Goal: Task Accomplishment & Management: Use online tool/utility

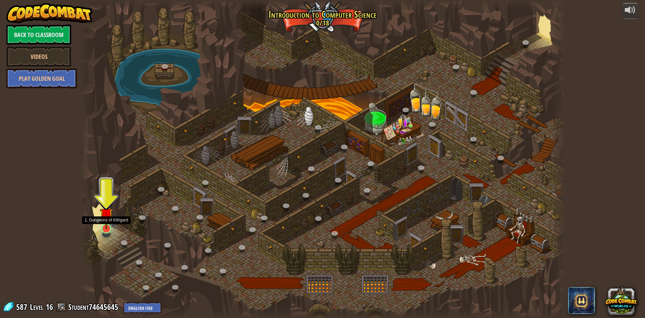
click at [109, 220] on img at bounding box center [106, 214] width 13 height 30
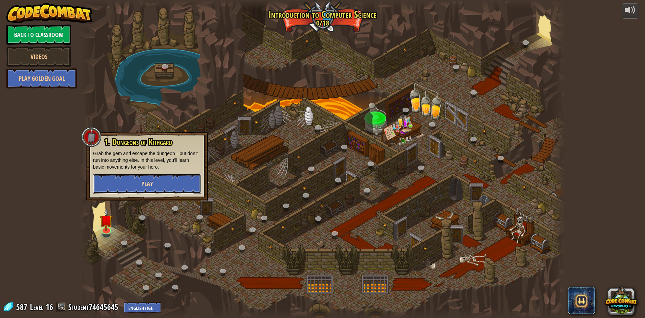
click at [133, 183] on button "Play" at bounding box center [147, 183] width 108 height 20
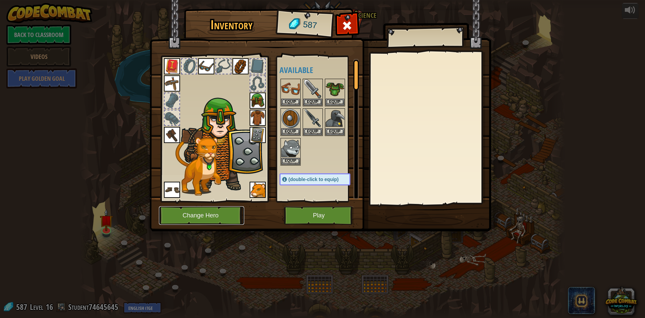
click at [225, 213] on button "Change Hero" at bounding box center [201, 215] width 85 height 18
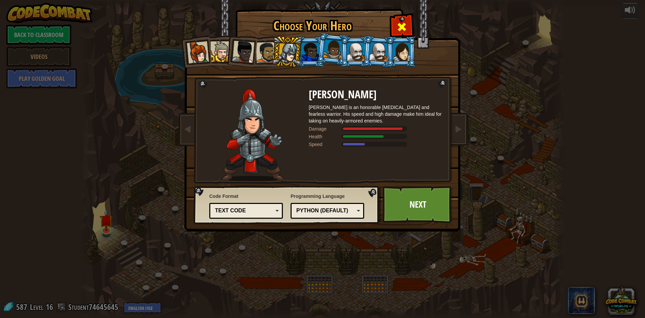
click at [397, 28] on span at bounding box center [401, 27] width 11 height 11
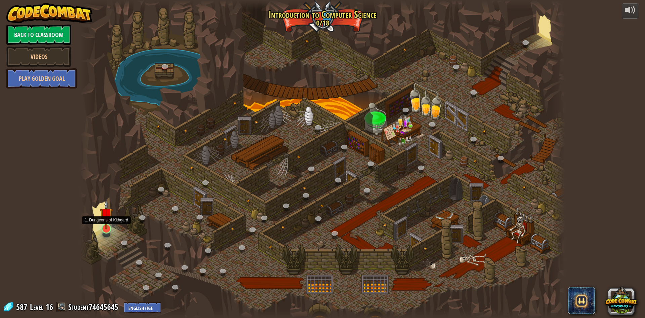
click at [108, 229] on div at bounding box center [106, 228] width 10 height 10
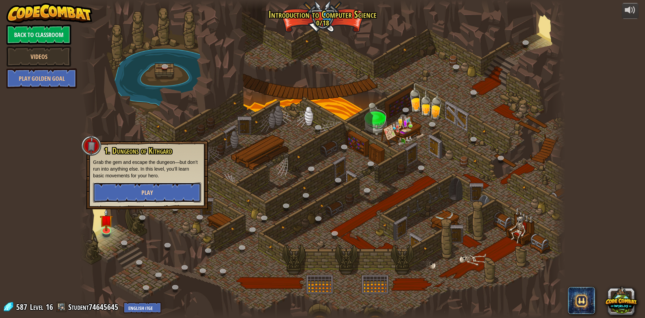
click at [130, 192] on button "Play" at bounding box center [147, 192] width 108 height 20
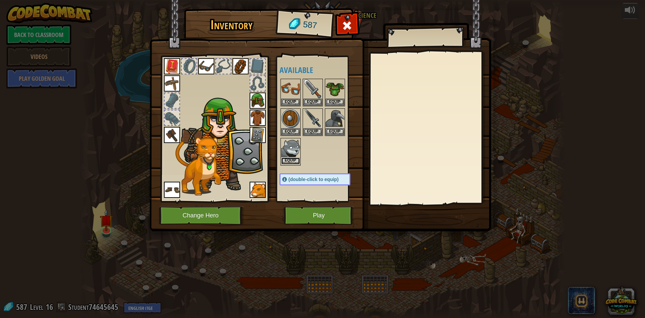
drag, startPoint x: 287, startPoint y: 160, endPoint x: 290, endPoint y: 158, distance: 4.1
click at [290, 158] on button "Equip" at bounding box center [290, 160] width 19 height 7
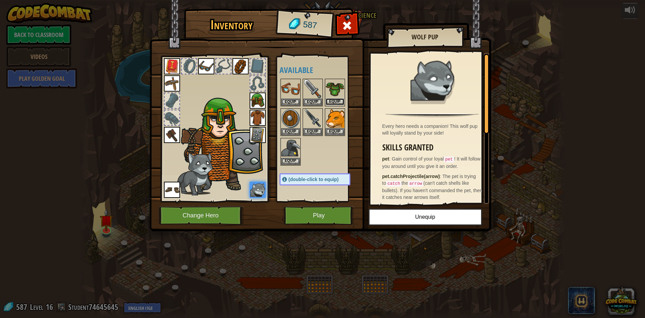
click at [339, 101] on button "Equip" at bounding box center [335, 101] width 19 height 7
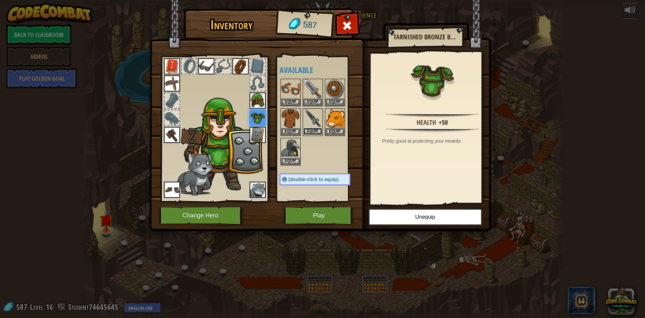
click at [314, 128] on button "Equip" at bounding box center [312, 131] width 19 height 7
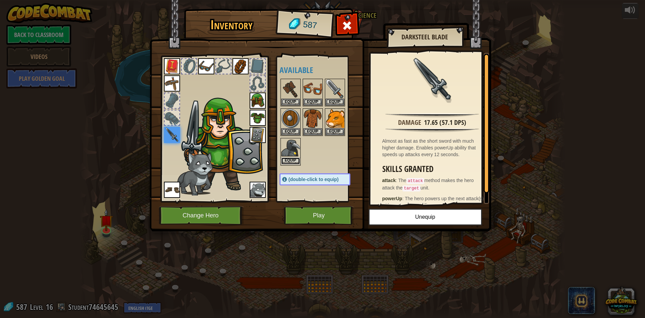
click at [290, 160] on button "Equip" at bounding box center [290, 160] width 19 height 7
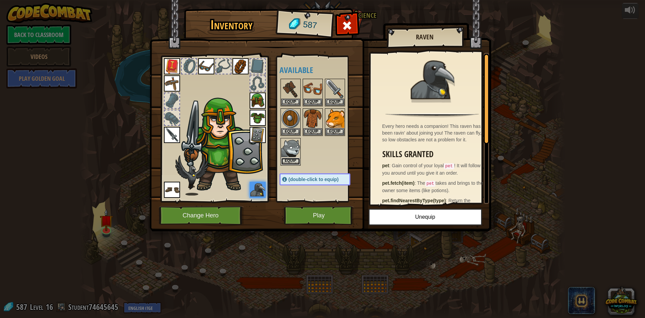
click at [294, 159] on button "Equip" at bounding box center [290, 161] width 19 height 7
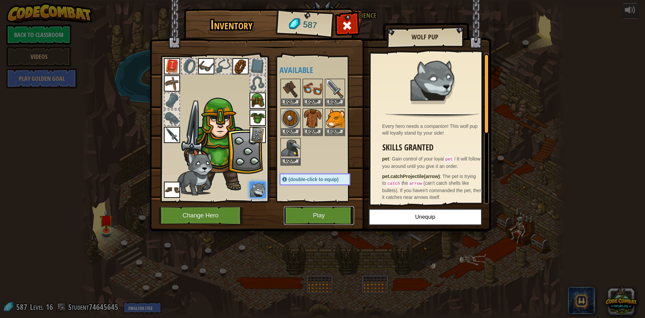
click at [316, 215] on button "Play" at bounding box center [319, 215] width 70 height 18
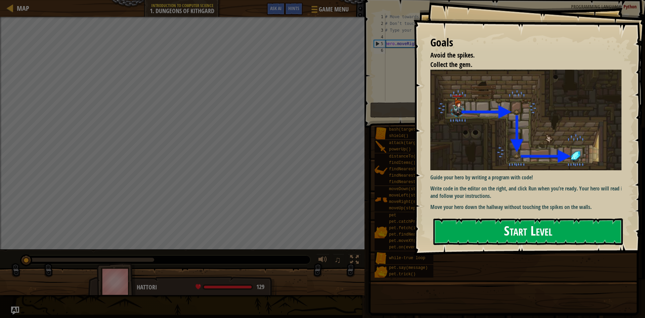
click at [460, 233] on button "Start Level" at bounding box center [527, 231] width 189 height 27
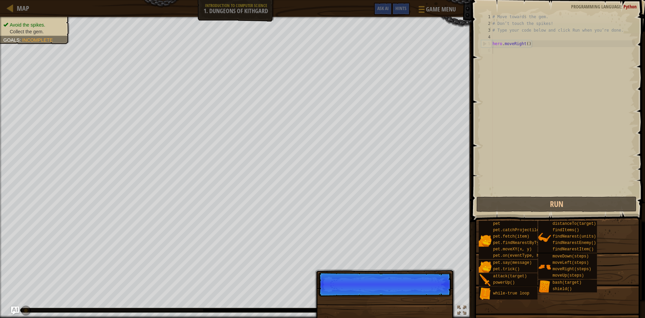
scroll to position [3, 0]
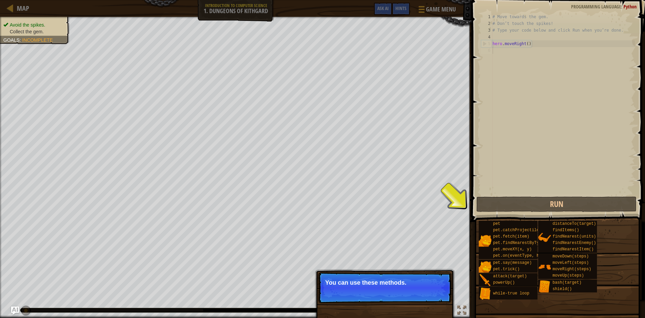
click at [429, 289] on p "Skip (esc) Continue You can use these methods." at bounding box center [384, 287] width 133 height 31
click at [437, 294] on button "Continue" at bounding box center [432, 291] width 28 height 9
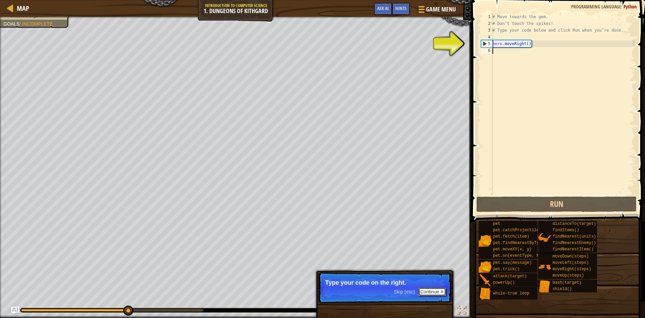
click at [429, 290] on button "Continue" at bounding box center [432, 291] width 28 height 9
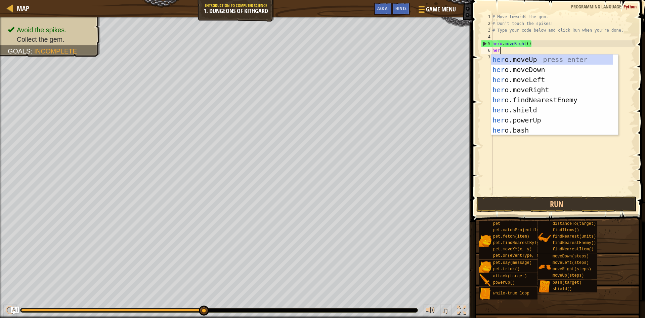
scroll to position [3, 0]
type textarea "hero"
click at [525, 69] on div "hero .moveUp press enter hero .moveDown press enter hero .moveLeft press enter …" at bounding box center [552, 104] width 122 height 101
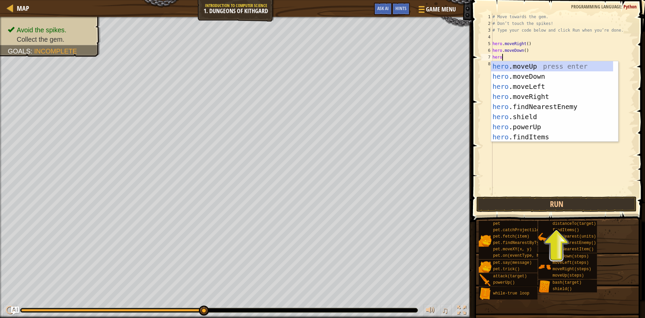
type textarea "herom"
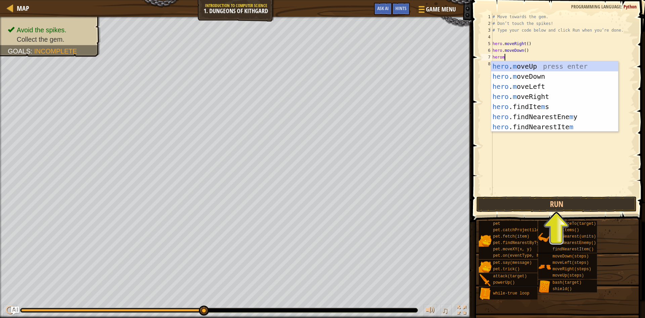
scroll to position [3, 1]
click at [518, 86] on div "hero . m oveUp press enter hero . m oveDown press enter hero . m oveLeft press …" at bounding box center [554, 106] width 127 height 91
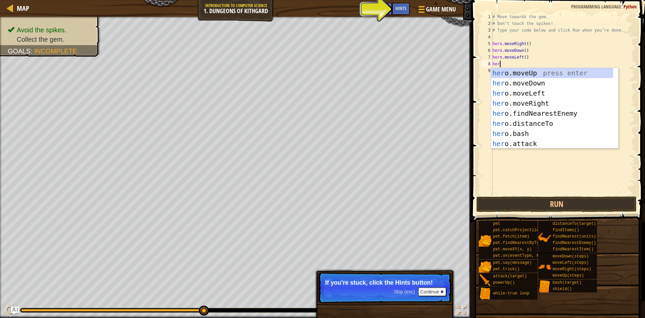
scroll to position [3, 0]
type textarea "h"
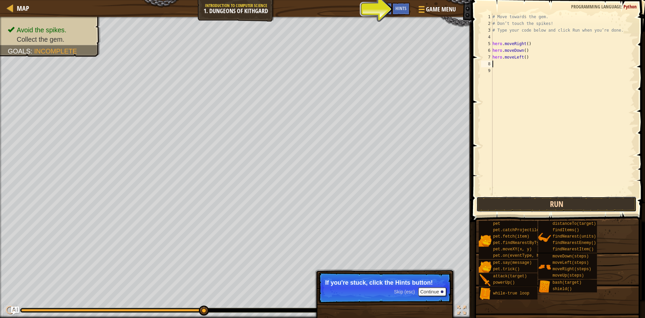
click at [543, 204] on button "Run" at bounding box center [556, 203] width 160 height 15
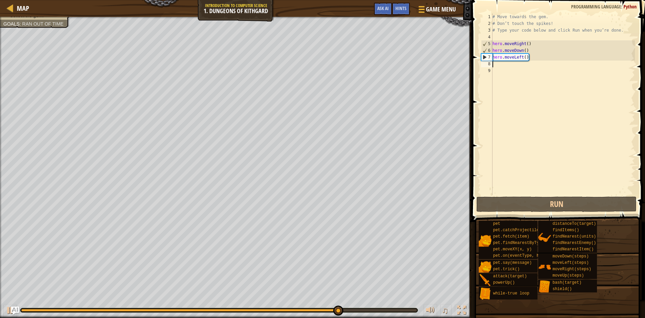
click at [523, 58] on div "# Move towards the gem. # Don’t touch the spikes! # Type your code below and cl…" at bounding box center [563, 110] width 144 height 195
click at [531, 57] on div "# Move towards the gem. # Don’t touch the spikes! # Type your code below and cl…" at bounding box center [563, 110] width 144 height 195
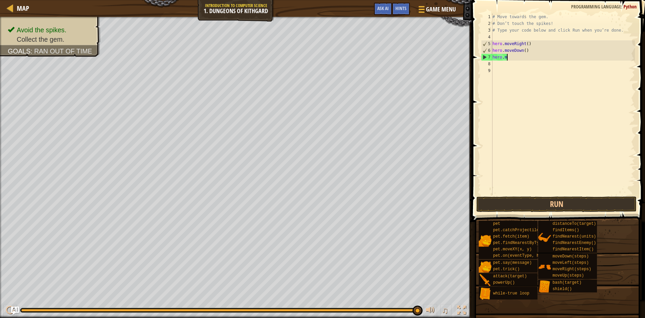
type textarea "h"
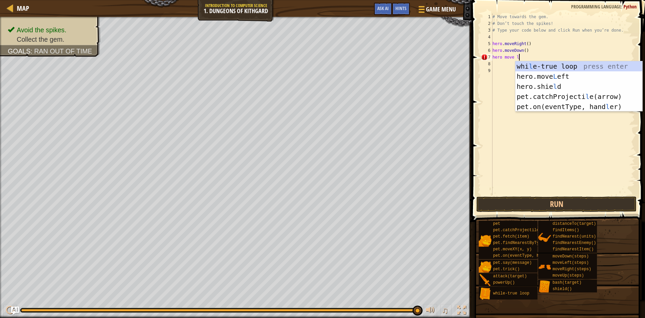
scroll to position [3, 2]
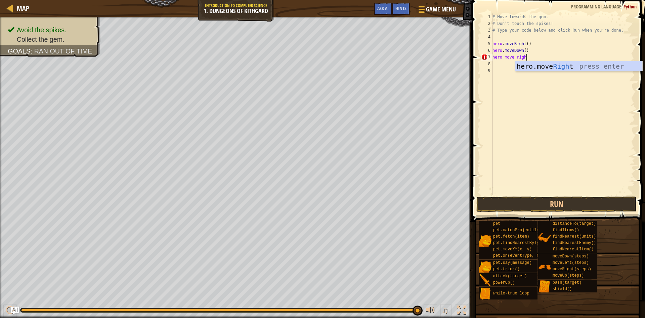
type textarea "hero move right"
click at [521, 113] on div "# Move towards the gem. # Don’t touch the spikes! # Type your code below and cl…" at bounding box center [563, 110] width 144 height 195
click at [521, 58] on div "# Move towards the gem. # Don’t touch the spikes! # Type your code below and cl…" at bounding box center [563, 110] width 144 height 195
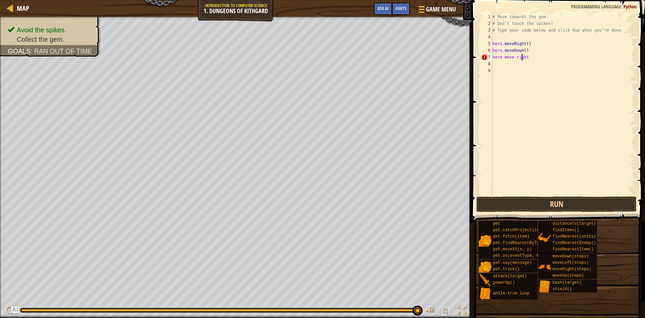
click at [535, 55] on div "# Move towards the gem. # Don’t touch the spikes! # Type your code below and cl…" at bounding box center [563, 110] width 144 height 195
type textarea "hero move r"
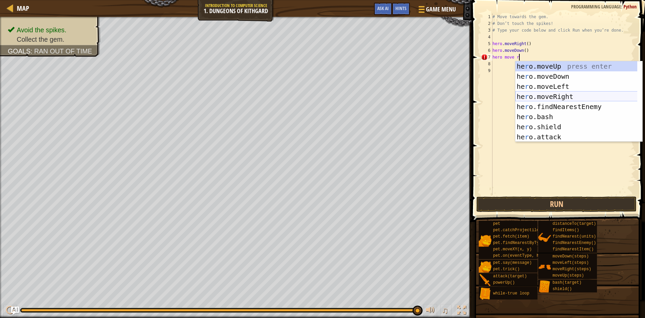
click at [555, 96] on div "he r o.moveUp press enter he r o.moveDown press enter he r o.moveLeft press ent…" at bounding box center [578, 111] width 127 height 101
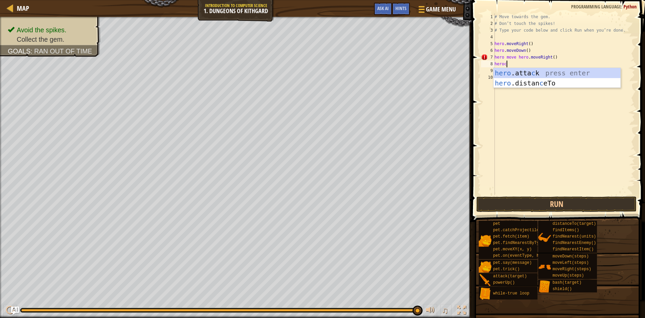
scroll to position [3, 1]
type textarea "hero"
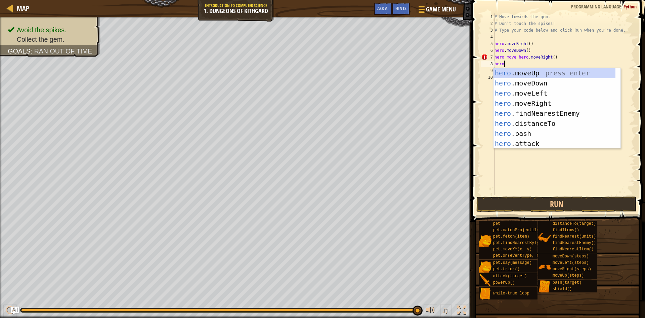
scroll to position [0, 0]
click at [544, 176] on div "# Move towards the gem. # Don’t touch the spikes! # Type your code below and cl…" at bounding box center [564, 110] width 142 height 195
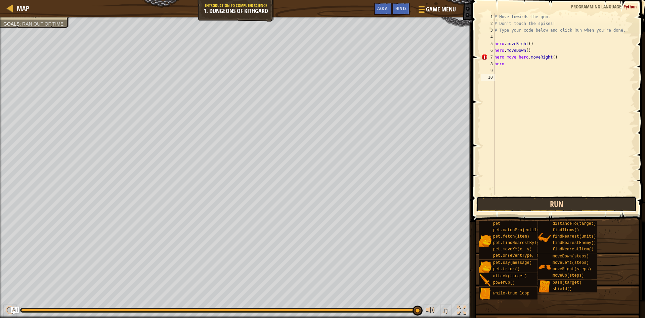
click at [513, 203] on button "Run" at bounding box center [556, 203] width 160 height 15
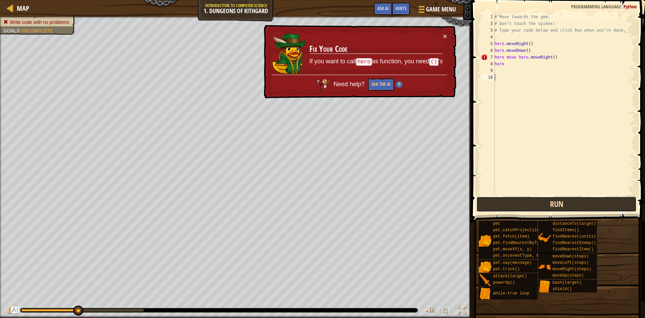
click at [513, 203] on button "Run" at bounding box center [556, 203] width 160 height 15
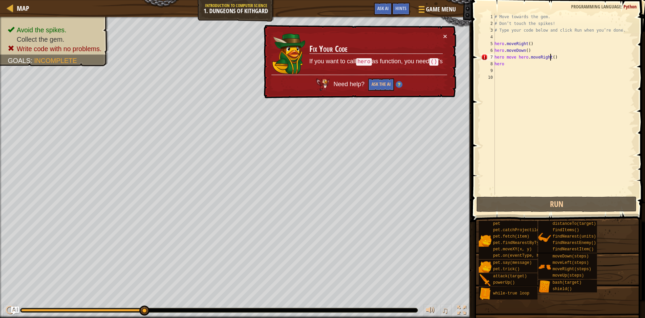
click at [552, 56] on div "# Move towards the gem. # Don’t touch the spikes! # Type your code below and cl…" at bounding box center [564, 110] width 142 height 195
click at [559, 56] on div "# Move towards the gem. # Don’t touch the spikes! # Type your code below and cl…" at bounding box center [564, 110] width 142 height 195
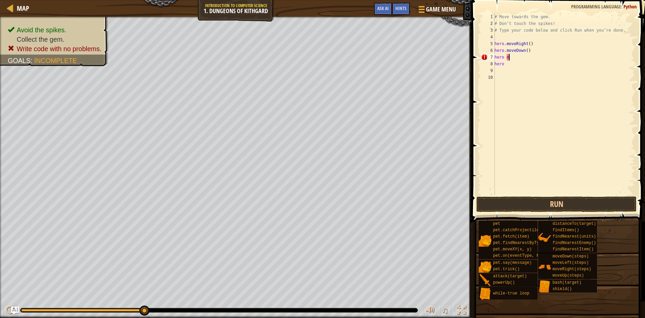
type textarea "h"
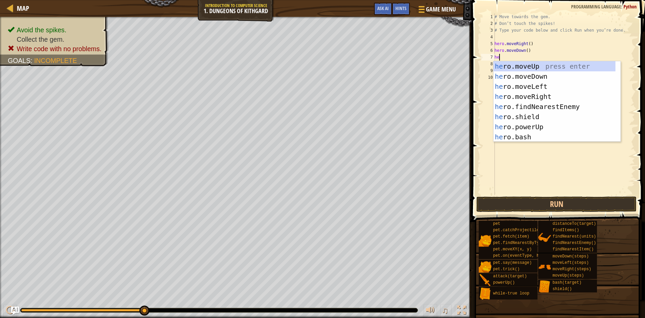
type textarea "her"
click at [547, 94] on div "her o.moveUp press enter her o.moveDown press enter her o.moveLeft press enter …" at bounding box center [555, 111] width 122 height 101
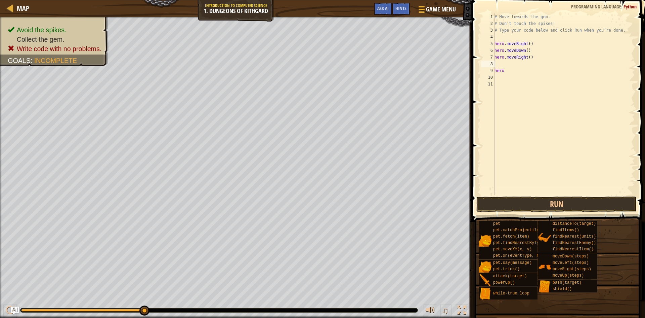
scroll to position [3, 0]
click at [559, 206] on button "Run" at bounding box center [556, 203] width 160 height 15
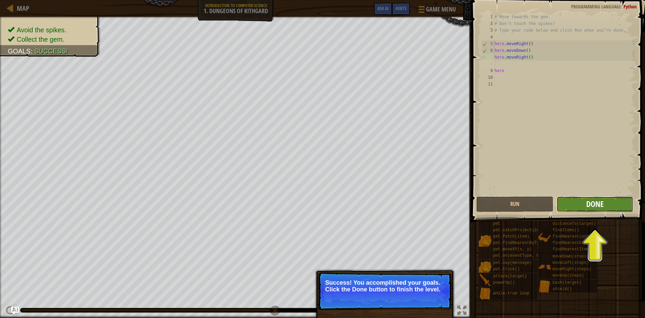
click at [592, 202] on span "Done" at bounding box center [594, 203] width 17 height 11
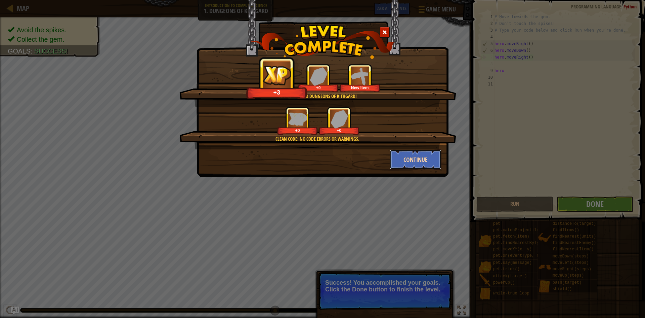
click at [425, 159] on button "Continue" at bounding box center [416, 159] width 52 height 20
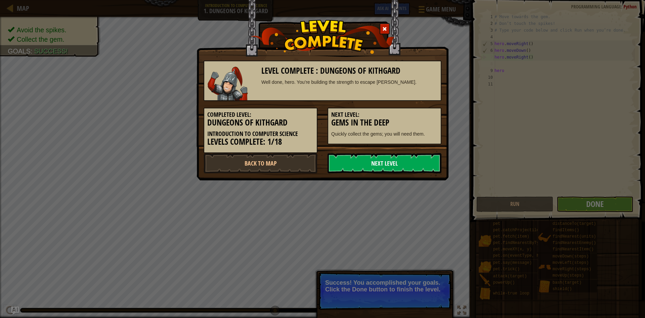
click at [381, 157] on link "Next Level" at bounding box center [385, 163] width 114 height 20
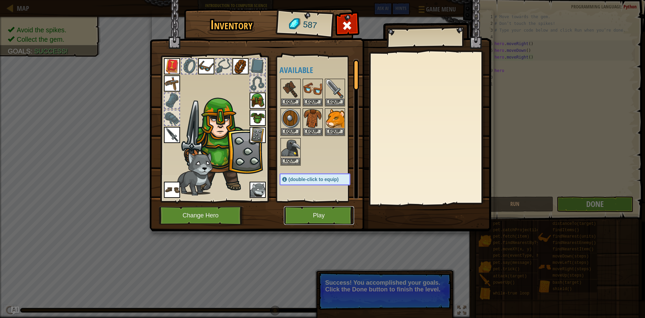
click at [318, 214] on button "Play" at bounding box center [319, 215] width 70 height 18
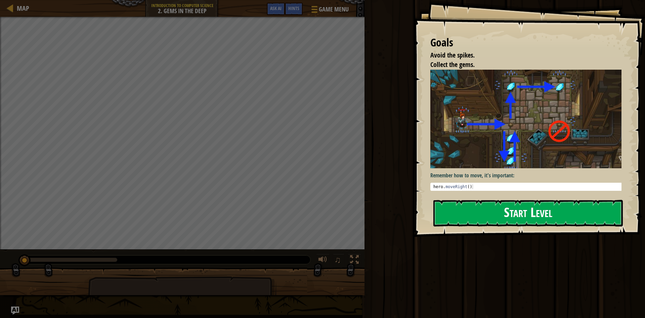
click at [512, 213] on button "Start Level" at bounding box center [527, 213] width 189 height 27
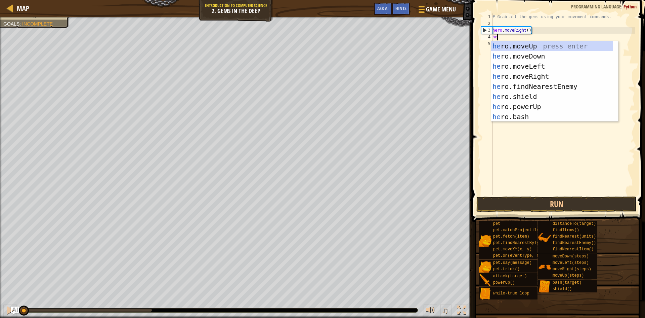
scroll to position [3, 0]
type textarea "hero"
click at [515, 53] on div "hero .moveUp press enter hero .moveDown press enter hero .moveLeft press enter …" at bounding box center [552, 91] width 122 height 101
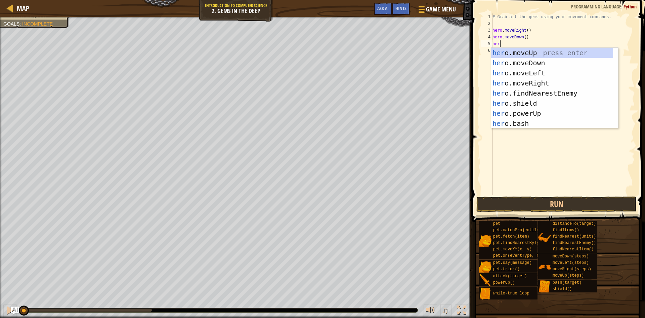
type textarea "hero"
click at [534, 51] on div "hero .moveUp press enter hero .moveDown press enter hero .moveLeft press enter …" at bounding box center [552, 98] width 122 height 101
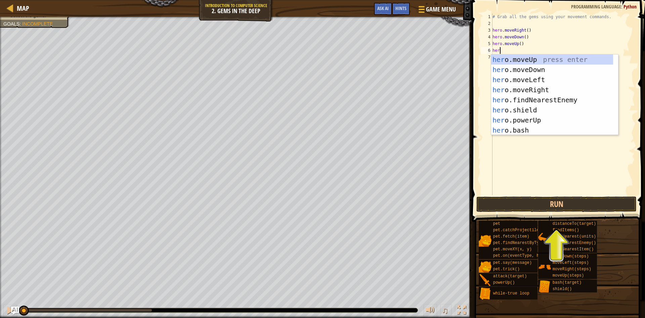
type textarea "hero"
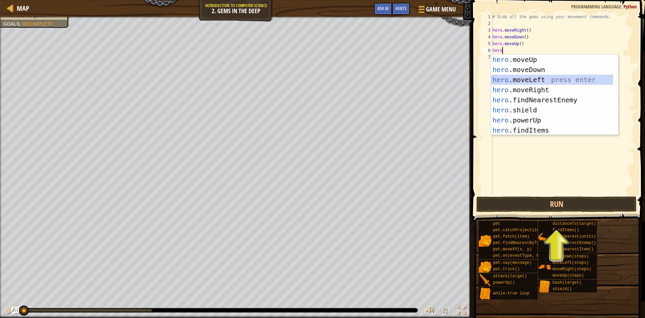
click at [541, 83] on div "hero .moveUp press enter hero .moveDown press enter hero .moveLeft press enter …" at bounding box center [552, 104] width 122 height 101
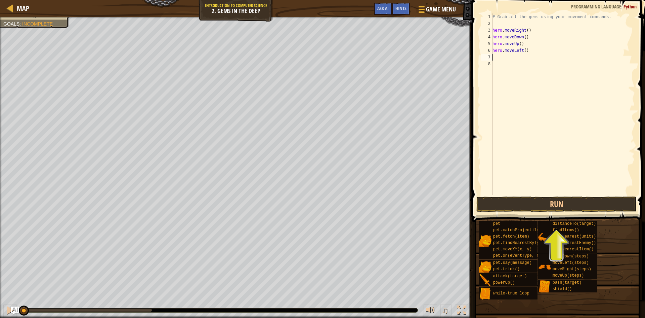
click at [532, 49] on div "# Grab all the gems using your movement commands. hero . moveRight ( ) hero . m…" at bounding box center [563, 110] width 144 height 195
type textarea "h"
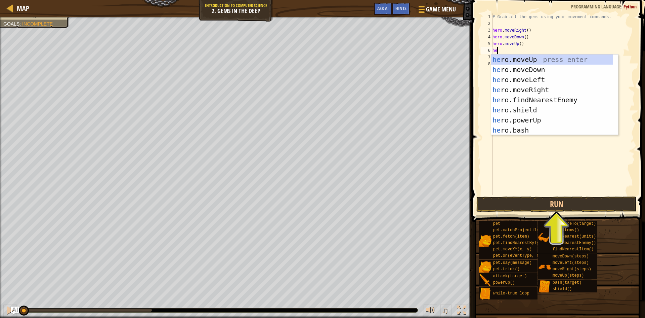
type textarea "hee"
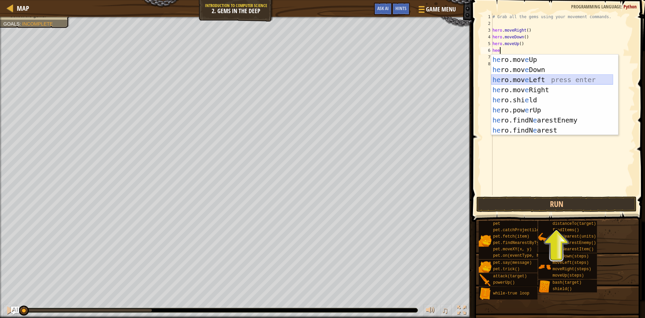
click at [542, 82] on div "he ro.mov e Up press enter he ro.mov e Down press enter he ro.mov e Left press …" at bounding box center [552, 104] width 122 height 101
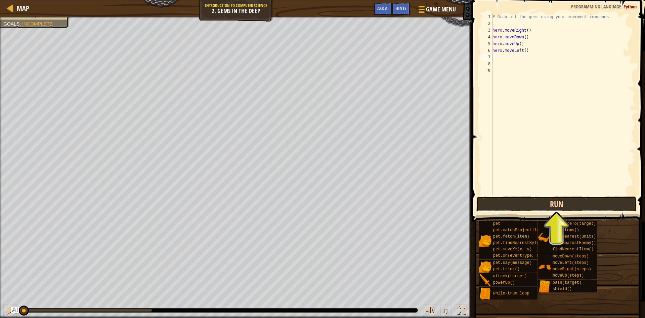
click at [567, 200] on button "Run" at bounding box center [556, 203] width 160 height 15
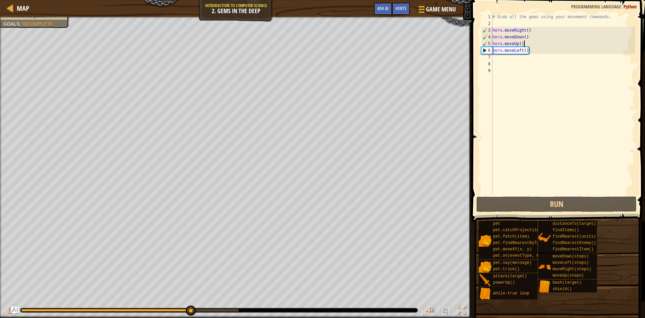
click at [527, 44] on div "# Grab all the gems using your movement commands. hero . moveRight ( ) hero . m…" at bounding box center [563, 110] width 144 height 195
drag, startPoint x: 533, startPoint y: 50, endPoint x: 528, endPoint y: 50, distance: 4.0
click at [529, 50] on div "# Grab all the gems using your movement commands. hero . moveRight ( ) hero . m…" at bounding box center [563, 110] width 144 height 195
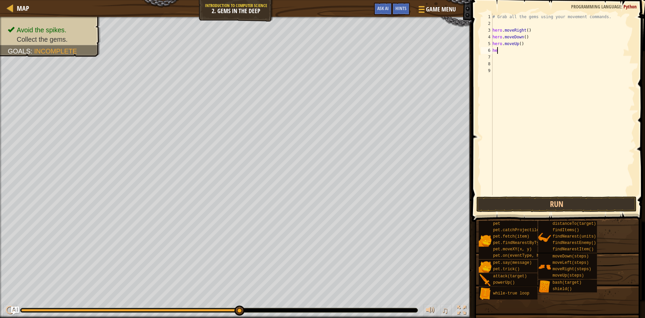
type textarea "h"
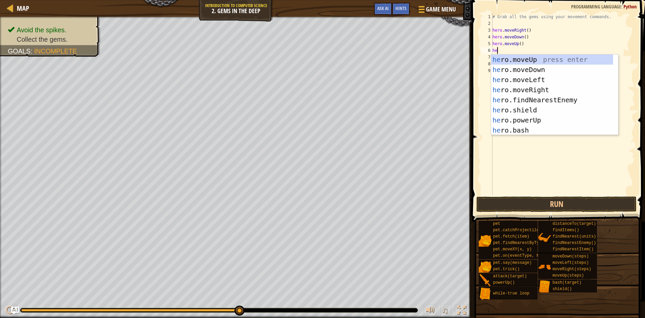
scroll to position [3, 0]
type textarea "hero"
click at [545, 89] on div "hero .moveUp press enter hero .moveDown press enter hero .moveLeft press enter …" at bounding box center [552, 104] width 122 height 101
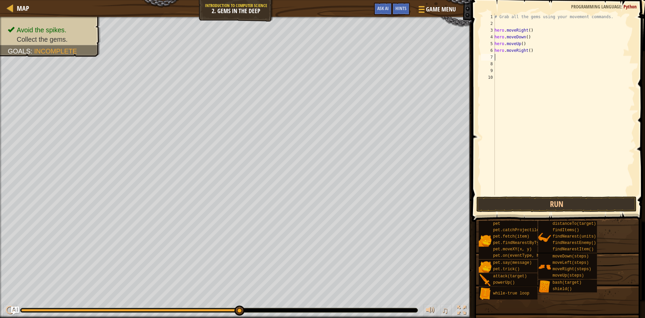
scroll to position [3, 0]
click at [552, 201] on button "Run" at bounding box center [556, 203] width 160 height 15
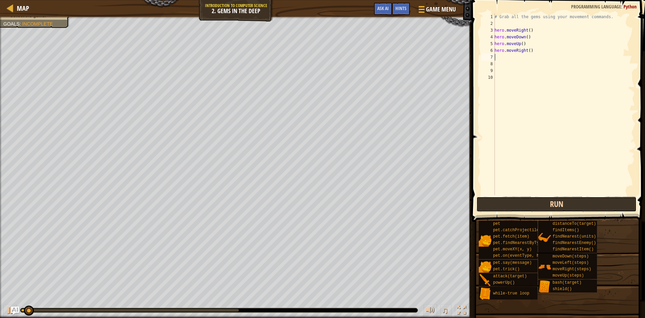
click at [551, 201] on button "Run" at bounding box center [556, 203] width 160 height 15
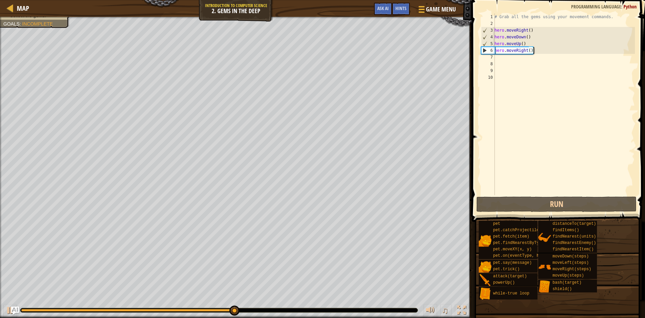
click at [538, 50] on div "# Grab all the gems using your movement commands. hero . moveRight ( ) hero . m…" at bounding box center [564, 110] width 142 height 195
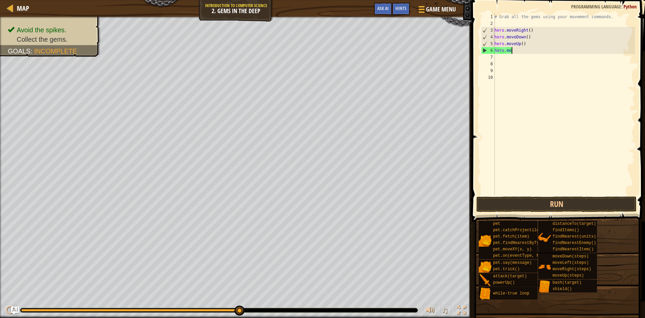
type textarea "h"
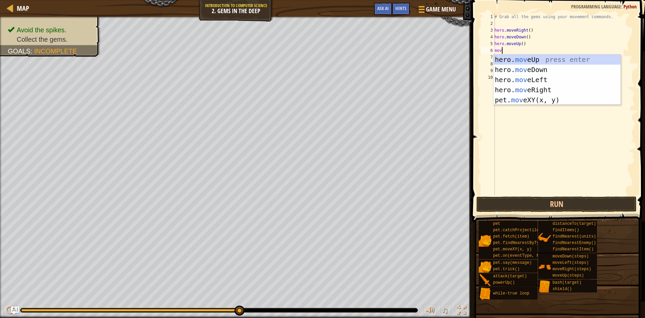
scroll to position [3, 0]
type textarea "move"
click at [545, 60] on div "hero. move Up press enter hero. move Down press enter hero. move Left press ent…" at bounding box center [557, 89] width 127 height 71
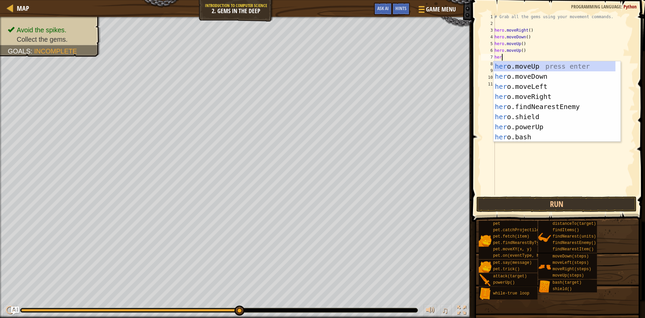
type textarea "hero"
click at [527, 96] on div "hero .moveUp press enter hero .moveDown press enter hero .moveLeft press enter …" at bounding box center [555, 111] width 122 height 101
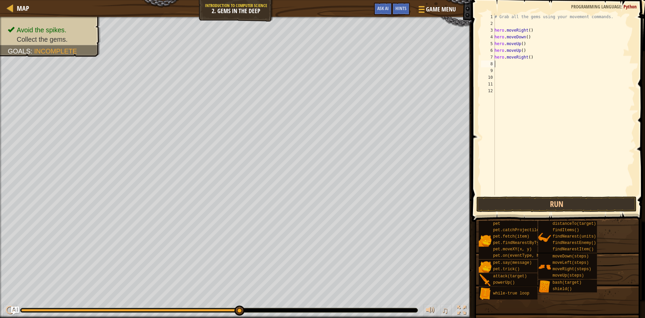
scroll to position [3, 0]
click at [571, 199] on button "Run" at bounding box center [556, 203] width 160 height 15
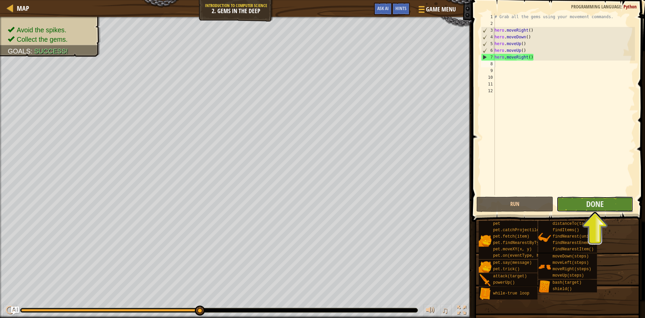
click at [580, 207] on button "Done" at bounding box center [595, 203] width 77 height 15
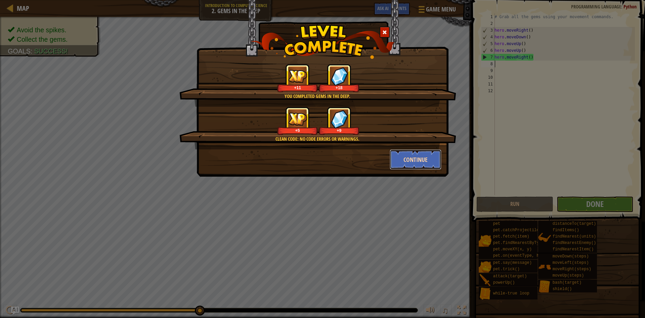
click at [415, 158] on button "Continue" at bounding box center [416, 159] width 52 height 20
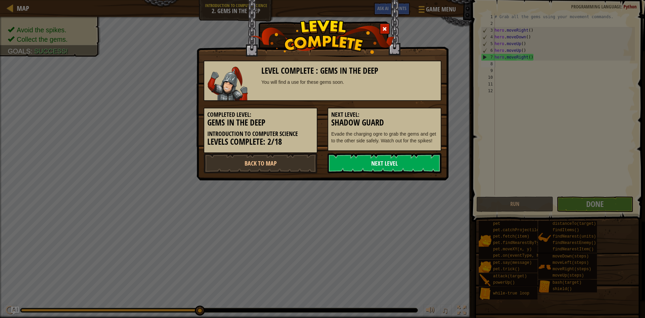
click at [411, 160] on link "Next Level" at bounding box center [385, 163] width 114 height 20
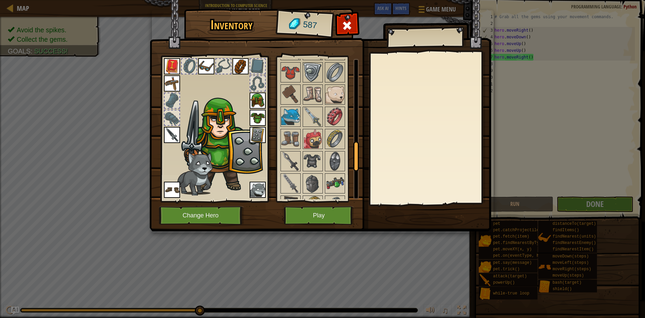
scroll to position [403, 0]
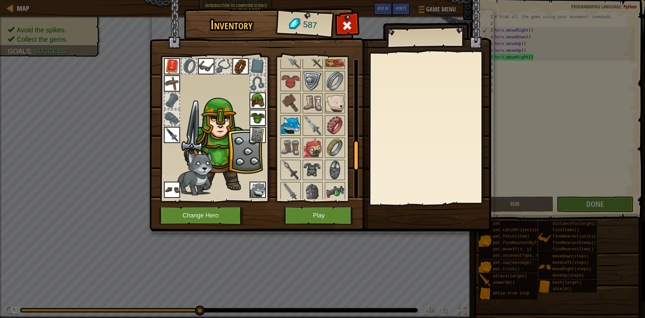
click at [287, 122] on img at bounding box center [290, 125] width 19 height 19
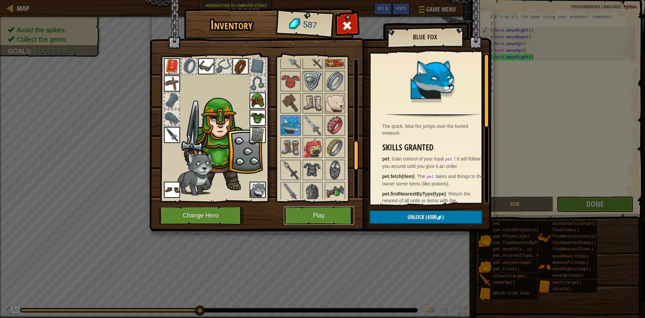
click at [335, 211] on button "Play" at bounding box center [319, 215] width 70 height 18
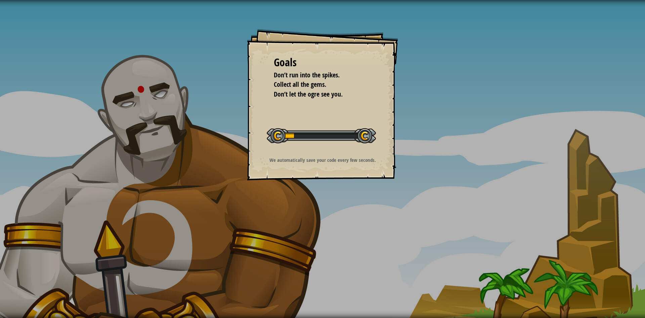
drag, startPoint x: 290, startPoint y: 88, endPoint x: 278, endPoint y: 73, distance: 19.1
click at [278, 73] on ul "Don’t run into the spikes. Collect all the gems. Don’t let the ogre see you." at bounding box center [322, 84] width 97 height 29
drag, startPoint x: 270, startPoint y: 74, endPoint x: 332, endPoint y: 106, distance: 69.7
click at [332, 104] on div "Goals Don’t run into the spikes. Collect all the gems. Don’t let the ogre see y…" at bounding box center [322, 104] width 151 height 151
click at [365, 150] on div "Goals Don’t run into the spikes. Collect all the gems. Don’t let the ogre see y…" at bounding box center [322, 104] width 151 height 151
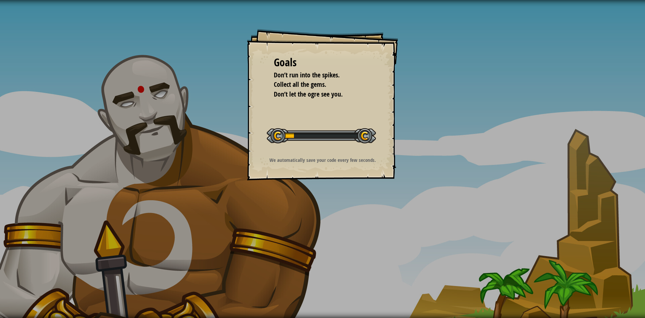
click at [365, 150] on div "Goals Don’t run into the spikes. Collect all the gems. Don’t let the ogre see y…" at bounding box center [322, 104] width 151 height 151
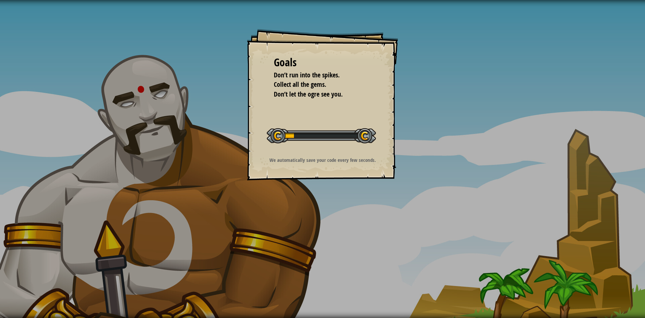
click at [365, 150] on div "Goals Don’t run into the spikes. Collect all the gems. Don’t let the ogre see y…" at bounding box center [322, 104] width 151 height 151
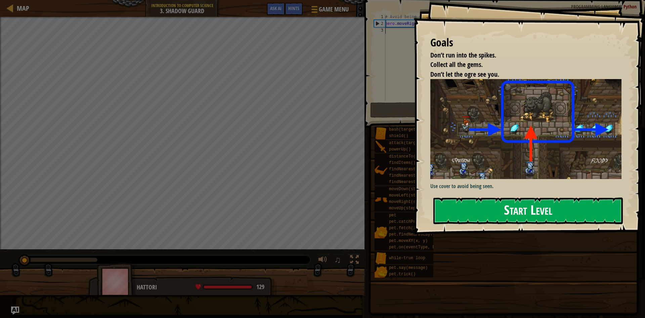
click at [581, 214] on button "Start Level" at bounding box center [527, 210] width 189 height 27
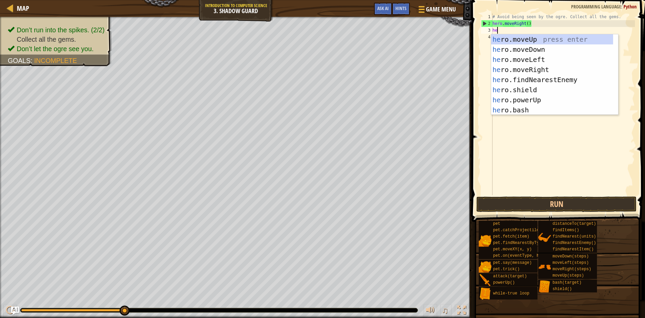
scroll to position [3, 0]
type textarea "hero"
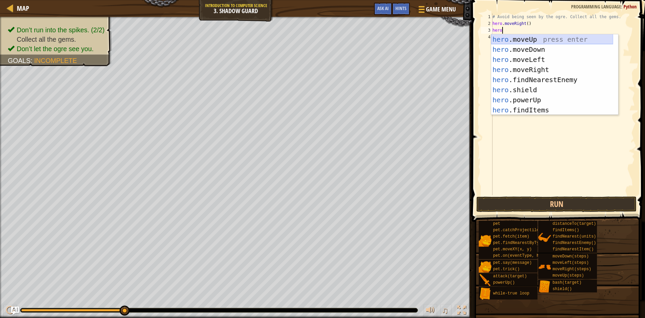
click at [525, 40] on div "hero .moveUp press enter hero .moveDown press enter hero .moveLeft press enter …" at bounding box center [552, 84] width 122 height 101
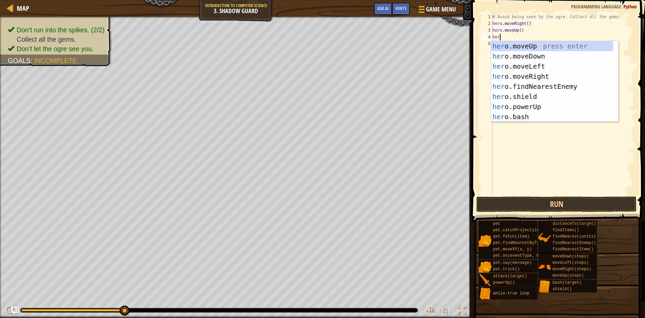
type textarea "hero"
click at [535, 72] on div "hero .moveUp press enter hero .moveDown press enter hero .moveLeft press enter …" at bounding box center [552, 91] width 122 height 101
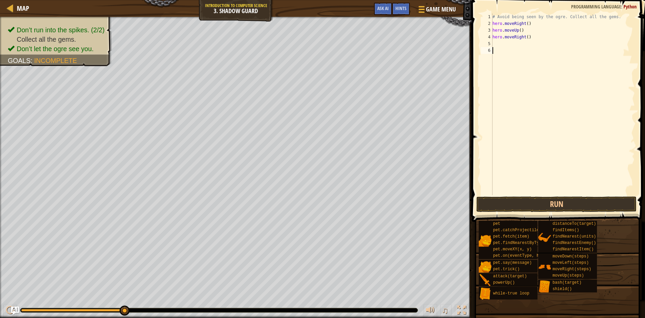
click at [537, 72] on div "# Avoid being seen by the ogre. Collect all the gems. hero . moveRight ( ) hero…" at bounding box center [563, 110] width 144 height 195
click at [500, 43] on div "# Avoid being seen by the ogre. Collect all the gems. hero . moveRight ( ) hero…" at bounding box center [563, 110] width 144 height 195
type textarea "y"
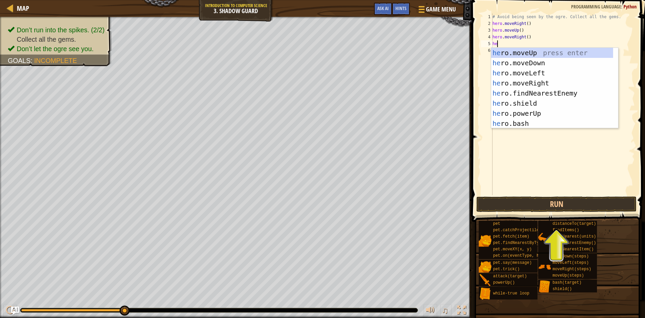
scroll to position [3, 0]
type textarea "hero"
click at [539, 63] on div "hero .moveUp press enter hero .moveDown press enter hero .moveLeft press enter …" at bounding box center [552, 98] width 122 height 101
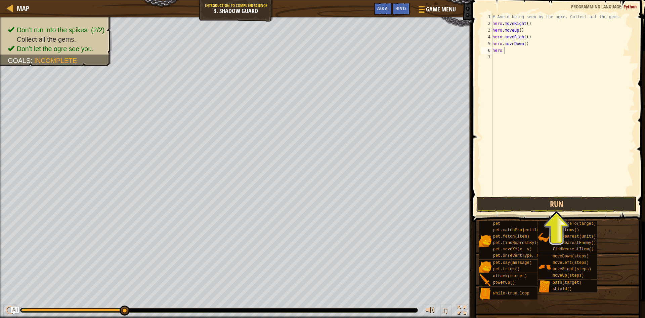
type textarea "hero m"
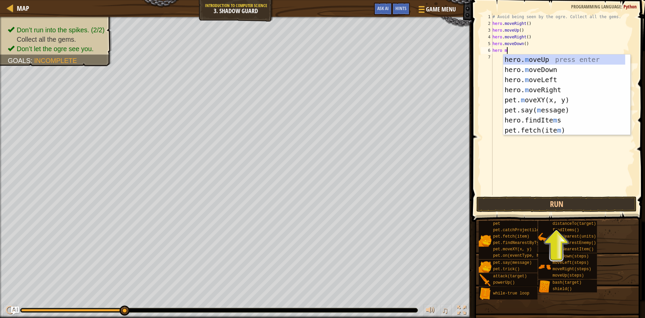
scroll to position [3, 1]
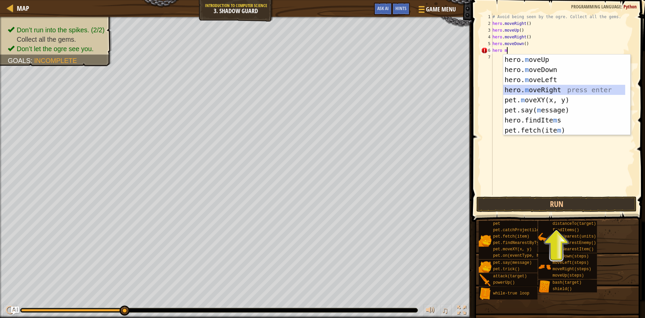
click at [549, 89] on div "hero. m oveUp press enter hero. m oveDown press enter hero. m oveLeft press ent…" at bounding box center [564, 104] width 122 height 101
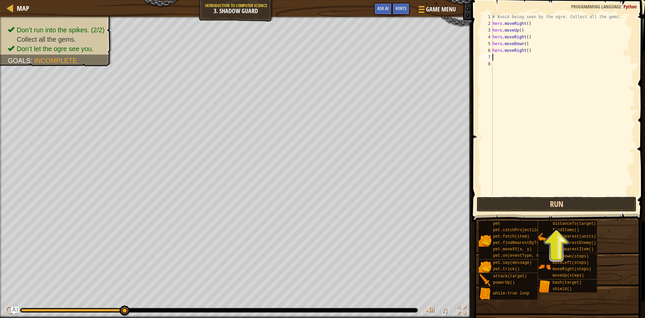
click at [539, 202] on button "Run" at bounding box center [556, 203] width 160 height 15
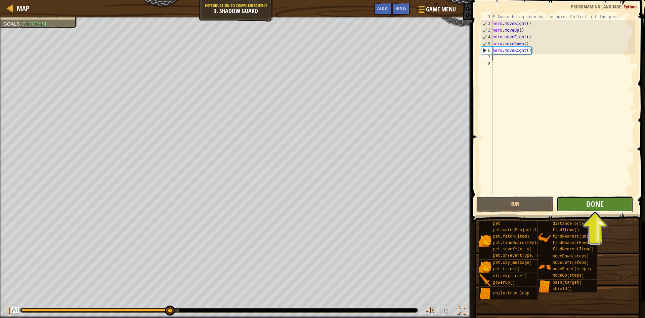
click at [574, 202] on button "Done" at bounding box center [595, 203] width 77 height 15
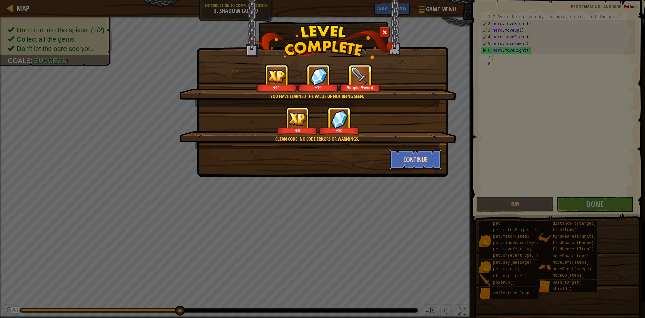
click at [403, 156] on button "Continue" at bounding box center [416, 159] width 52 height 20
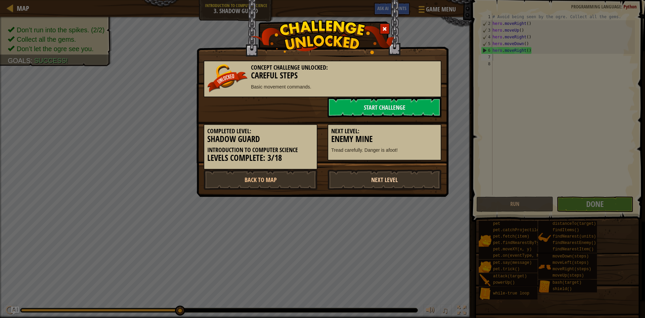
click at [403, 174] on link "Next Level" at bounding box center [385, 179] width 114 height 20
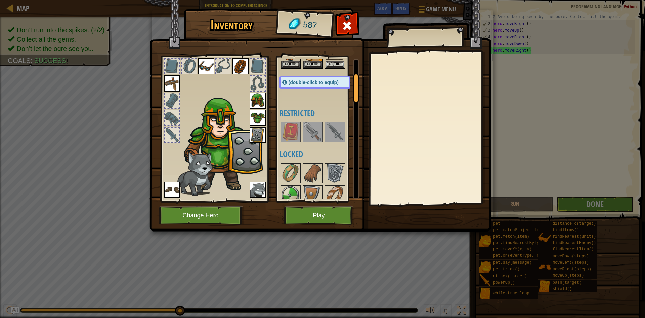
scroll to position [0, 0]
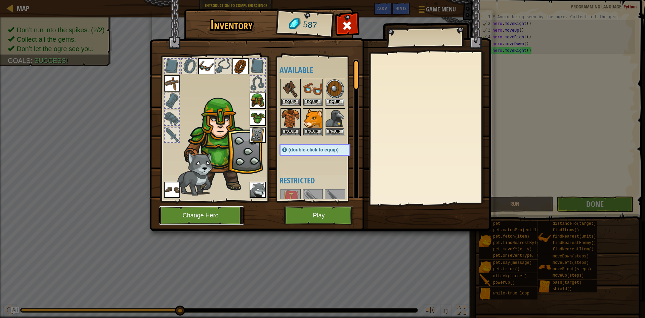
click at [212, 216] on button "Change Hero" at bounding box center [201, 215] width 85 height 18
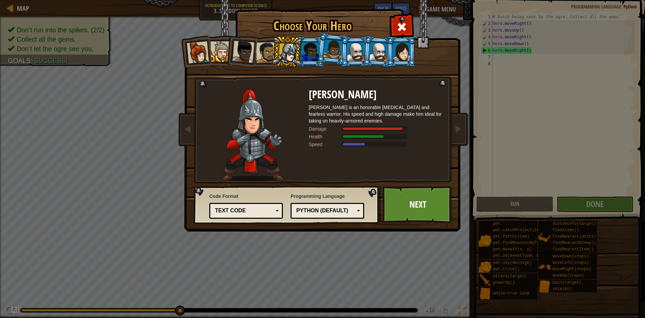
click at [196, 56] on div at bounding box center [198, 52] width 22 height 22
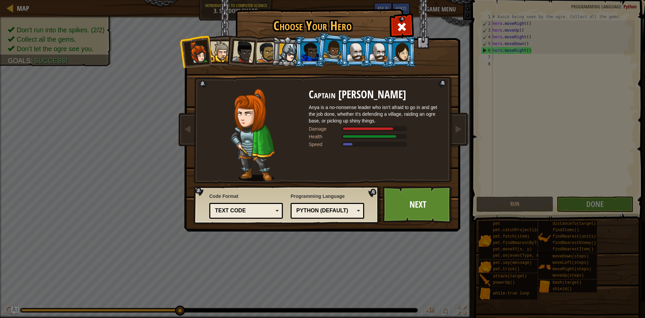
click at [395, 52] on div at bounding box center [401, 52] width 17 height 18
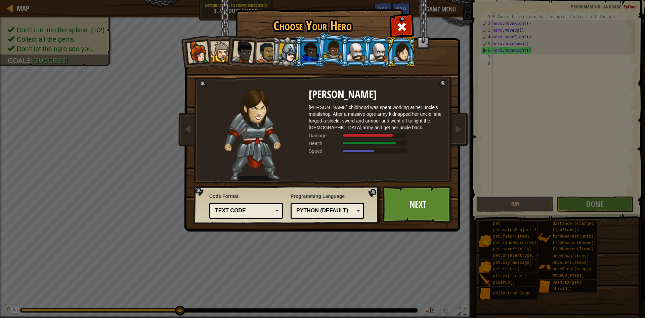
click at [286, 57] on div at bounding box center [288, 52] width 19 height 19
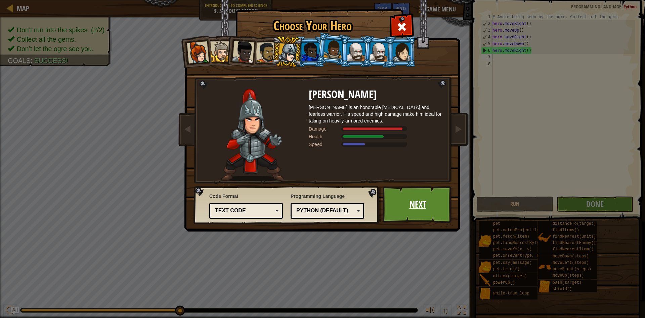
drag, startPoint x: 399, startPoint y: 56, endPoint x: 439, endPoint y: 186, distance: 136.9
click at [427, 134] on div "Captain Anya Weston Anya is a no-nonsense leader who isn't afraid to go in and …" at bounding box center [323, 106] width 252 height 146
click at [400, 57] on div at bounding box center [401, 52] width 17 height 18
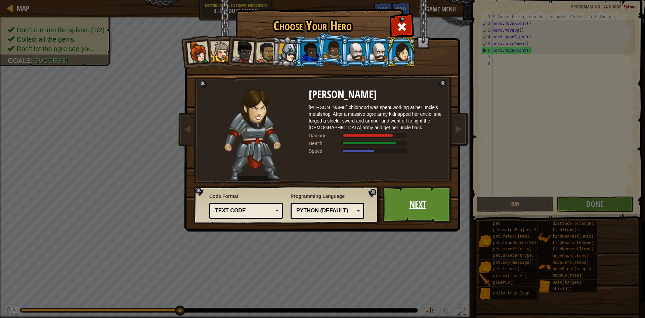
click at [412, 198] on link "Next" at bounding box center [418, 204] width 70 height 37
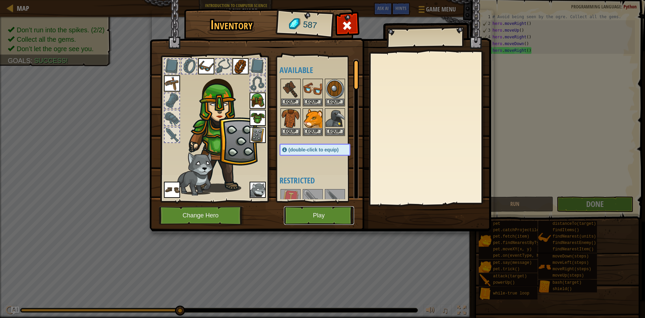
click at [304, 219] on button "Play" at bounding box center [319, 215] width 70 height 18
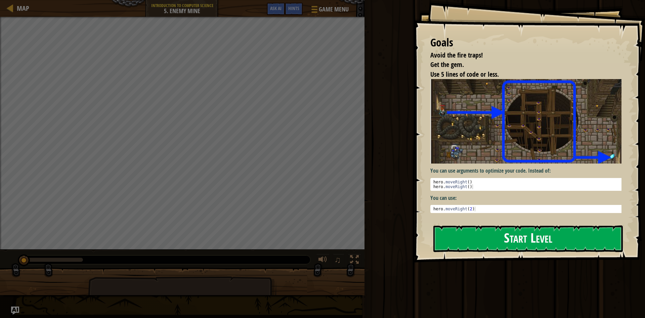
click at [470, 230] on button "Start Level" at bounding box center [527, 238] width 189 height 27
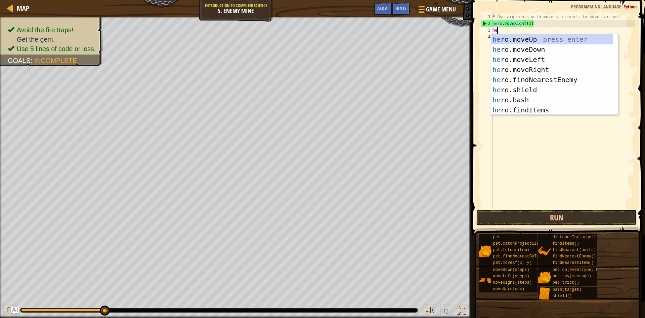
scroll to position [3, 0]
type textarea "hero"
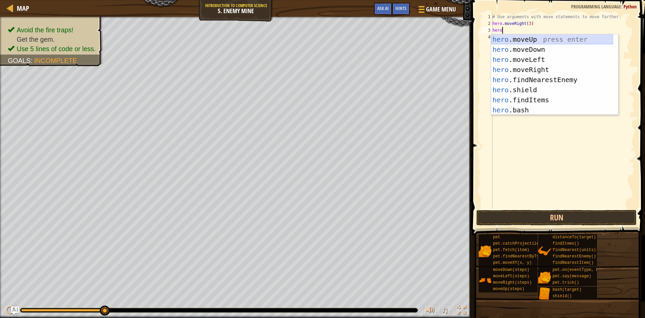
click at [539, 40] on div "hero .moveUp press enter hero .moveDown press enter hero .moveLeft press enter …" at bounding box center [552, 84] width 122 height 101
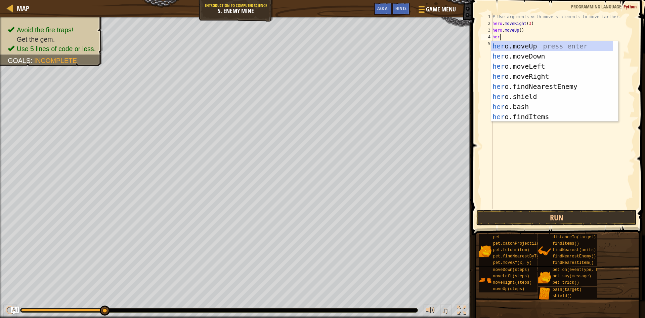
type textarea "hero"
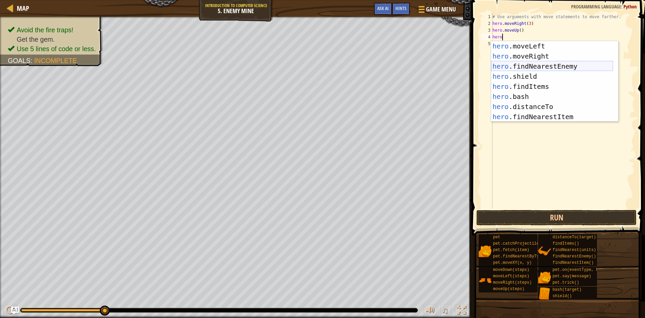
scroll to position [0, 0]
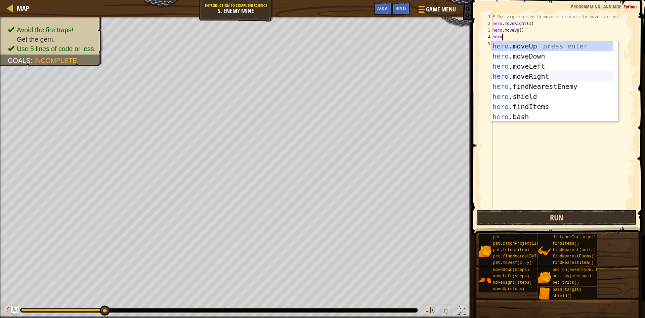
click at [530, 77] on div "hero .moveUp press enter hero .moveDown press enter hero .moveLeft press enter …" at bounding box center [552, 91] width 122 height 101
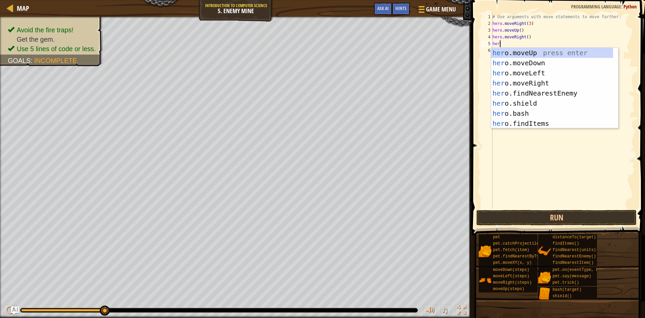
scroll to position [3, 0]
type textarea "hero"
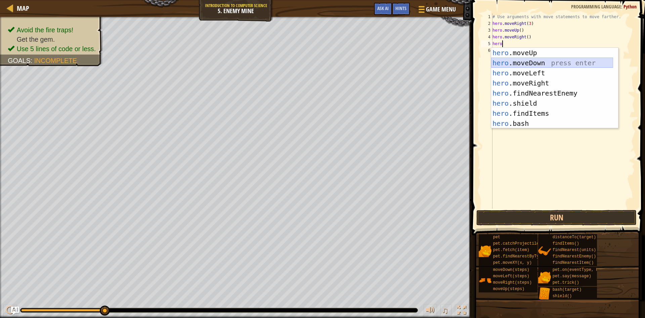
click at [550, 64] on div "hero .moveUp press enter hero .moveDown press enter hero .moveLeft press enter …" at bounding box center [552, 98] width 122 height 101
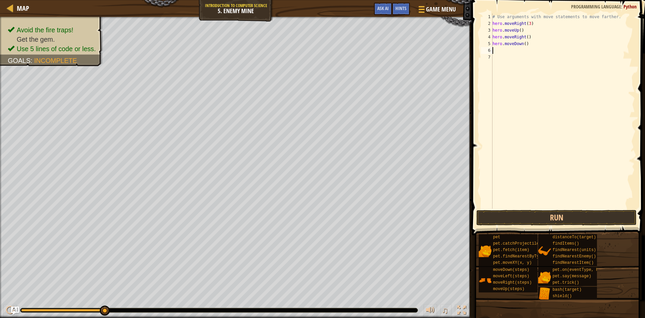
click at [528, 44] on div "# Use arguments with move statements to move farther. hero . moveRight ( 3 ) he…" at bounding box center [563, 117] width 144 height 208
click at [526, 41] on div "# Use arguments with move statements to move farther. hero . moveRight ( 3 ) he…" at bounding box center [563, 110] width 144 height 195
type textarea "hero.moveDown(3)"
drag, startPoint x: 519, startPoint y: 65, endPoint x: 514, endPoint y: 75, distance: 11.4
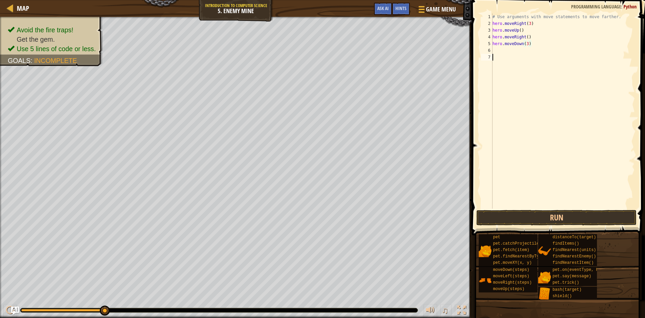
click at [517, 74] on div "# Use arguments with move statements to move farther. hero . moveRight ( 3 ) he…" at bounding box center [563, 117] width 144 height 208
click at [489, 55] on div "1 2 3 4 5 6 7 # Use arguments with move statements to move farther. hero . move…" at bounding box center [557, 110] width 155 height 195
click at [496, 48] on div "# Use arguments with move statements to move farther. hero . moveRight ( 3 ) he…" at bounding box center [563, 110] width 144 height 195
type textarea "h"
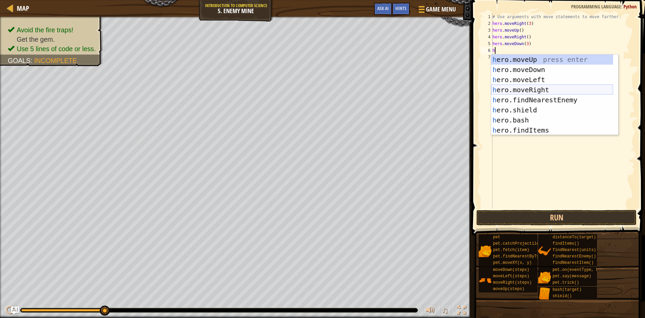
click at [537, 85] on div "h ero.moveUp press enter h ero.moveDown press enter h ero.moveLeft press enter …" at bounding box center [552, 104] width 122 height 101
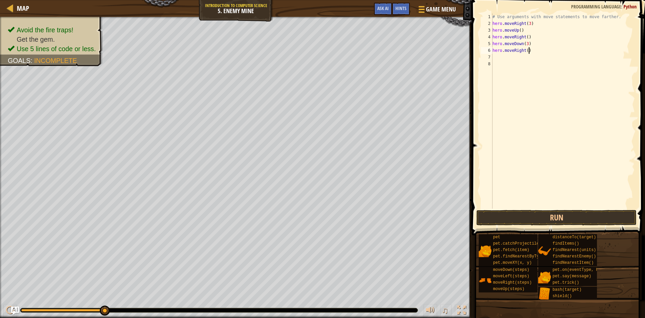
click at [530, 50] on div "# Use arguments with move statements to move farther. hero . moveRight ( 3 ) he…" at bounding box center [563, 117] width 144 height 208
type textarea "hero.moveRight(2)"
click at [519, 106] on div "# Use arguments with move statements to move farther. hero . moveRight ( 3 ) he…" at bounding box center [563, 117] width 144 height 208
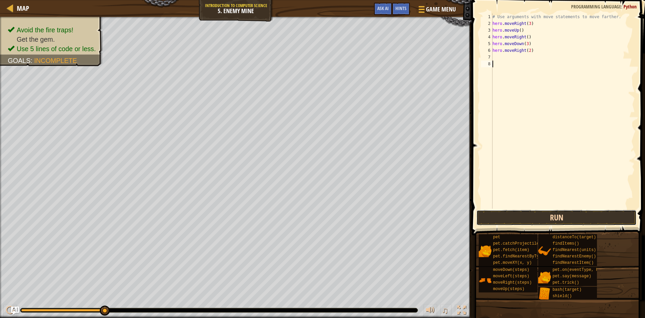
click at [547, 217] on button "Run" at bounding box center [556, 217] width 160 height 15
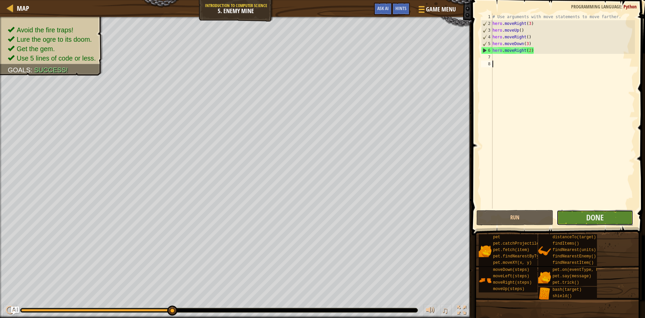
click at [574, 214] on button "Done" at bounding box center [595, 217] width 77 height 15
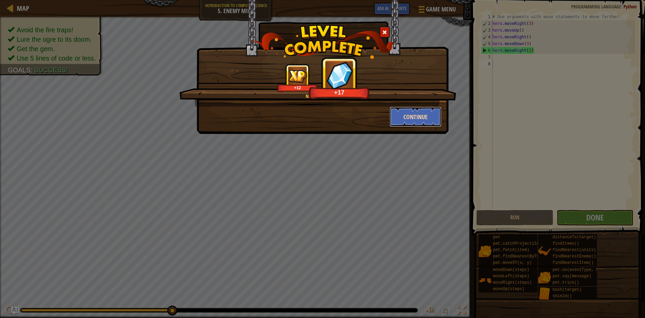
click at [418, 114] on button "Continue" at bounding box center [416, 117] width 52 height 20
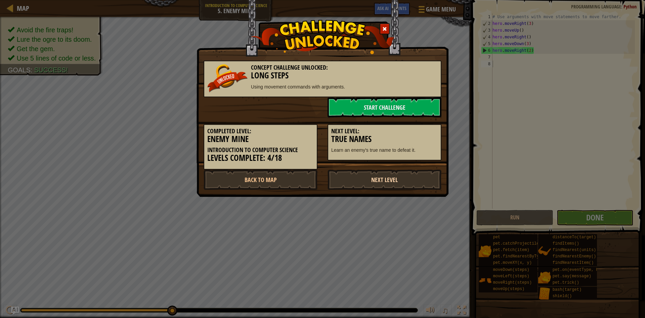
click at [392, 179] on link "Next Level" at bounding box center [385, 179] width 114 height 20
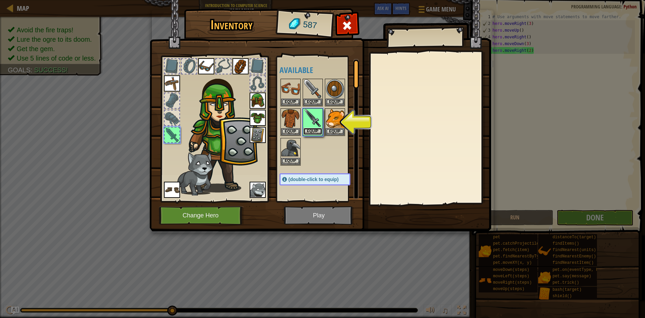
click at [313, 130] on button "Equip" at bounding box center [312, 131] width 19 height 7
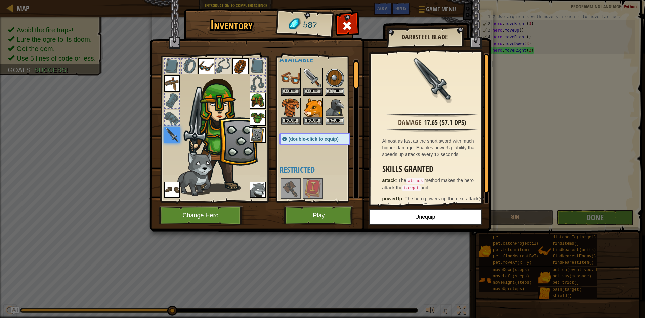
scroll to position [0, 0]
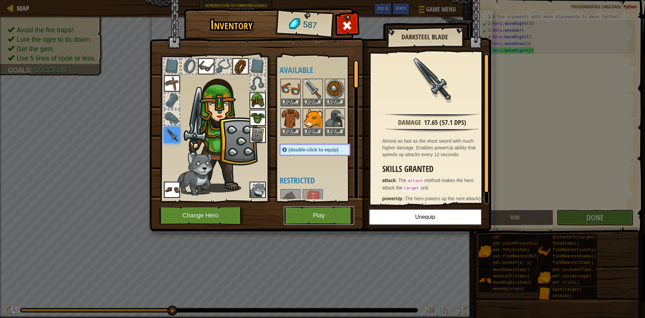
click at [318, 213] on button "Play" at bounding box center [319, 215] width 70 height 18
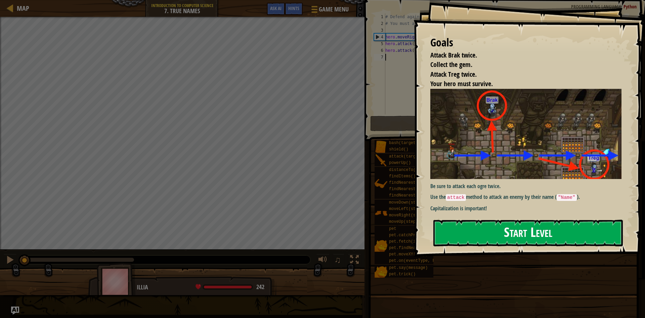
click at [529, 237] on button "Start Level" at bounding box center [527, 232] width 189 height 27
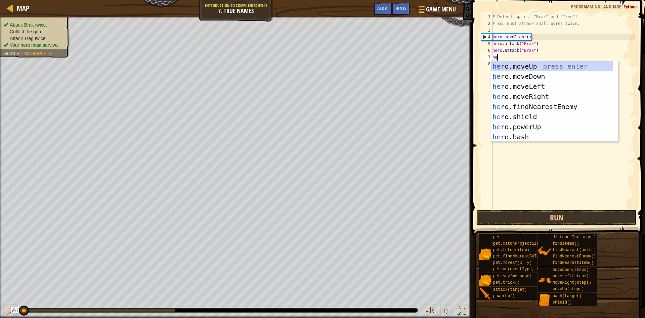
scroll to position [3, 0]
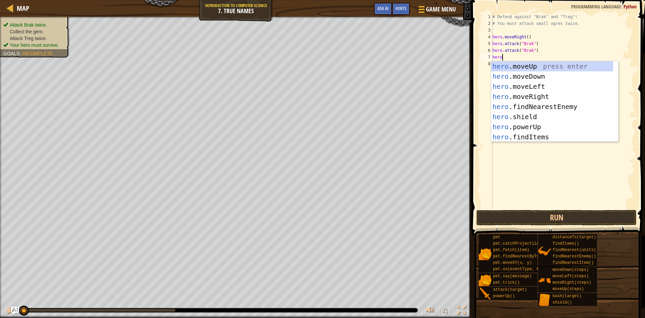
type textarea "herom"
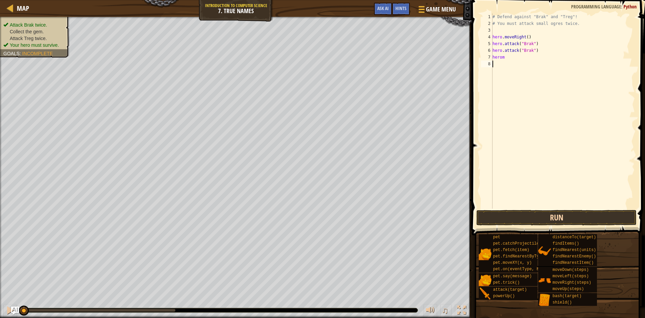
drag, startPoint x: 570, startPoint y: 199, endPoint x: 576, endPoint y: 213, distance: 15.0
click at [573, 206] on div "# Defend against "Brak" and "Treg"! # You must attack small ogres twice. hero .…" at bounding box center [563, 117] width 144 height 208
drag, startPoint x: 568, startPoint y: 214, endPoint x: 563, endPoint y: 215, distance: 6.0
click at [568, 214] on button "Run" at bounding box center [556, 217] width 160 height 15
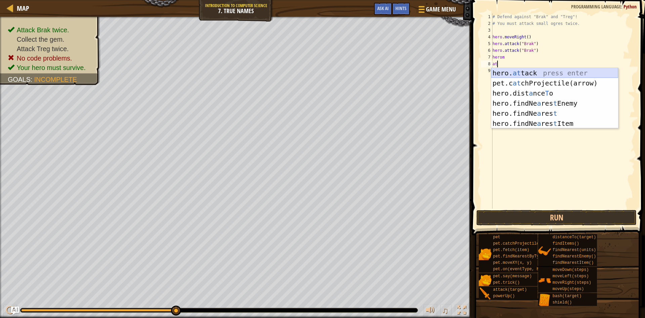
type textarea "a"
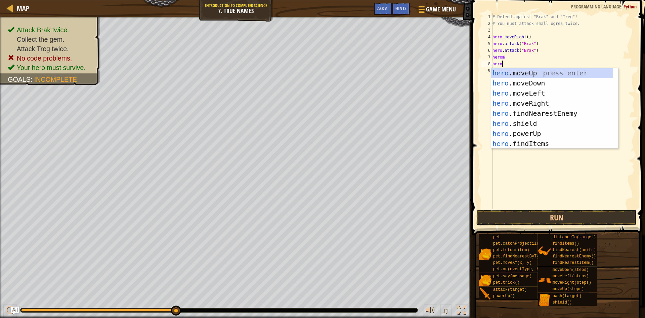
scroll to position [3, 1]
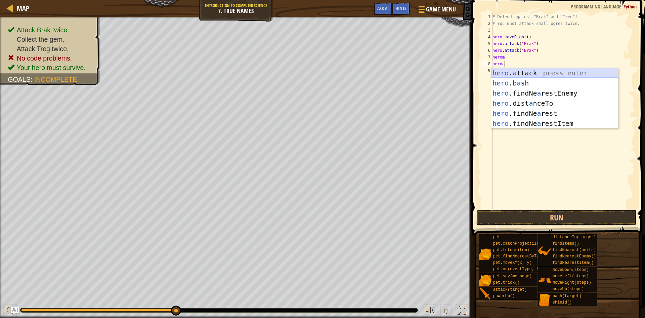
click at [536, 73] on div "hero . a ttack press enter hero .b a sh press enter hero .findNe a restEnemy pr…" at bounding box center [554, 108] width 127 height 81
type textarea "hero.attack(enemy)"
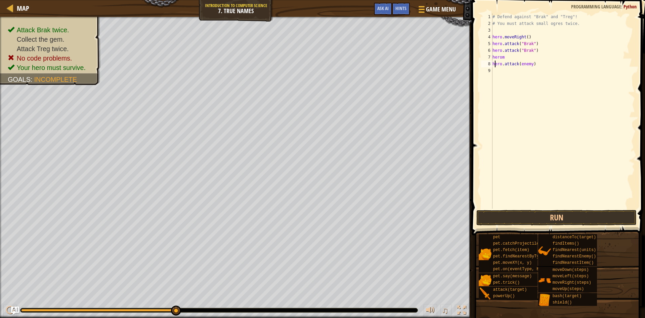
click at [494, 66] on div "# Defend against "Brak" and "Treg"! # You must attack small ogres twice. hero .…" at bounding box center [563, 117] width 144 height 208
click at [491, 68] on div "9" at bounding box center [486, 70] width 11 height 7
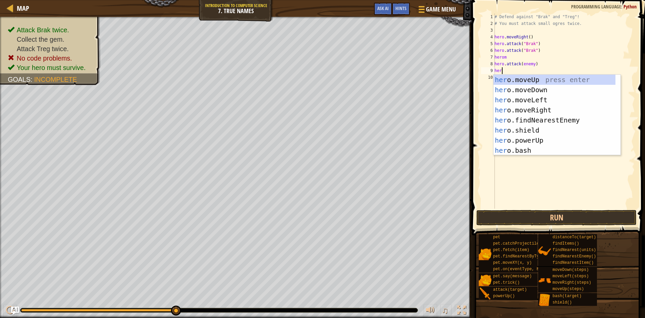
scroll to position [3, 0]
type textarea "hero"
click at [541, 112] on div "hero .moveUp press enter hero .moveDown press enter hero .moveLeft press enter …" at bounding box center [555, 125] width 122 height 101
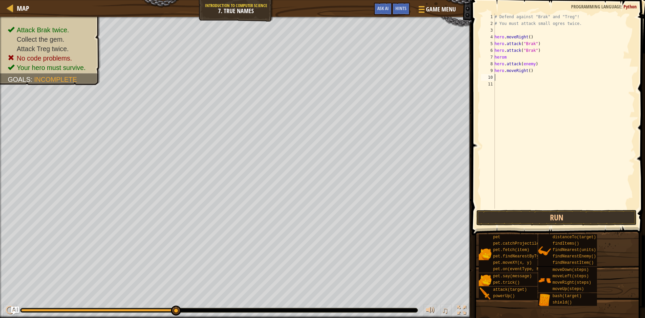
scroll to position [3, 0]
click at [562, 213] on button "Run" at bounding box center [556, 217] width 160 height 15
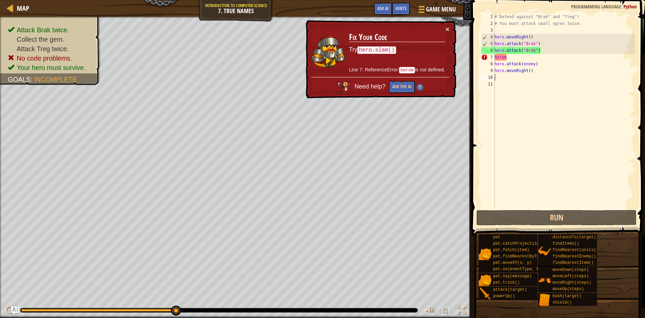
click at [524, 58] on div "# Defend against "Brak" and "Treg"! # You must attack small ogres twice. hero .…" at bounding box center [564, 117] width 142 height 208
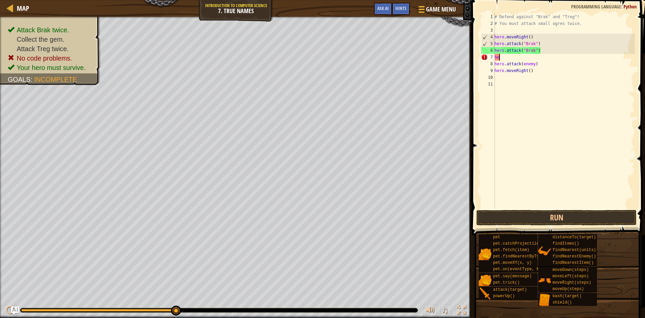
type textarea "h"
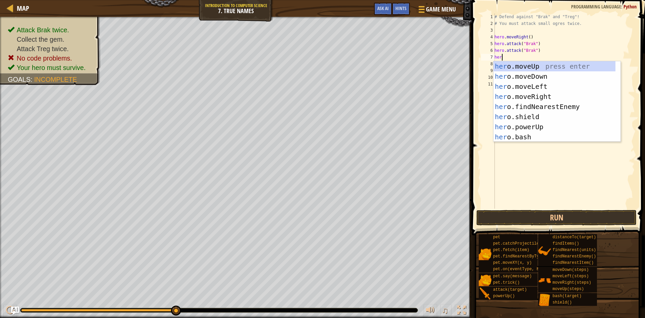
scroll to position [3, 0]
type textarea "hero"
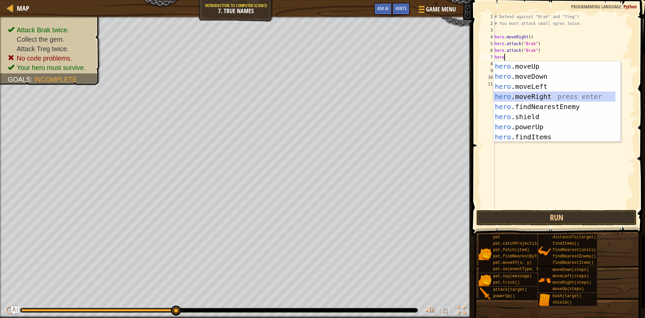
click at [527, 95] on div "hero .moveUp press enter hero .moveDown press enter hero .moveLeft press enter …" at bounding box center [555, 111] width 122 height 101
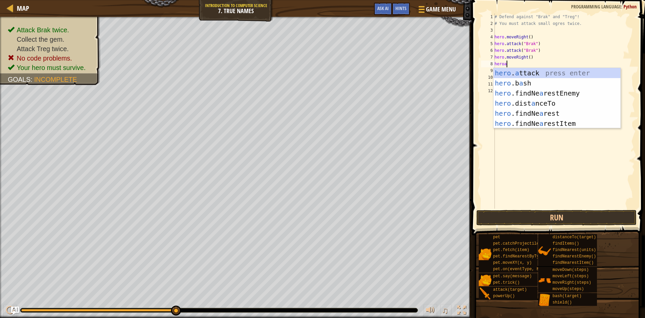
scroll to position [3, 1]
click at [535, 72] on div "hero . a ttack press enter hero .b a sh press enter hero .findNe a restEnemy pr…" at bounding box center [557, 108] width 127 height 81
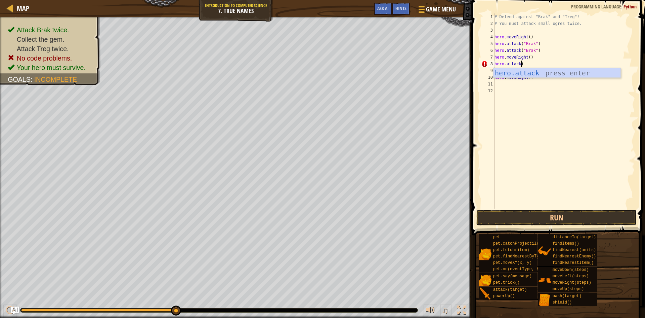
scroll to position [3, 2]
click at [552, 75] on div "hero.attack press enter" at bounding box center [557, 83] width 127 height 30
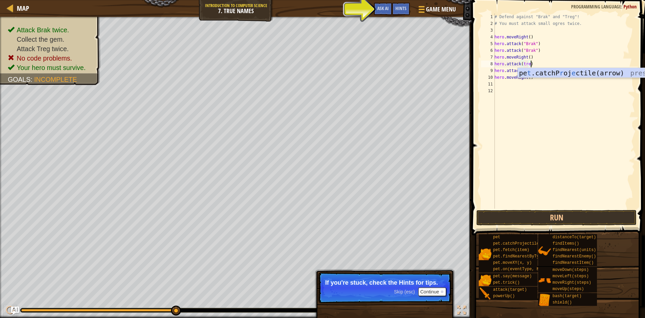
scroll to position [3, 3]
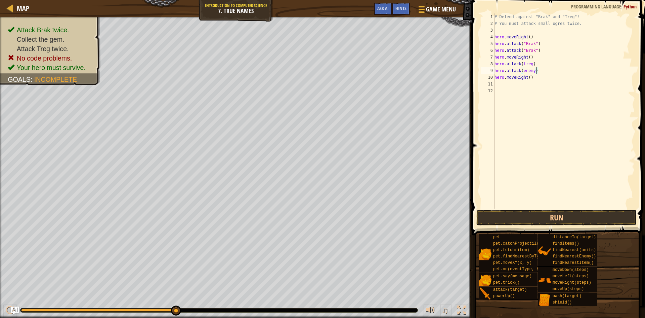
click at [535, 70] on div "# Defend against "Brak" and "Treg"! # You must attack small ogres twice. hero .…" at bounding box center [564, 117] width 142 height 208
type textarea "hero.attack(treg)"
click at [539, 123] on div "# Defend against "Brak" and "Treg"! # You must attack small ogres twice. hero .…" at bounding box center [564, 117] width 142 height 208
click at [500, 83] on div "# Defend against "Brak" and "Treg"! # You must attack small ogres twice. hero .…" at bounding box center [564, 117] width 142 height 208
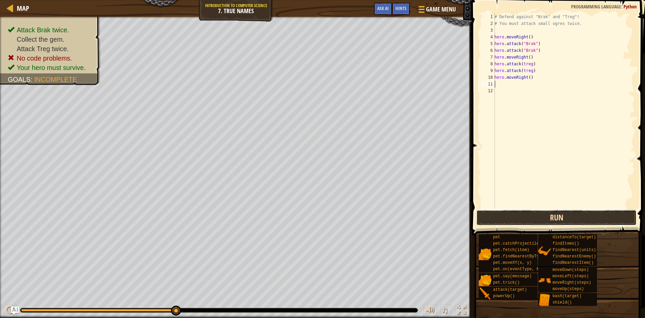
click at [539, 211] on button "Run" at bounding box center [556, 217] width 160 height 15
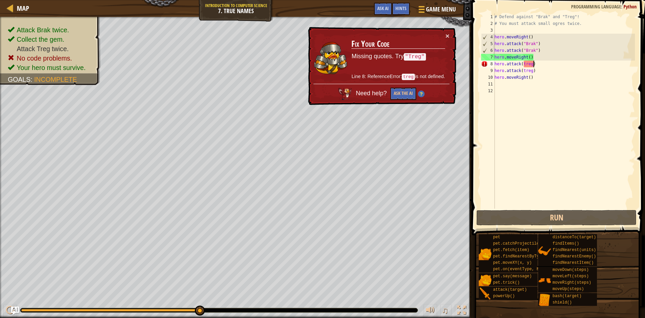
click at [533, 62] on div "# Defend against "Brak" and "Treg"! # You must attack small ogres twice. hero .…" at bounding box center [564, 117] width 142 height 208
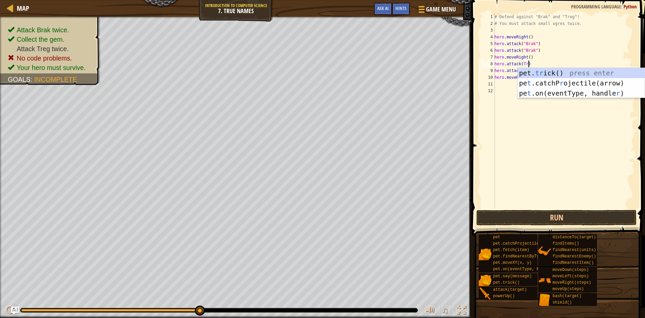
scroll to position [3, 3]
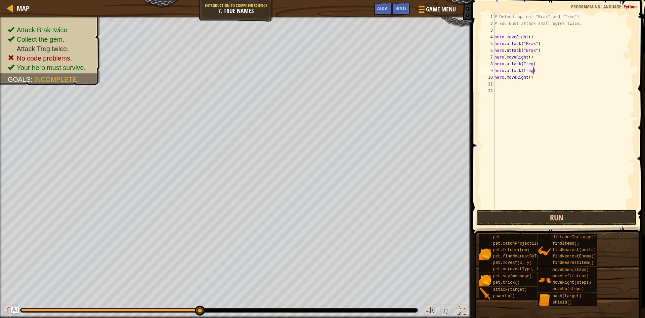
click at [533, 71] on div "# Defend against "Brak" and "Treg"! # You must attack small ogres twice. hero .…" at bounding box center [564, 117] width 142 height 208
type textarea "hero.attack(Treg)"
click at [527, 98] on div "# Defend against "Brak" and "Treg"! # You must attack small ogres twice. hero .…" at bounding box center [564, 117] width 142 height 208
click at [548, 210] on button "Run" at bounding box center [556, 217] width 160 height 15
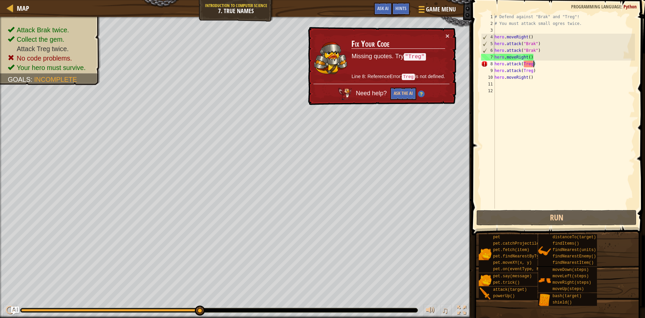
click at [533, 63] on div "# Defend against "Brak" and "Treg"! # You must attack small ogres twice. hero .…" at bounding box center [564, 117] width 142 height 208
click at [538, 62] on div "# Defend against "Brak" and "Treg"! # You must attack small ogres twice. hero .…" at bounding box center [564, 117] width 142 height 208
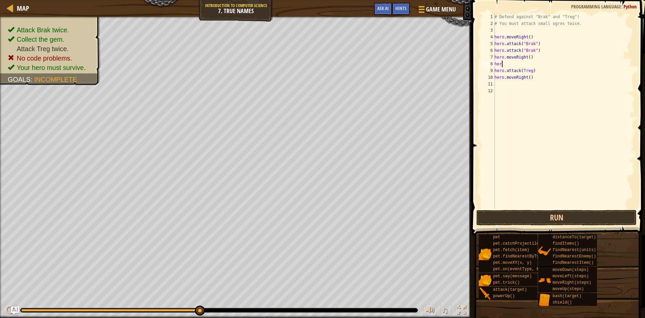
type textarea "h"
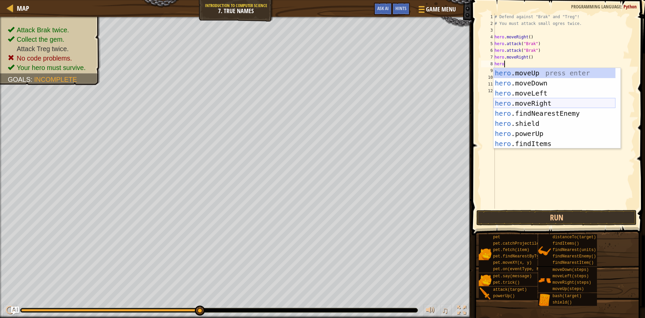
scroll to position [3, 1]
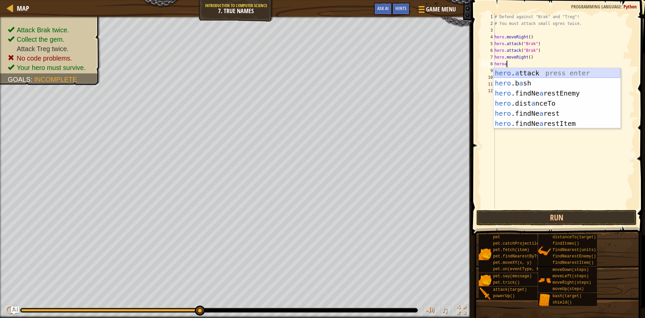
click at [567, 71] on div "hero . a ttack press enter hero .b a sh press enter hero .findNe a restEnemy pr…" at bounding box center [557, 108] width 127 height 81
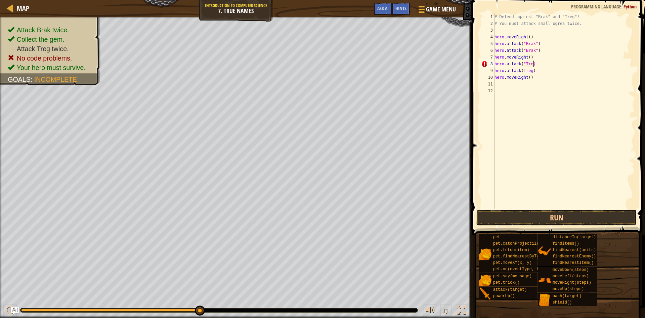
scroll to position [3, 3]
type textarea "hero.attack("Treg")"
click at [526, 120] on div "# Defend against "Brak" and "Treg"! # You must attack small ogres twice. hero .…" at bounding box center [564, 117] width 142 height 208
click at [533, 70] on div "# Defend against "Brak" and "Treg"! # You must attack small ogres twice. hero .…" at bounding box center [564, 117] width 142 height 208
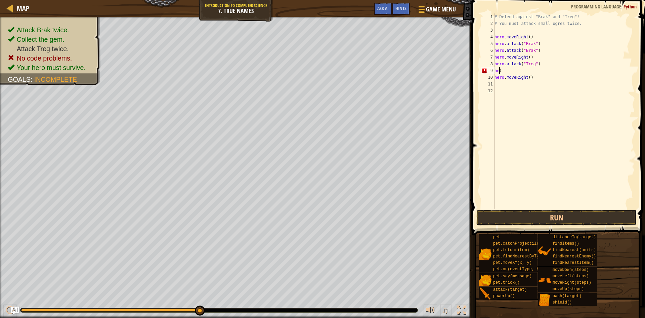
type textarea ")"
click at [503, 69] on div "# Defend against "Brak" and "Treg"! # You must attack small ogres twice. hero .…" at bounding box center [564, 117] width 142 height 208
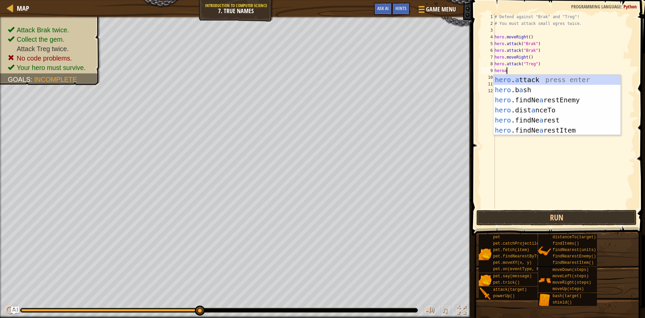
scroll to position [3, 1]
click at [525, 77] on div "hero . a ttack press enter hero .b a sh press enter hero .findNe a restEnemy pr…" at bounding box center [557, 115] width 127 height 81
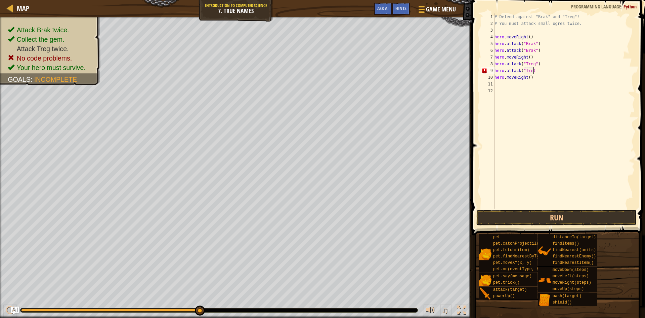
scroll to position [3, 3]
type textarea "hero.attack("Treg")"
click at [508, 131] on div "# Defend against "Brak" and "Treg"! # You must attack small ogres twice. hero .…" at bounding box center [564, 117] width 142 height 208
click at [496, 89] on div "# Defend against "Brak" and "Treg"! # You must attack small ogres twice. hero .…" at bounding box center [564, 117] width 142 height 208
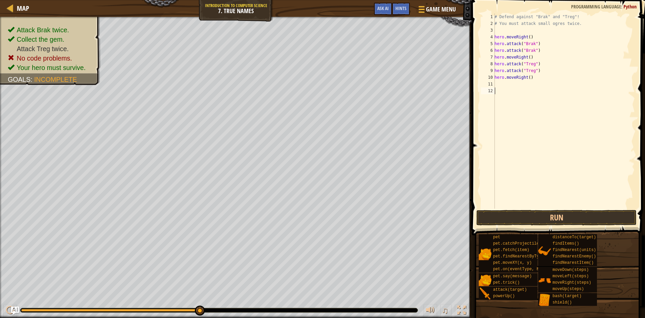
click at [499, 86] on div "# Defend against "Brak" and "Treg"! # You must attack small ogres twice. hero .…" at bounding box center [564, 117] width 142 height 208
drag, startPoint x: 535, startPoint y: 217, endPoint x: 538, endPoint y: 216, distance: 3.4
click at [538, 216] on button "Run" at bounding box center [556, 217] width 160 height 15
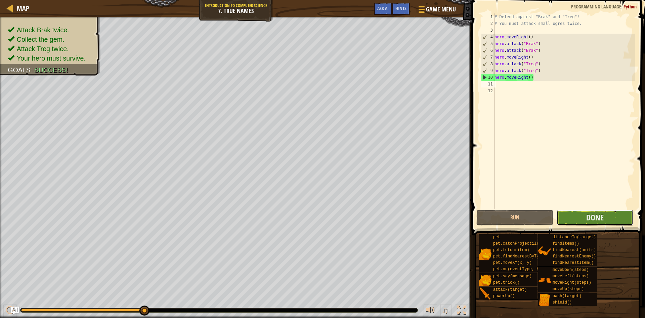
click at [584, 217] on button "Done" at bounding box center [595, 217] width 77 height 15
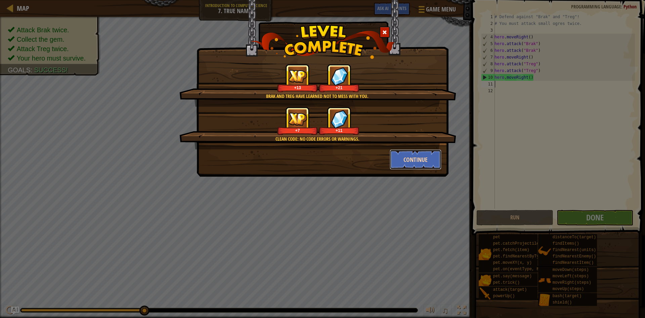
click at [406, 163] on button "Continue" at bounding box center [416, 159] width 52 height 20
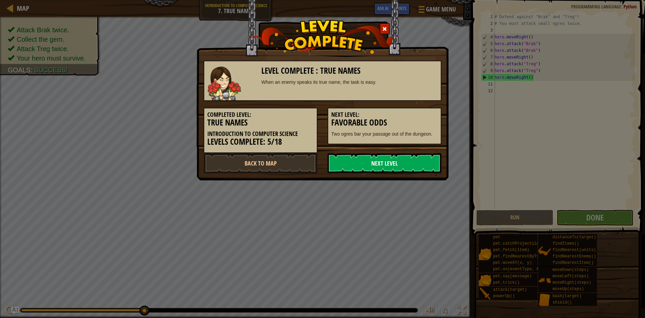
click at [407, 161] on link "Next Level" at bounding box center [385, 163] width 114 height 20
click at [389, 161] on link "Next Level" at bounding box center [385, 163] width 114 height 20
click at [380, 164] on link "Next Level" at bounding box center [385, 163] width 114 height 20
click at [379, 164] on link "Next Level" at bounding box center [385, 163] width 114 height 20
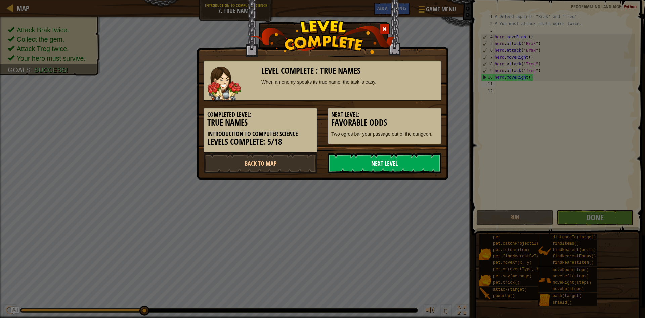
click at [386, 164] on link "Next Level" at bounding box center [385, 163] width 114 height 20
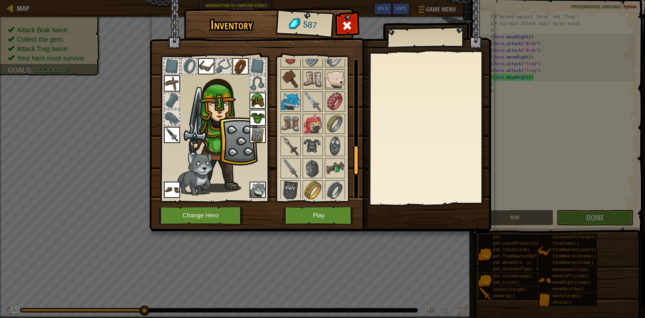
scroll to position [437, 0]
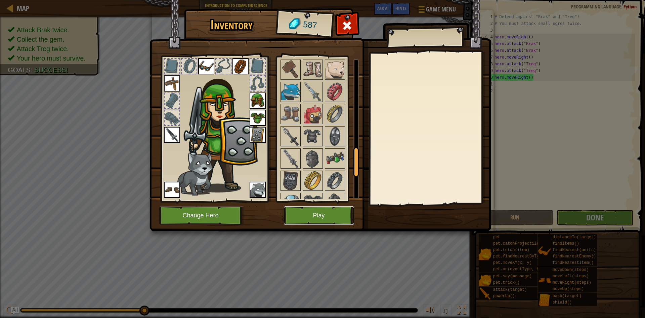
click at [335, 214] on button "Play" at bounding box center [319, 215] width 70 height 18
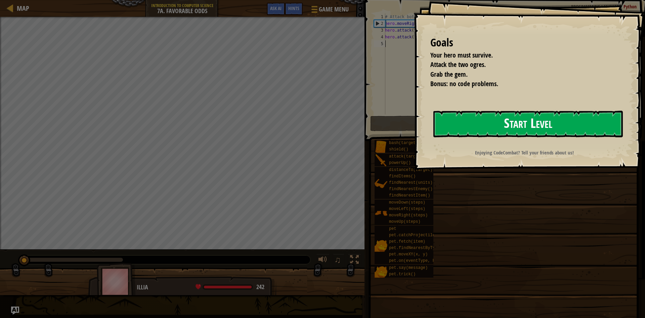
click at [457, 115] on button "Start Level" at bounding box center [527, 124] width 189 height 27
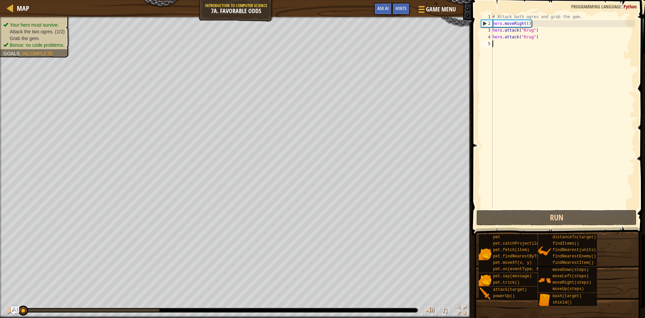
scroll to position [3, 0]
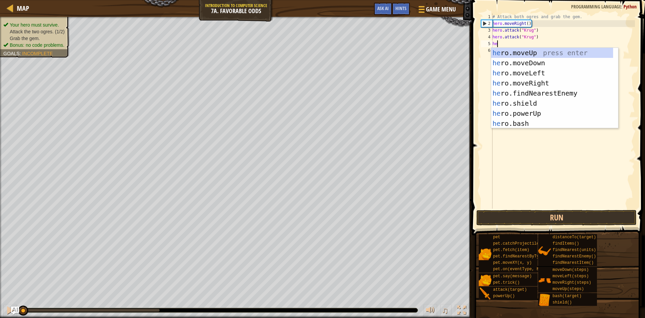
type textarea "her"
click at [531, 84] on div "her o.moveUp press enter her o.moveDown press enter her o.moveLeft press enter …" at bounding box center [552, 98] width 122 height 101
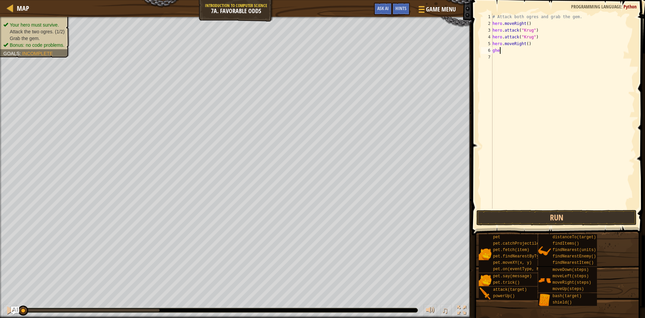
scroll to position [3, 0]
type textarea "g"
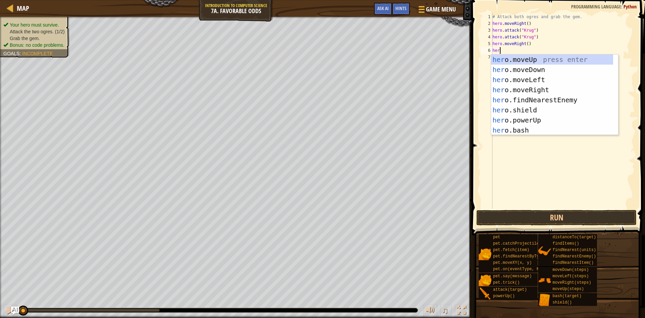
scroll to position [3, 0]
type textarea "hero"
click at [525, 58] on div "hero .moveUp press enter hero .moveDown press enter hero .moveLeft press enter …" at bounding box center [552, 104] width 122 height 101
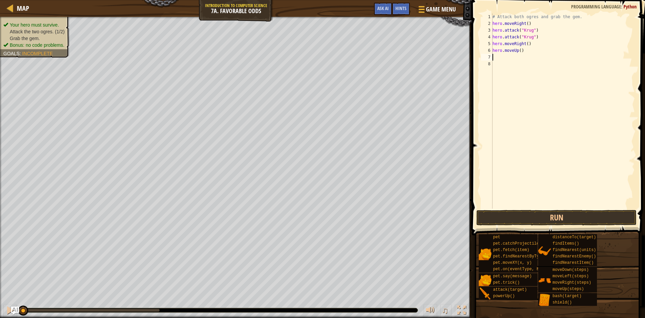
scroll to position [3, 0]
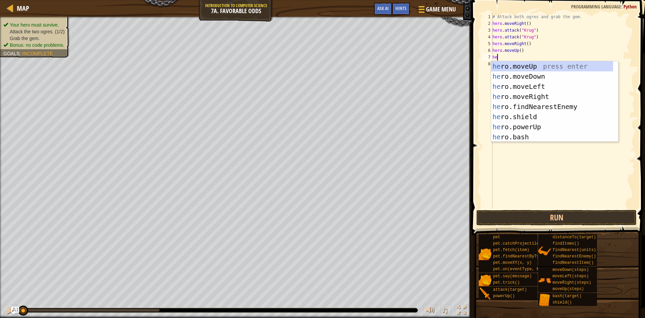
type textarea "her"
click at [534, 82] on div "her o.moveUp press enter her o.moveDown press enter her o.moveLeft press enter …" at bounding box center [552, 111] width 122 height 101
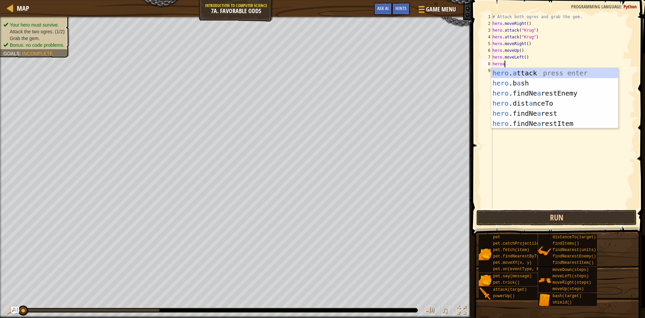
scroll to position [3, 1]
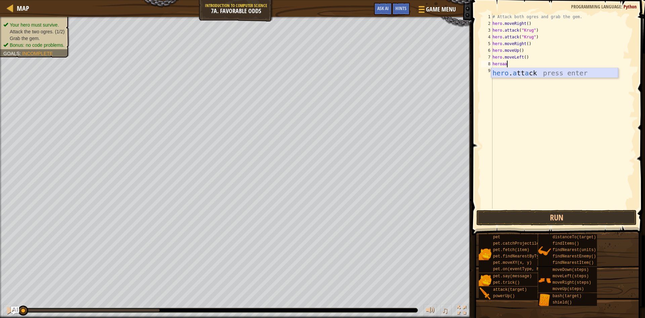
drag, startPoint x: 540, startPoint y: 71, endPoint x: 533, endPoint y: 72, distance: 7.1
click at [539, 72] on div "hero . a tt a ck press enter" at bounding box center [554, 83] width 127 height 30
type textarea "hero.attack("Grump")"
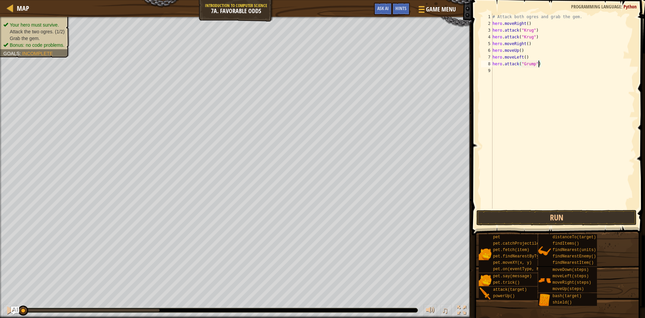
click at [521, 95] on div "# Attack both ogres and grab the gem. hero . moveRight ( ) hero . attack ( "Kru…" at bounding box center [563, 117] width 144 height 208
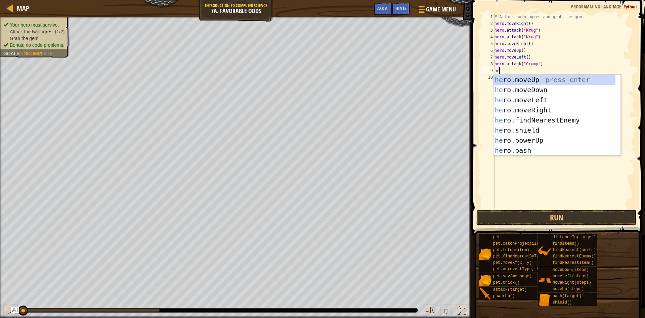
scroll to position [3, 0]
type textarea "hero"
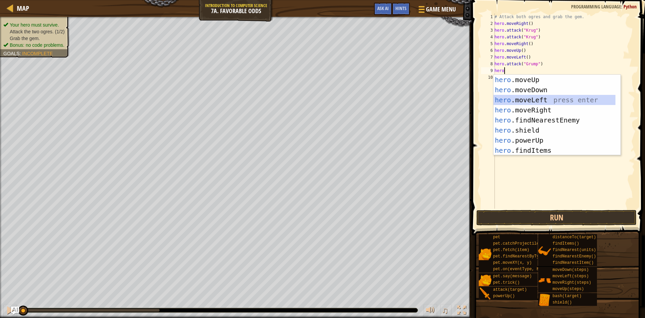
click at [546, 98] on div "hero .moveUp press enter hero .moveDown press enter hero .moveLeft press enter …" at bounding box center [555, 125] width 122 height 101
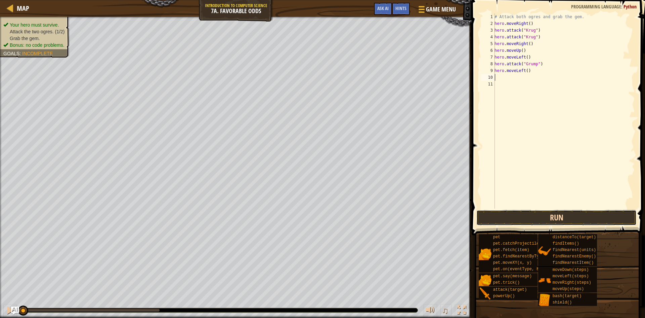
click at [558, 216] on button "Run" at bounding box center [556, 217] width 160 height 15
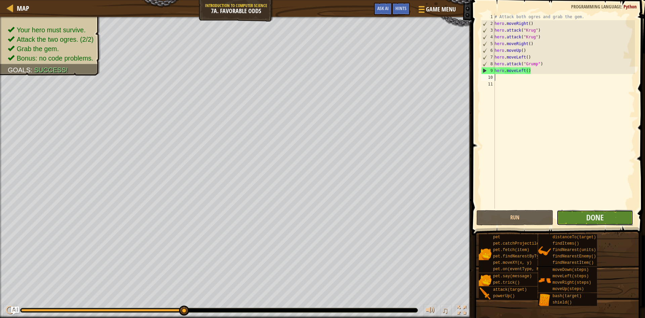
click at [620, 219] on button "Done" at bounding box center [595, 217] width 77 height 15
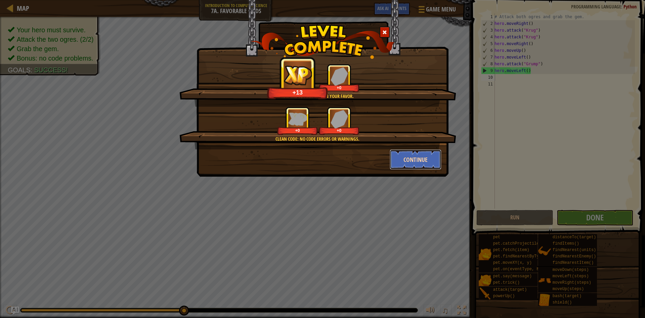
click at [421, 156] on button "Continue" at bounding box center [416, 159] width 52 height 20
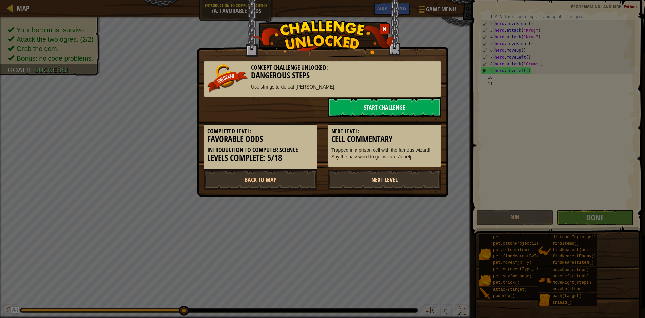
click at [405, 180] on link "Next Level" at bounding box center [385, 179] width 114 height 20
click at [402, 179] on link "Next Level" at bounding box center [385, 179] width 114 height 20
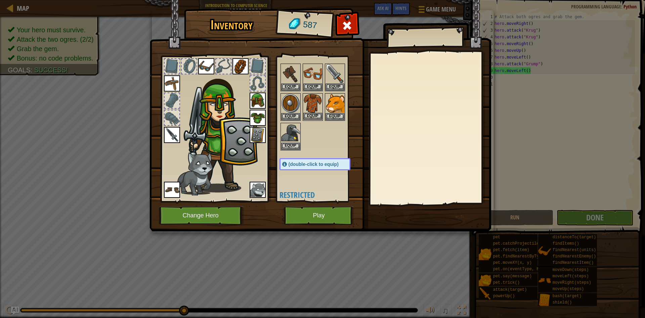
scroll to position [0, 0]
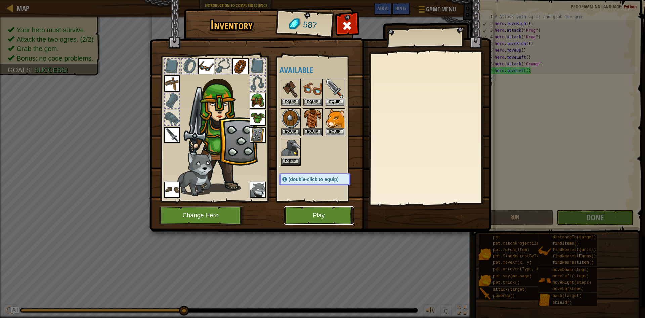
click at [306, 208] on button "Play" at bounding box center [319, 215] width 70 height 18
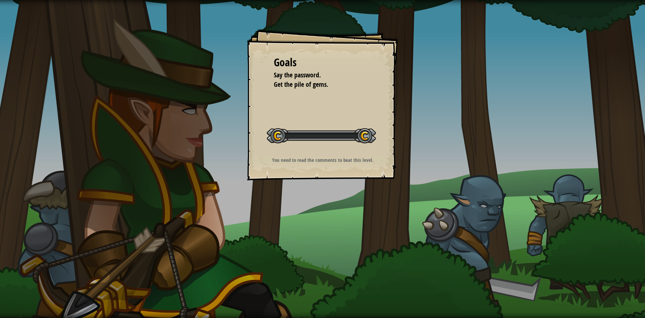
click at [306, 208] on div "Goals Say the password. Get the pile of gems. Start Level Error loading from se…" at bounding box center [322, 159] width 645 height 318
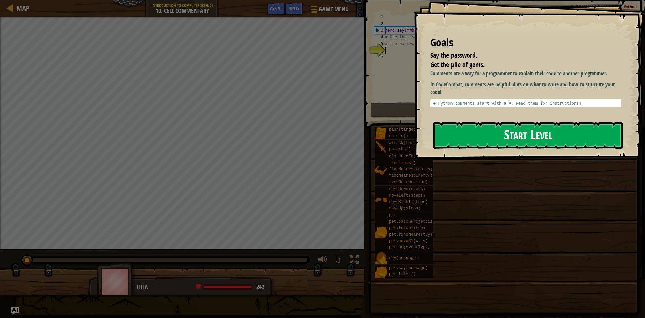
click at [498, 130] on button "Start Level" at bounding box center [527, 135] width 189 height 27
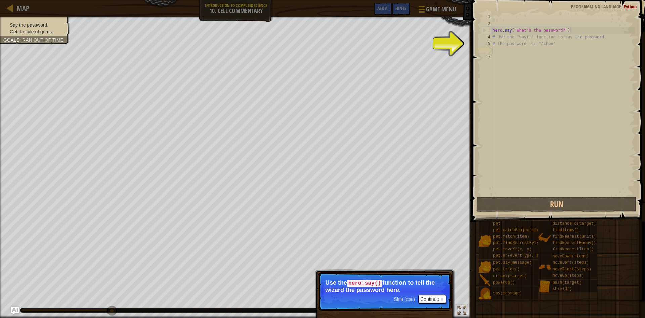
click at [426, 306] on p "Skip (esc) Continue Use the hero.say() function to tell the wizard the password…" at bounding box center [384, 291] width 133 height 38
drag, startPoint x: 428, startPoint y: 290, endPoint x: 429, endPoint y: 294, distance: 4.2
click at [429, 294] on p "Skip (esc) Continue Use the hero.say() function to tell the wizard the password…" at bounding box center [384, 291] width 133 height 38
click at [430, 297] on button "Continue" at bounding box center [432, 298] width 28 height 9
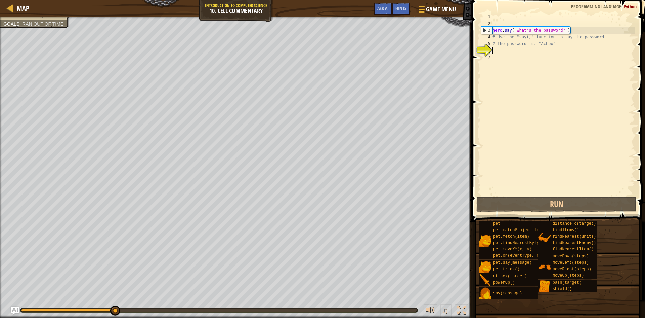
scroll to position [3, 0]
click at [503, 37] on div "hero . say ( "What's the password?" ) # Use the "say()" function to say the pas…" at bounding box center [563, 110] width 144 height 195
click at [499, 39] on div "hero . say ( "What's the password?" ) # Use the "say()" function to say the pas…" at bounding box center [563, 110] width 144 height 195
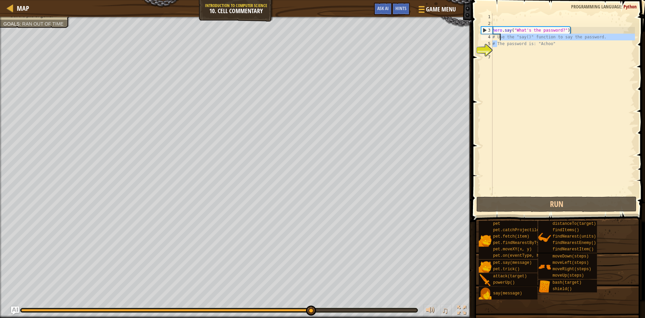
click at [496, 37] on div "hero . say ( "What's the password?" ) # Use the "say()" function to say the pas…" at bounding box center [563, 110] width 144 height 195
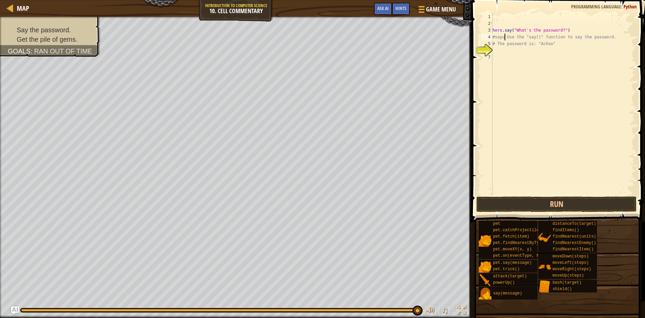
scroll to position [3, 1]
click at [614, 42] on div "hero . say ( "What's the password?" ) #sayu Use the "say()" function to say the…" at bounding box center [563, 110] width 144 height 195
click at [457, 39] on div "Map Introduction to Computer Science 10. Cell Commentary Game Menu Done Hints A…" at bounding box center [322, 159] width 645 height 318
type textarea "#sayu Use the "say()" function to say the password. # The password is: "Achoo""
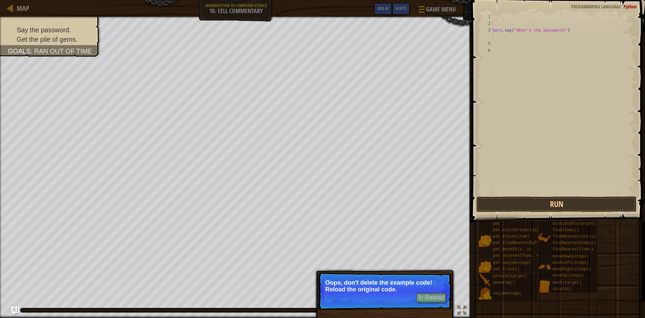
click at [407, 287] on p "Oops, don't delete the example code! Reload the original code." at bounding box center [384, 285] width 119 height 13
drag, startPoint x: 433, startPoint y: 295, endPoint x: 428, endPoint y: 293, distance: 5.3
click at [428, 293] on button "↻ Reload" at bounding box center [431, 297] width 30 height 10
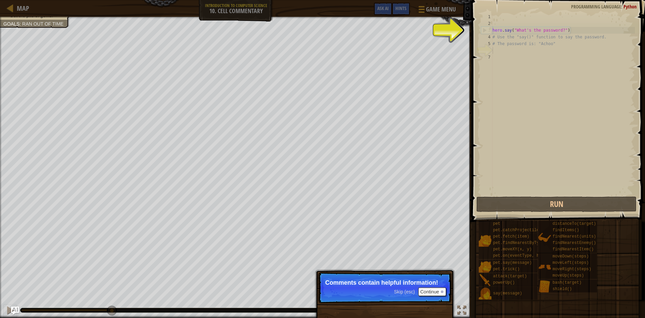
click at [354, 290] on p "Skip (esc) Continue Comments contain helpful information!" at bounding box center [384, 287] width 133 height 31
click at [493, 52] on div "hero . say ( "What's the password?" ) # Use the "say()" function to say the pas…" at bounding box center [563, 110] width 144 height 195
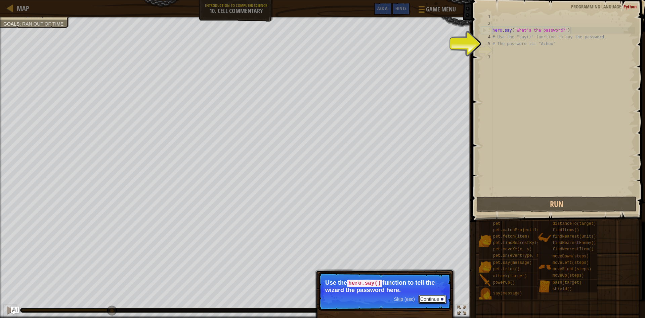
click at [420, 300] on button "Continue" at bounding box center [432, 298] width 28 height 9
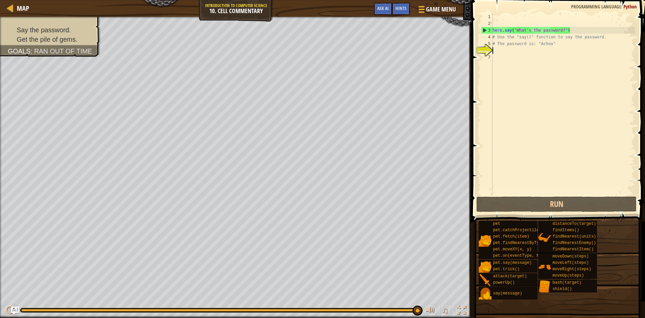
click at [495, 51] on div "hero . say ( "What's the password?" ) # Use the "say()" function to say the pas…" at bounding box center [563, 110] width 144 height 195
click at [492, 38] on div "1 2 3 4 5 6 7 hero . say ( "What's the password?" ) # Use the "say()" function …" at bounding box center [557, 103] width 155 height 181
drag, startPoint x: 499, startPoint y: 39, endPoint x: 608, endPoint y: 40, distance: 109.9
click at [608, 40] on div "hero . say ( "What's the password?" ) # Use the "say()" function to say the pas…" at bounding box center [563, 110] width 144 height 195
click at [538, 40] on div "hero . say ( "What's the password?" ) # Use the "say()" function to say the pas…" at bounding box center [563, 103] width 144 height 181
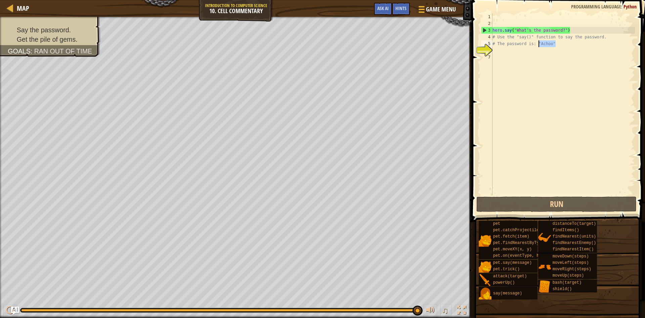
drag, startPoint x: 557, startPoint y: 44, endPoint x: 539, endPoint y: 45, distance: 17.8
click at [539, 45] on div "hero . say ( "What's the password?" ) # Use the "say()" function to say the pas…" at bounding box center [563, 110] width 144 height 195
click at [541, 45] on div "hero . say ( "What's the password?" ) # Use the "say()" function to say the pas…" at bounding box center [563, 103] width 144 height 181
click at [544, 44] on div "hero . say ( "What's the password?" ) # Use the "say()" function to say the pas…" at bounding box center [563, 110] width 144 height 195
drag, startPoint x: 567, startPoint y: 30, endPoint x: 533, endPoint y: 34, distance: 34.5
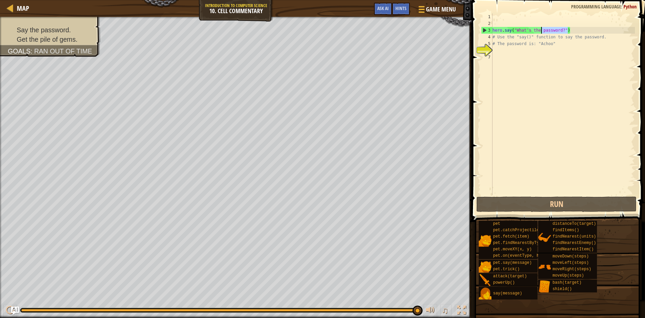
click at [533, 34] on div "hero . say ( "What's the password?" ) # Use the "say()" function to say the pas…" at bounding box center [563, 110] width 144 height 195
type textarea "hero.say("What's the password?") # Use the "say()" function to say the password."
click at [495, 49] on div "hero . say ( "What's the password?" ) # Use the "say()" function to say the pas…" at bounding box center [563, 110] width 144 height 195
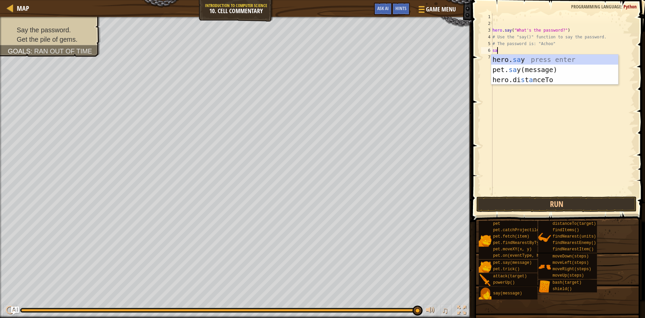
scroll to position [3, 0]
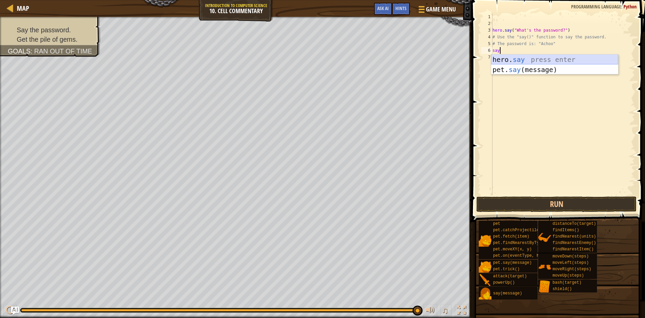
click at [515, 59] on div "hero. say press enter pet. say (message) press enter" at bounding box center [554, 74] width 127 height 40
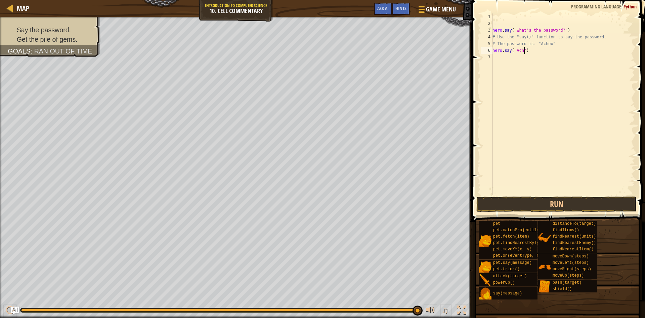
scroll to position [3, 3]
type textarea "hero.say("Achoo")"
click at [502, 186] on div "hero . say ( "What's the password?" ) # Use the "say()" function to say the pas…" at bounding box center [563, 110] width 144 height 195
click at [512, 205] on button "Run" at bounding box center [556, 203] width 160 height 15
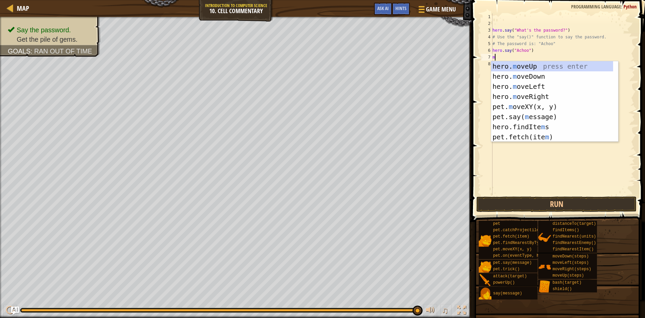
type textarea "mo"
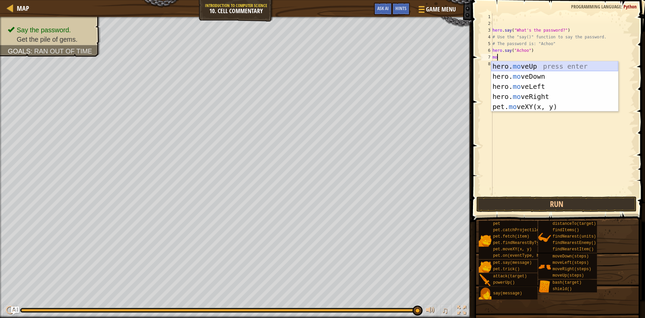
click at [528, 66] on div "hero. mo veUp press enter hero. mo veDown press enter hero. mo veLeft press ent…" at bounding box center [554, 96] width 127 height 71
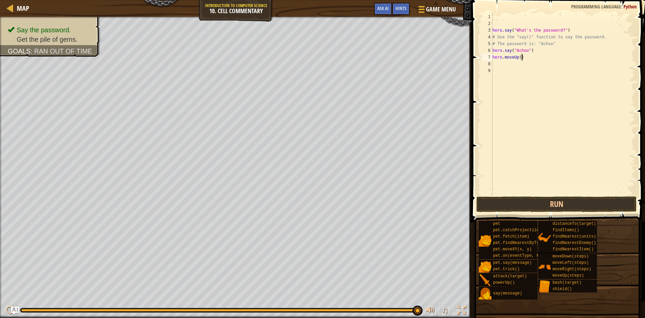
click at [521, 56] on div "hero . say ( "What's the password?" ) # Use the "say()" function to say the pas…" at bounding box center [563, 110] width 144 height 195
type textarea "hero.moveUp(2)"
click at [517, 98] on div "hero . say ( "What's the password?" ) # Use the "say()" function to say the pas…" at bounding box center [563, 110] width 144 height 195
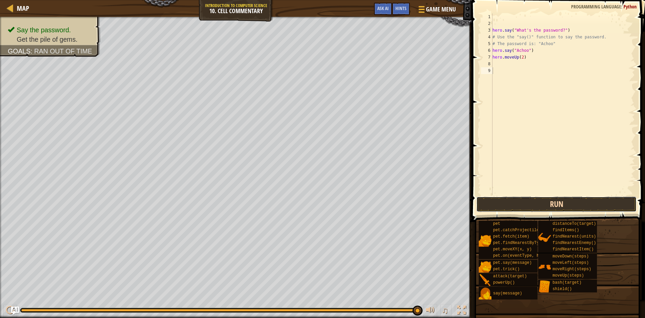
click at [537, 198] on button "Run" at bounding box center [556, 203] width 160 height 15
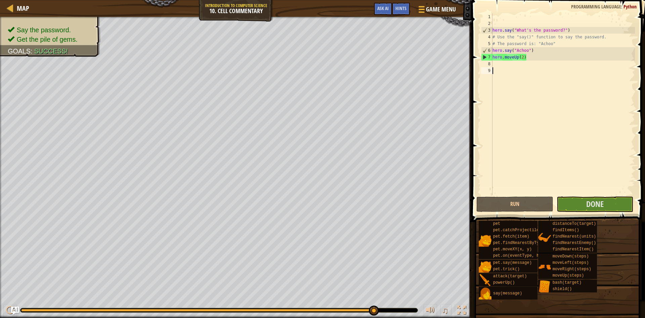
click at [583, 187] on div "hero . say ( "What's the password?" ) # Use the "say()" function to say the pas…" at bounding box center [563, 110] width 144 height 195
click at [589, 201] on span "Done" at bounding box center [594, 203] width 17 height 11
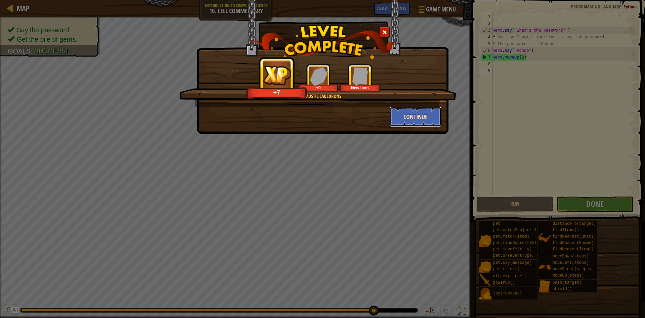
click at [428, 121] on button "Continue" at bounding box center [416, 117] width 52 height 20
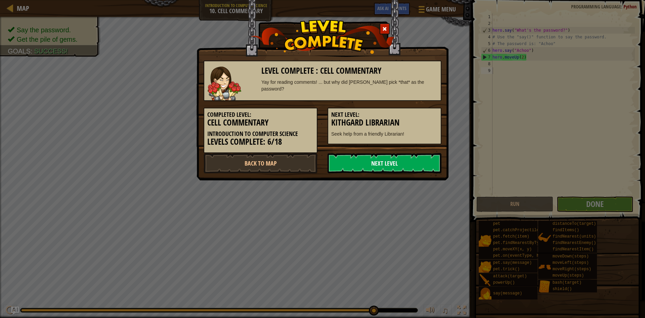
click at [385, 156] on link "Next Level" at bounding box center [385, 163] width 114 height 20
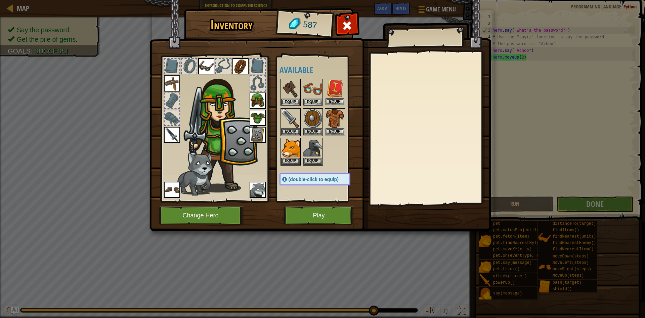
click at [337, 98] on img at bounding box center [335, 88] width 19 height 19
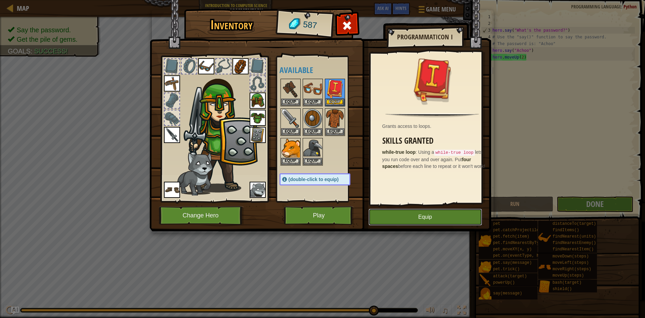
click at [413, 216] on button "Equip" at bounding box center [426, 216] width 114 height 17
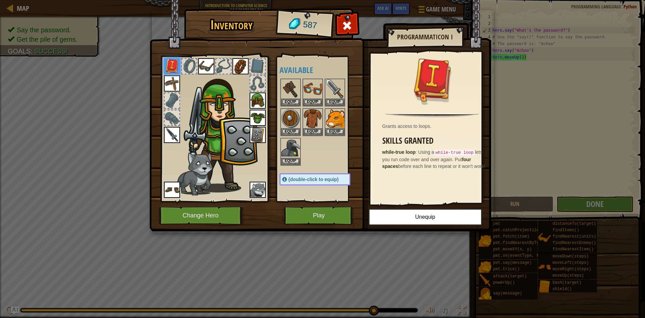
click at [301, 208] on div "Inventory 587 Available Equip Equip Equip Equip Equip Equip Equip Equip Equip E…" at bounding box center [323, 121] width 342 height 222
click at [302, 211] on button "Play" at bounding box center [319, 215] width 70 height 18
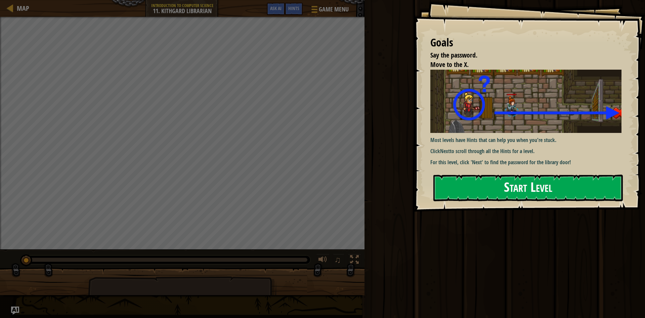
click at [503, 185] on button "Start Level" at bounding box center [527, 187] width 189 height 27
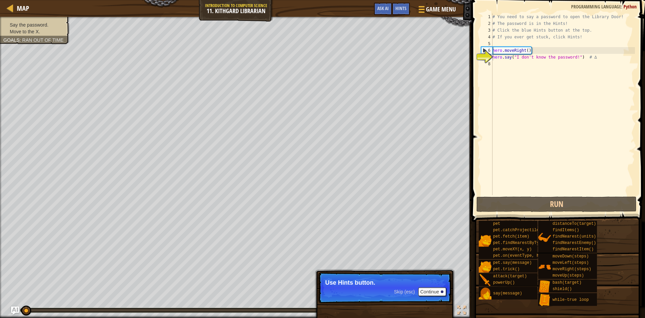
click at [423, 282] on p "Use Hints button." at bounding box center [384, 282] width 119 height 7
click at [434, 292] on button "Continue" at bounding box center [432, 291] width 28 height 9
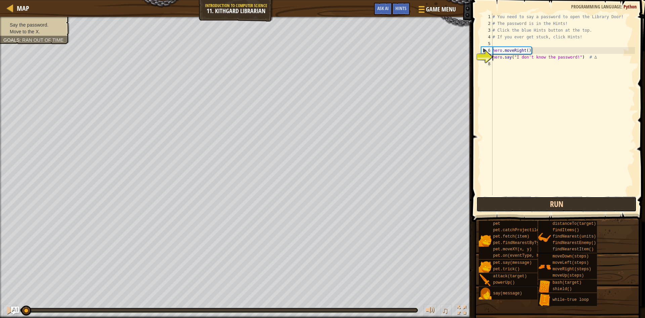
drag, startPoint x: 517, startPoint y: 206, endPoint x: 523, endPoint y: 202, distance: 6.5
click at [519, 205] on button "Run" at bounding box center [556, 203] width 160 height 15
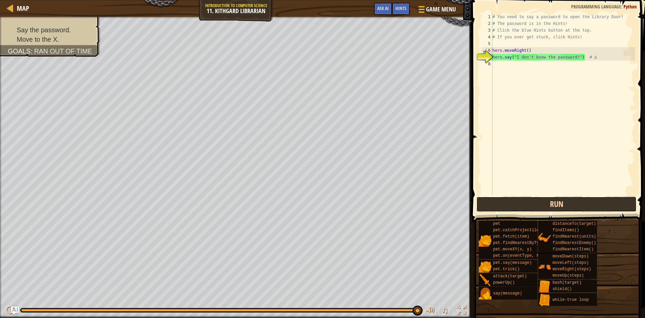
click at [520, 198] on button "Run" at bounding box center [556, 203] width 160 height 15
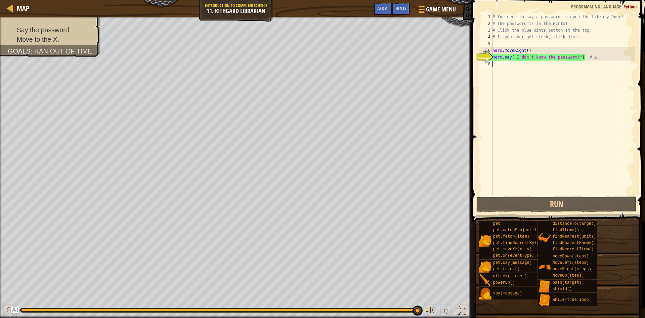
click at [499, 67] on div "# You need to say a password to open the Library Door! # The password is in the…" at bounding box center [563, 110] width 144 height 195
click at [407, 9] on div "Hints" at bounding box center [401, 9] width 18 height 12
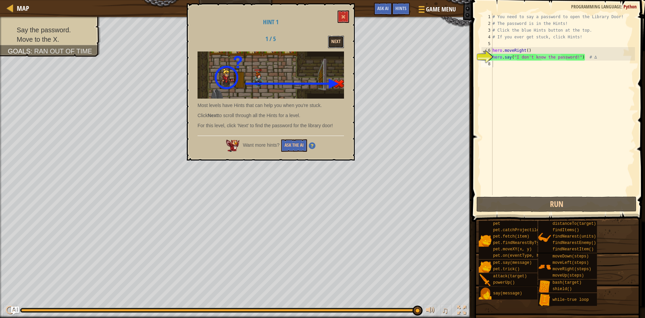
click at [338, 37] on button "Next" at bounding box center [336, 42] width 16 height 12
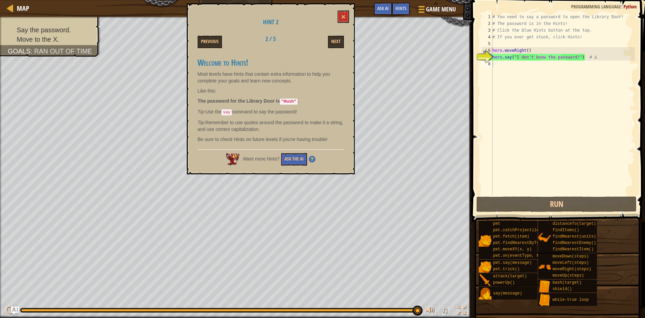
click at [495, 67] on div "# You need to say a password to open the Library Door! # The password is in the…" at bounding box center [563, 110] width 144 height 195
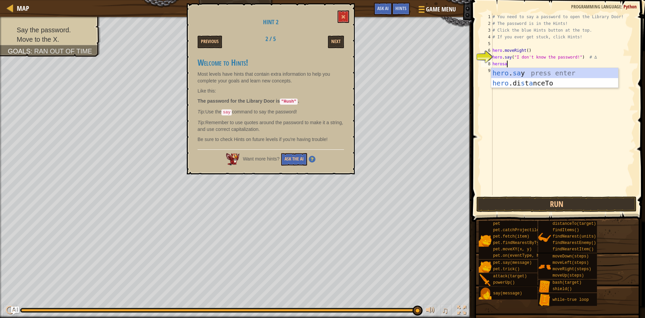
scroll to position [3, 1]
click at [525, 72] on div "hero . sa y press enter hero .di s t a nceTo press enter" at bounding box center [554, 88] width 127 height 40
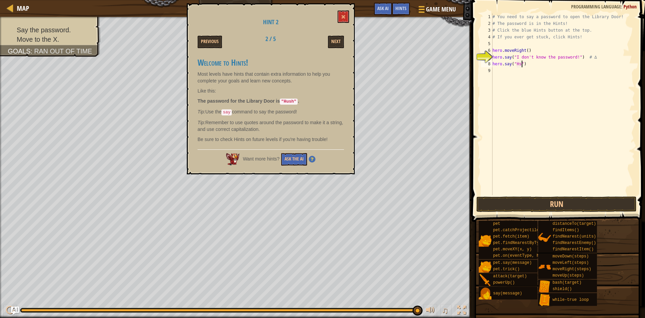
scroll to position [3, 2]
type textarea "hero.say("Hush")"
drag, startPoint x: 531, startPoint y: 149, endPoint x: 530, endPoint y: 173, distance: 24.9
click at [531, 169] on div "# You need to say a password to open the Library Door! # The password is in the…" at bounding box center [563, 110] width 144 height 195
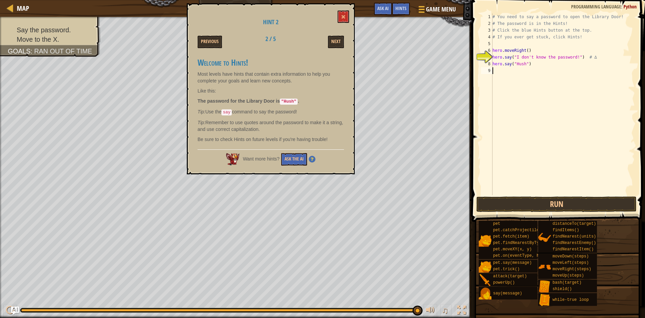
scroll to position [3, 0]
click at [520, 201] on button "Run" at bounding box center [556, 203] width 160 height 15
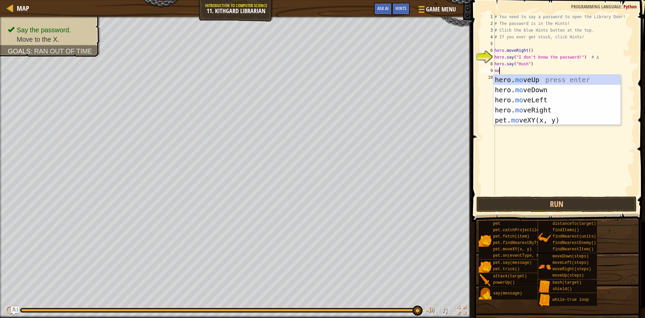
scroll to position [3, 0]
type textarea "move"
click at [519, 109] on div "hero. move Up press enter hero. move Down press enter hero. move Left press ent…" at bounding box center [557, 110] width 127 height 71
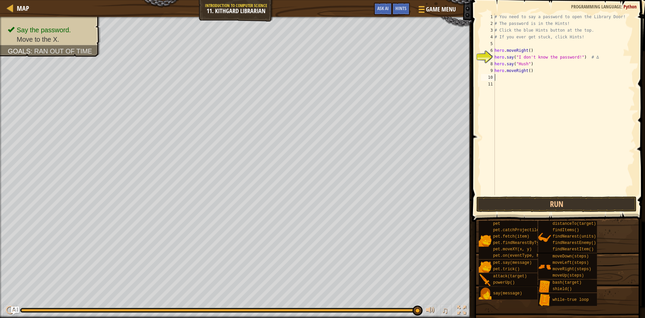
scroll to position [3, 0]
drag, startPoint x: 554, startPoint y: 202, endPoint x: 546, endPoint y: 198, distance: 9.8
click at [554, 202] on button "Run" at bounding box center [556, 203] width 160 height 15
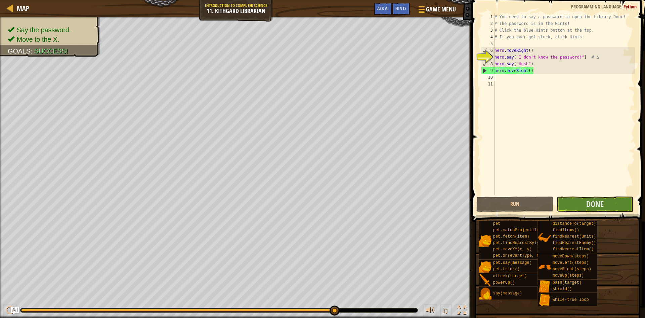
click at [599, 194] on div "# You need to say a password to open the Library Door! # The password is in the…" at bounding box center [564, 110] width 142 height 195
click at [592, 207] on span "Done" at bounding box center [594, 203] width 17 height 11
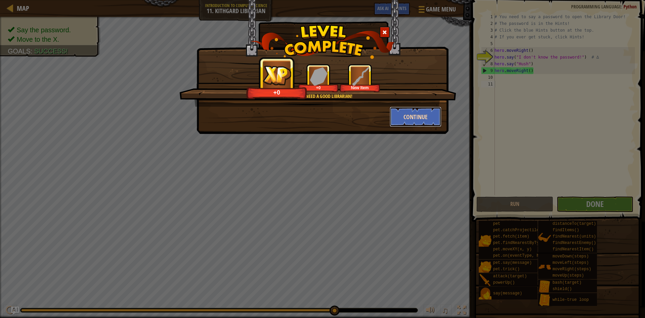
click at [408, 113] on button "Continue" at bounding box center [416, 117] width 52 height 20
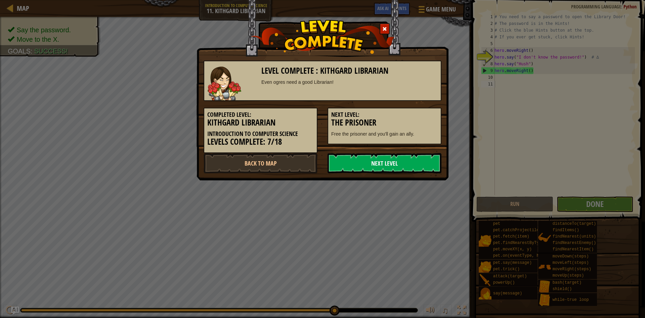
click at [405, 162] on link "Next Level" at bounding box center [385, 163] width 114 height 20
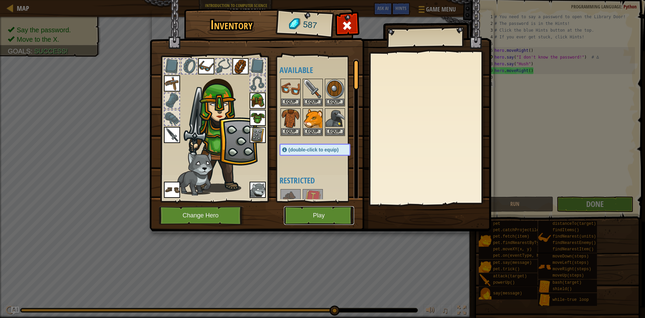
click at [335, 211] on button "Play" at bounding box center [319, 215] width 70 height 18
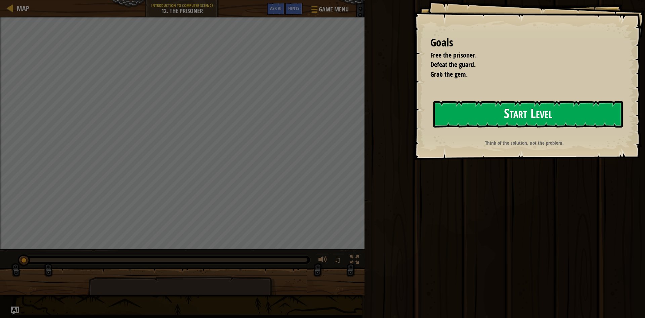
click at [547, 117] on button "Start Level" at bounding box center [527, 114] width 189 height 27
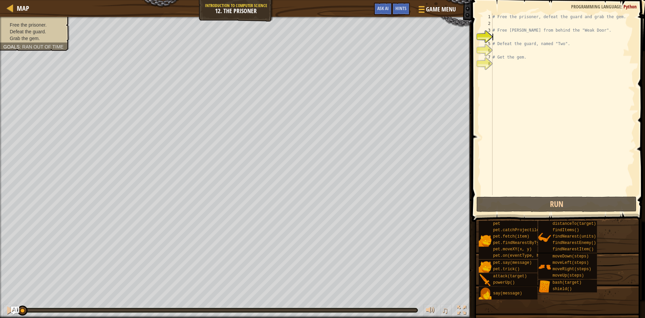
scroll to position [3, 0]
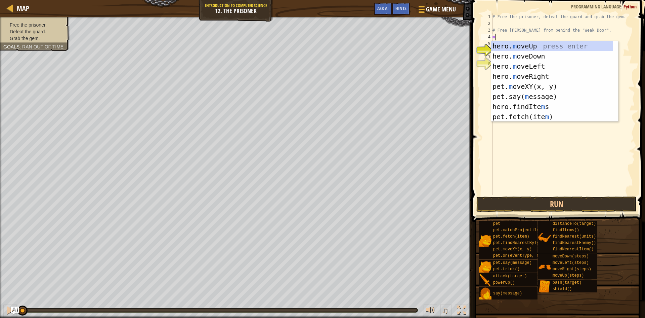
type textarea "mo"
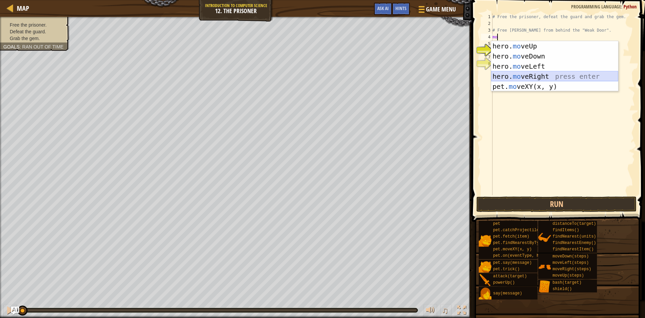
click at [543, 74] on div "hero. mo veUp press enter hero. mo veDown press enter hero. mo veLeft press ent…" at bounding box center [554, 76] width 127 height 71
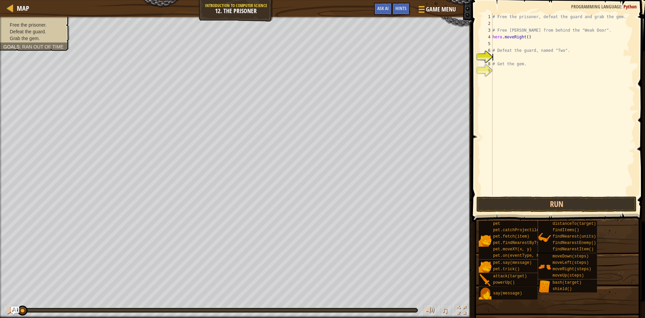
click at [493, 59] on div "# Free the prisoner, defeat the guard and grab the gem. # Free Patrick from beh…" at bounding box center [563, 110] width 144 height 195
click at [495, 43] on div "# Free the prisoner, defeat the guard and grab the gem. # Free Patrick from beh…" at bounding box center [563, 110] width 144 height 195
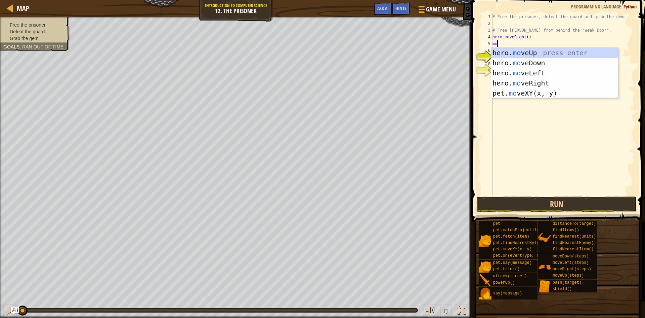
scroll to position [3, 0]
type textarea "m"
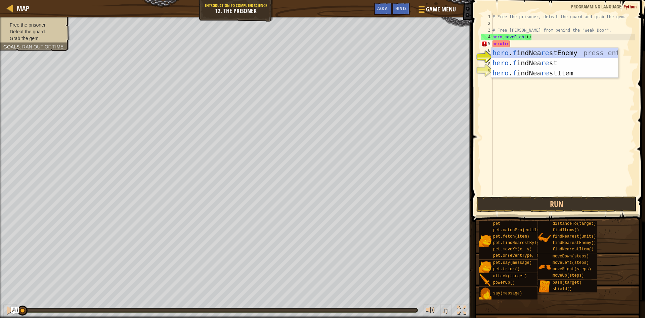
scroll to position [3, 0]
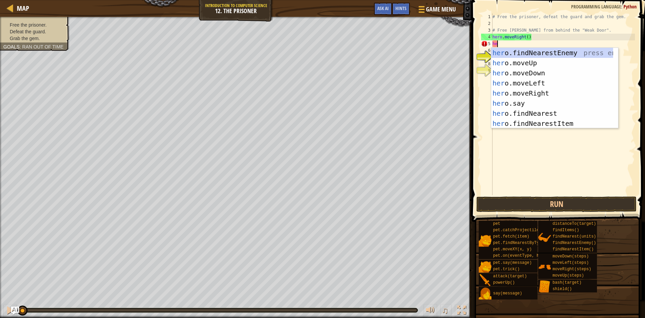
type textarea "h"
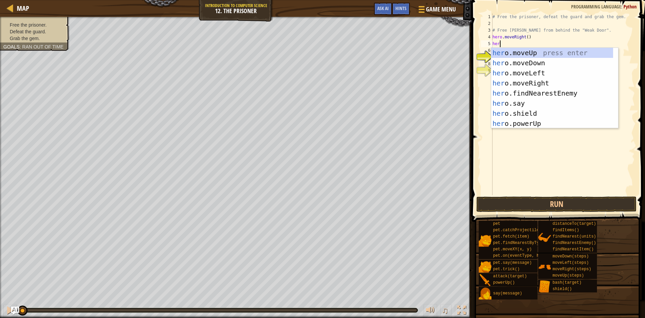
scroll to position [3, 0]
type textarea "herof"
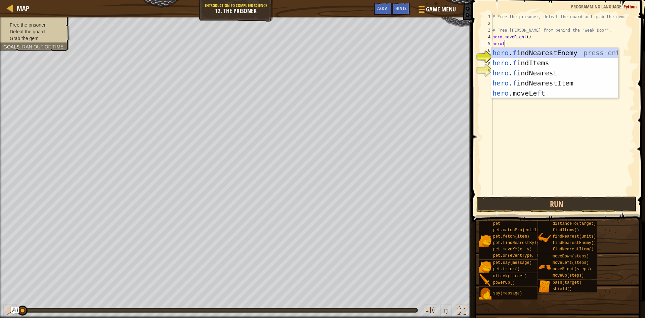
scroll to position [3, 1]
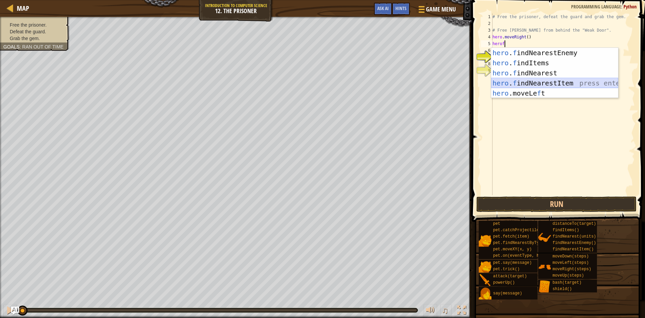
click at [555, 79] on div "hero . f indNearestEnemy press enter hero . f indItems press enter hero . f ind…" at bounding box center [554, 83] width 127 height 71
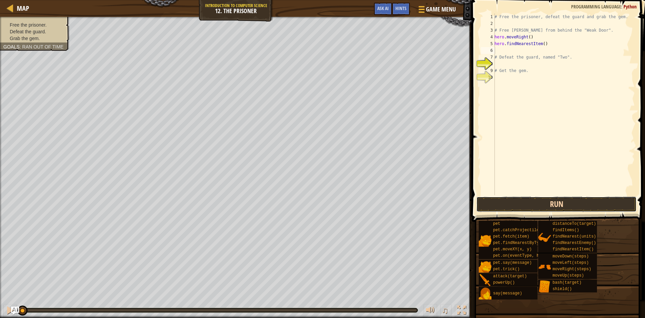
click at [523, 201] on button "Run" at bounding box center [556, 203] width 160 height 15
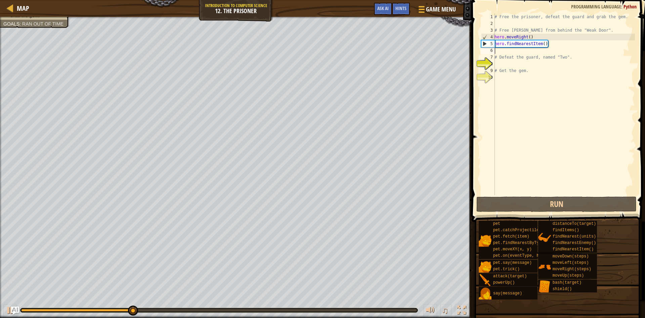
click at [549, 43] on div "# Free the prisoner, defeat the guard and grab the gem. # Free Patrick from beh…" at bounding box center [564, 110] width 142 height 195
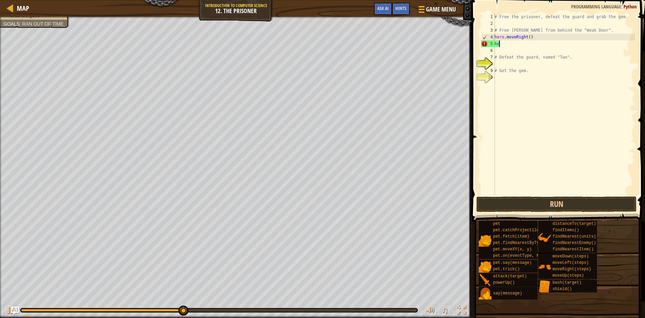
type textarea "h"
type textarea "hero.moveRight()"
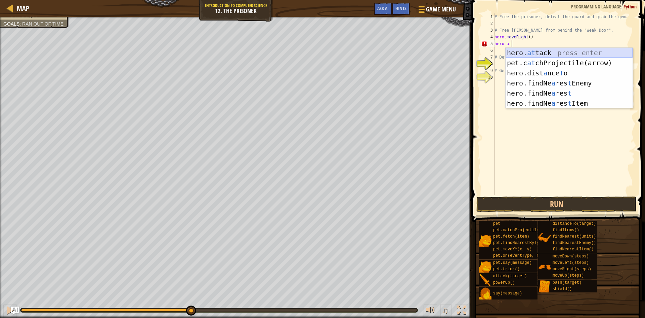
click at [557, 52] on div "hero. at tack press enter pet.c at chProjectile(arrow) press enter hero.dist a …" at bounding box center [569, 88] width 127 height 81
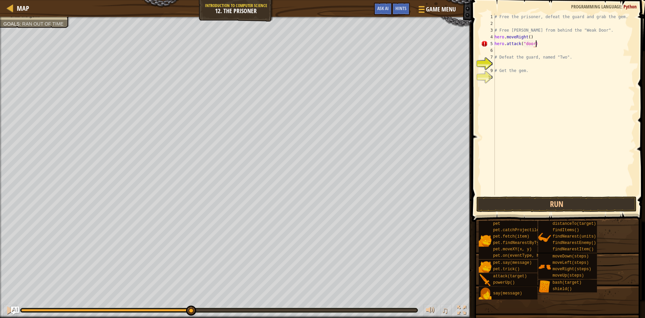
scroll to position [3, 3]
type textarea "hero.attack("door")"
click at [502, 52] on div "# Free the prisoner, defeat the guard and grab the gem. # Free Patrick from beh…" at bounding box center [564, 110] width 142 height 195
click at [552, 204] on button "Run" at bounding box center [556, 203] width 160 height 15
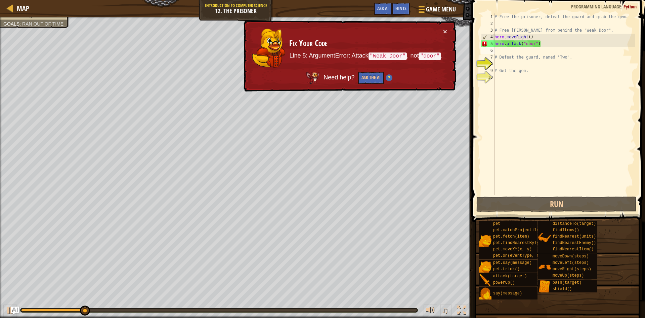
click at [537, 42] on div "# Free the prisoner, defeat the guard and grab the gem. # Free Patrick from beh…" at bounding box center [564, 110] width 142 height 195
click at [535, 43] on div "# Free the prisoner, defeat the guard and grab the gem. # Free Patrick from beh…" at bounding box center [564, 110] width 142 height 195
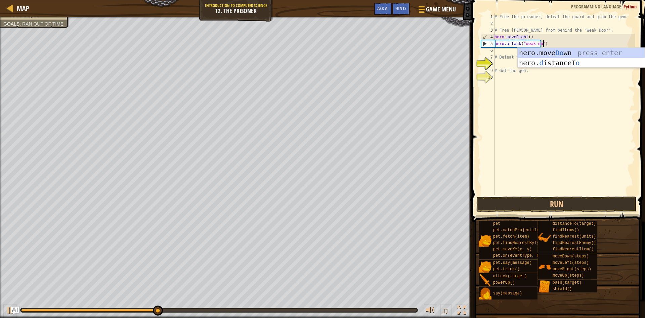
scroll to position [3, 4]
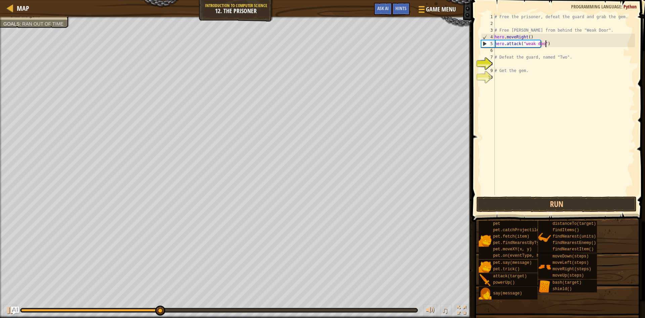
type textarea "hero.attack("weak door")"
click at [534, 81] on div "# Free the prisoner, defeat the guard and grab the gem. # Free Patrick from beh…" at bounding box center [564, 110] width 142 height 195
click at [496, 200] on button "Run" at bounding box center [556, 203] width 160 height 15
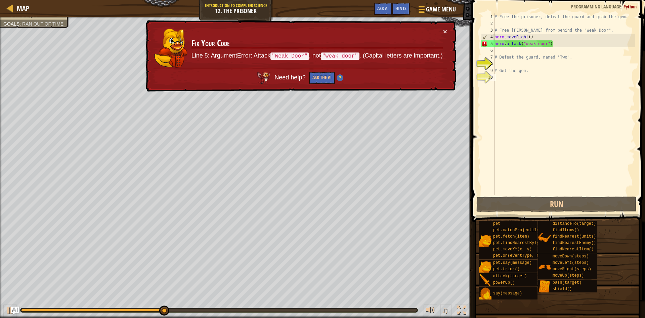
click at [529, 43] on div "# Free the prisoner, defeat the guard and grab the gem. # Free Patrick from beh…" at bounding box center [564, 110] width 142 height 195
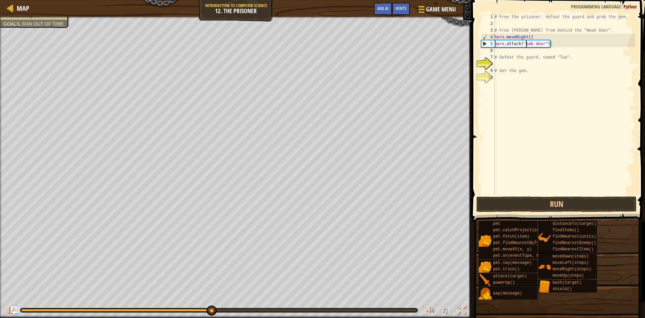
scroll to position [3, 3]
click at [541, 43] on div "# Free the prisoner, defeat the guard and grab the gem. # Free Patrick from beh…" at bounding box center [564, 110] width 142 height 195
type textarea "hero.attack("Weak Door")"
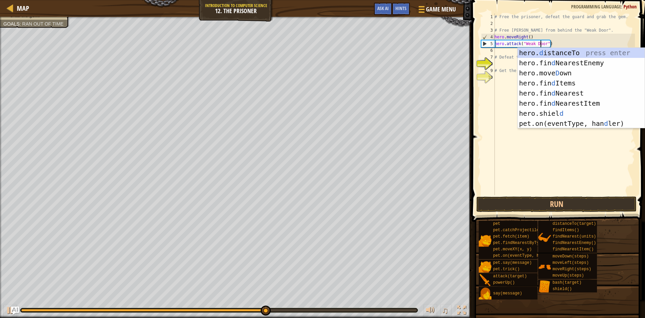
scroll to position [3, 4]
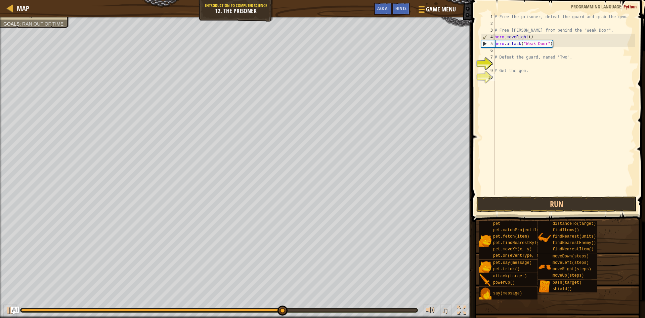
click at [498, 103] on div "# Free the prisoner, defeat the guard and grab the gem. # Free Patrick from beh…" at bounding box center [564, 110] width 142 height 195
click at [498, 204] on button "Run" at bounding box center [556, 203] width 160 height 15
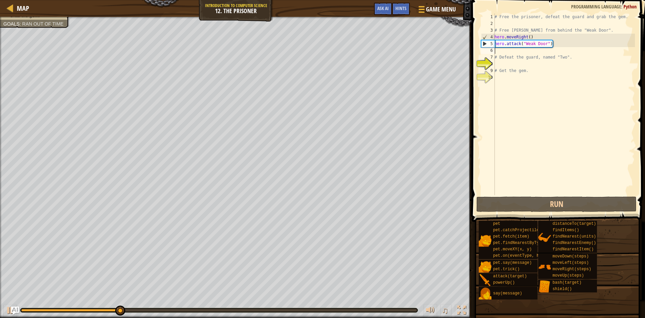
click at [499, 52] on div "# Free the prisoner, defeat the guard and grab the gem. # Free Patrick from beh…" at bounding box center [564, 110] width 142 height 195
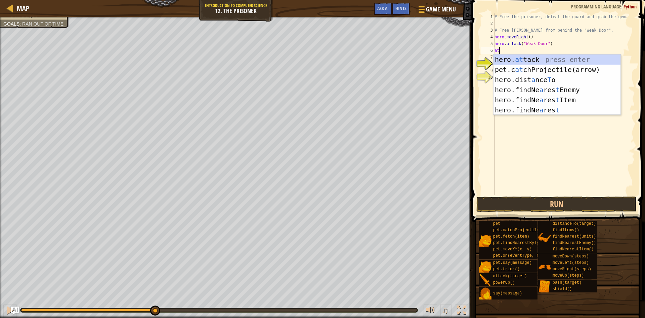
type textarea "a"
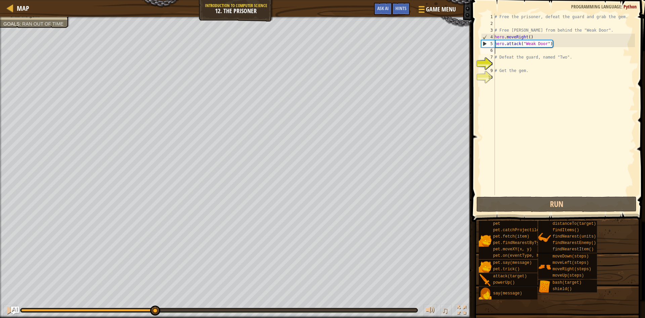
type textarea "h"
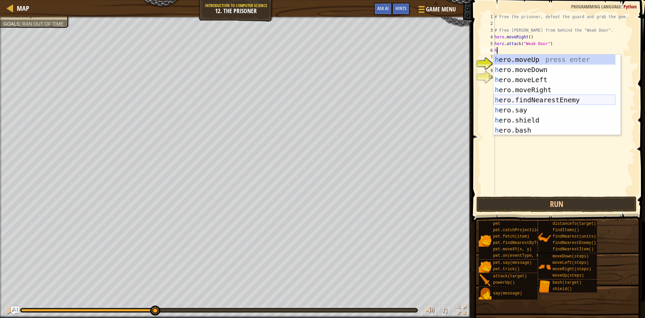
click at [534, 98] on div "h ero.moveUp press enter h ero.moveDown press enter h ero.moveLeft press enter …" at bounding box center [555, 104] width 122 height 101
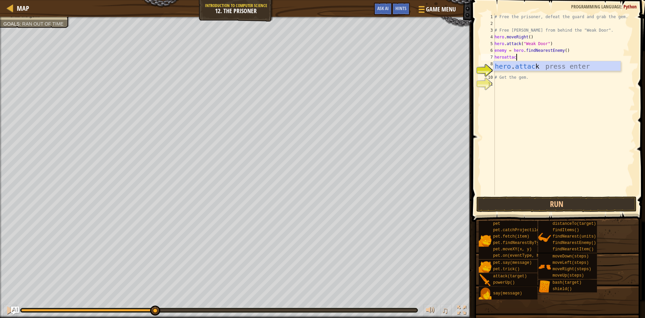
scroll to position [3, 2]
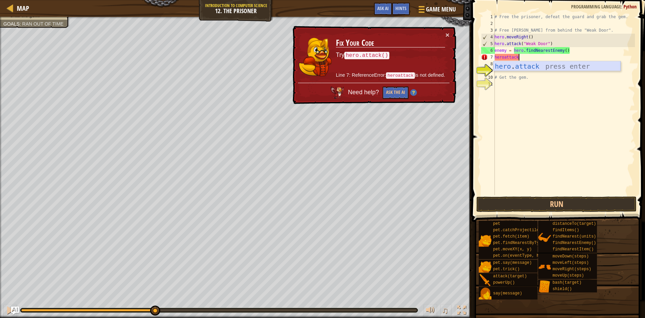
click at [517, 66] on div "hero . attack press enter" at bounding box center [557, 76] width 127 height 30
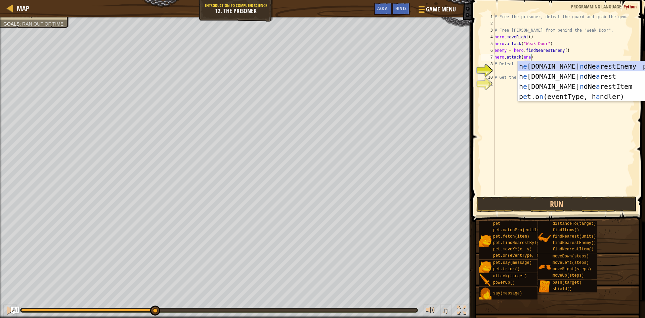
scroll to position [3, 3]
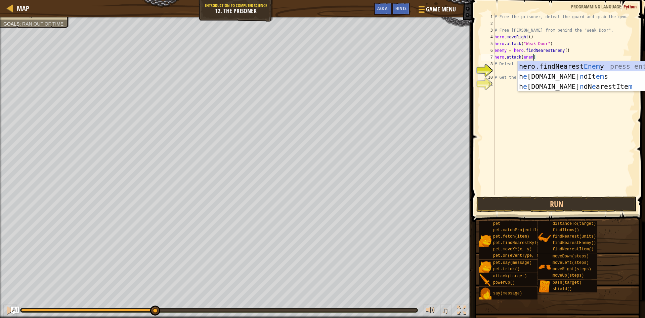
type textarea "hero.attack(enemy)"
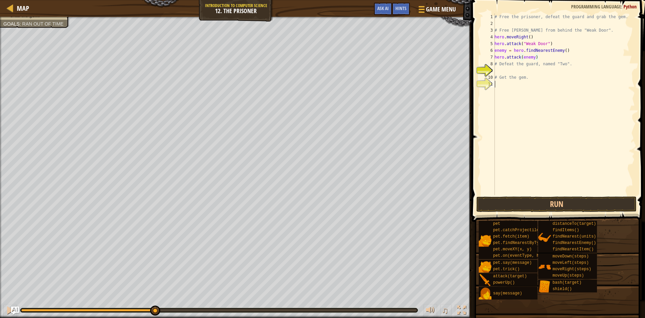
click at [547, 90] on div "# Free the prisoner, defeat the guard and grab the gem. # Free Patrick from beh…" at bounding box center [564, 110] width 142 height 195
click at [496, 70] on div "# Free the prisoner, defeat the guard and grab the gem. # Free Patrick from beh…" at bounding box center [564, 110] width 142 height 195
click at [527, 201] on button "Run" at bounding box center [556, 203] width 160 height 15
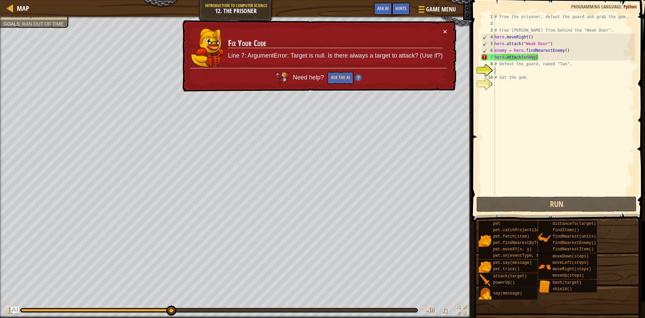
click at [539, 59] on div "# Free the prisoner, defeat the guard and grab the gem. # Free Patrick from beh…" at bounding box center [564, 110] width 142 height 195
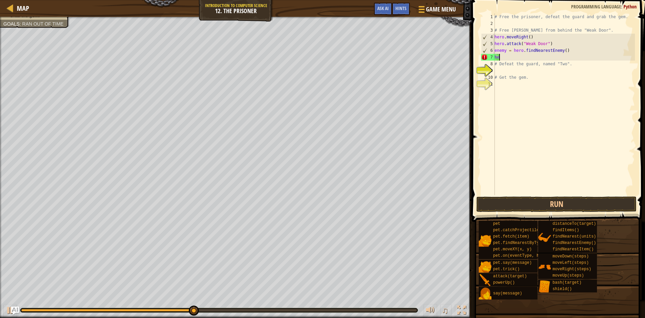
type textarea "h"
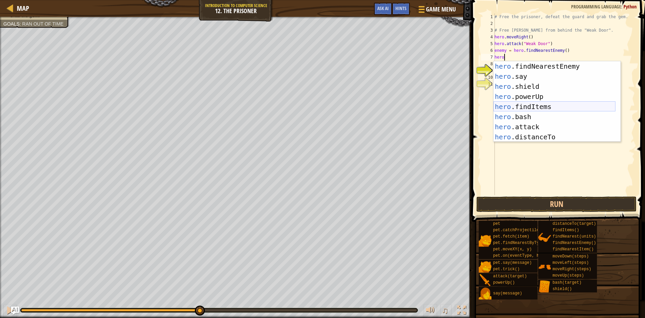
scroll to position [60, 0]
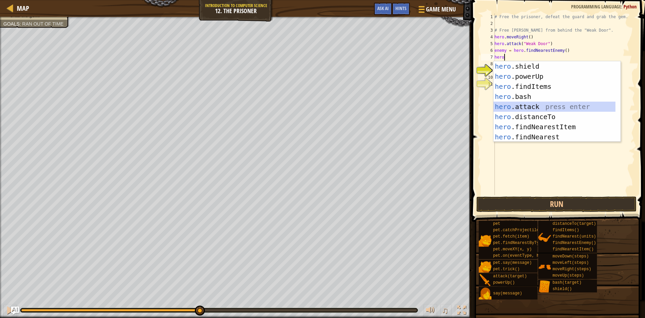
click at [562, 103] on div "hero .shield press enter hero .powerUp press enter hero .findItems press enter …" at bounding box center [555, 111] width 122 height 101
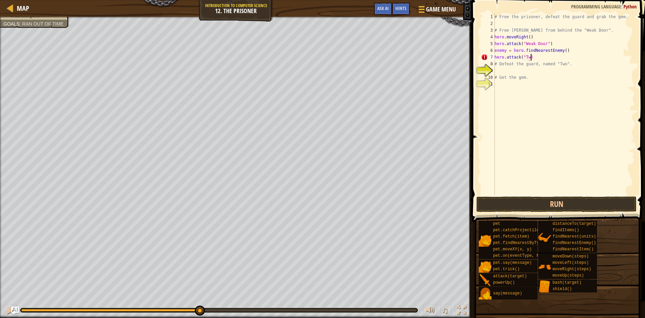
scroll to position [3, 3]
type textarea "hero.attack("Two")"
click at [546, 125] on div "# Free the prisoner, defeat the guard and grab the gem. # Free Patrick from beh…" at bounding box center [564, 110] width 142 height 195
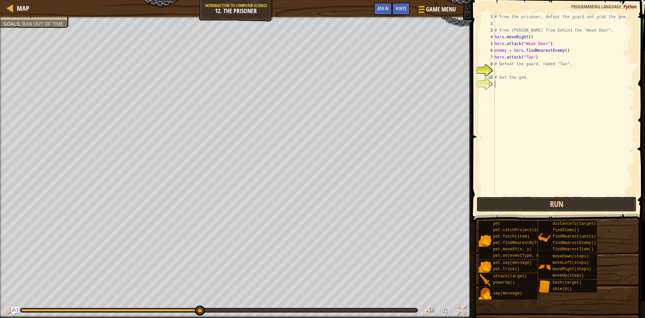
click at [514, 199] on button "Run" at bounding box center [556, 203] width 160 height 15
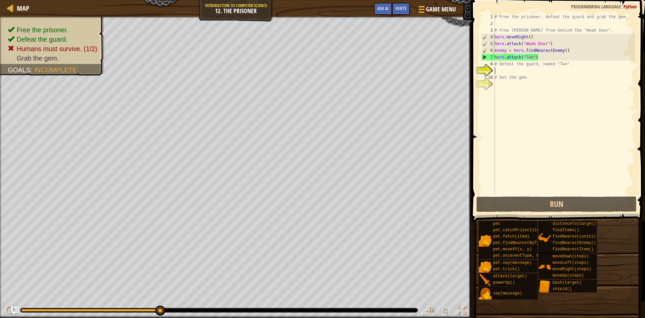
click at [496, 67] on div "# Free the prisoner, defeat the guard and grab the gem. # Free Patrick from beh…" at bounding box center [564, 110] width 142 height 195
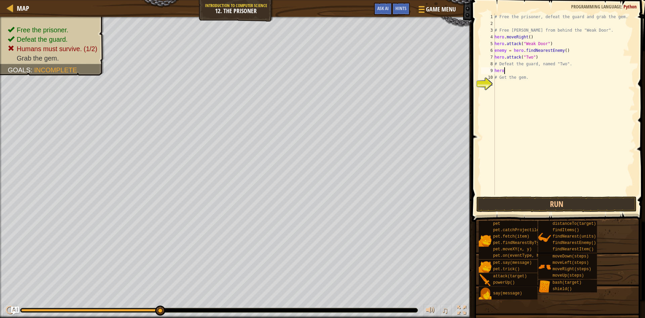
scroll to position [3, 1]
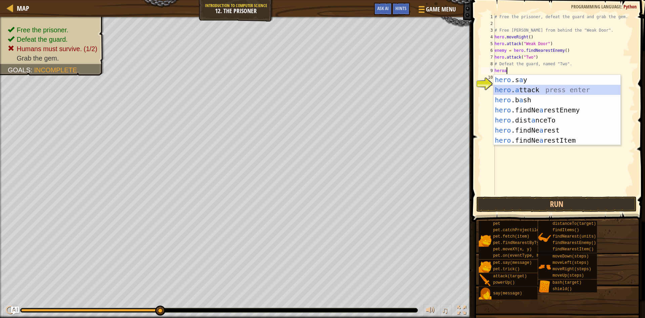
click at [533, 85] on div "hero .s a y press enter hero . a ttack press enter hero .b a sh press enter her…" at bounding box center [557, 120] width 127 height 91
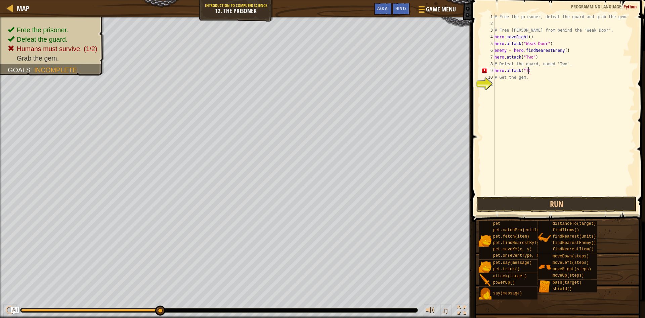
scroll to position [3, 3]
type textarea "hero.attack("Two")"
drag, startPoint x: 522, startPoint y: 92, endPoint x: 522, endPoint y: 108, distance: 15.8
click at [521, 94] on div "# Free the prisoner, defeat the guard and grab the gem. # Free Patrick from beh…" at bounding box center [564, 110] width 142 height 195
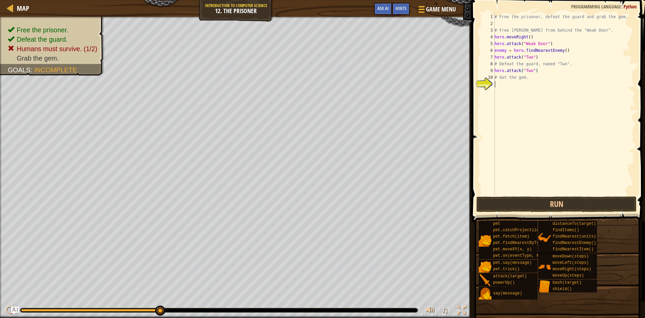
scroll to position [3, 0]
click at [528, 200] on button "Run" at bounding box center [556, 203] width 160 height 15
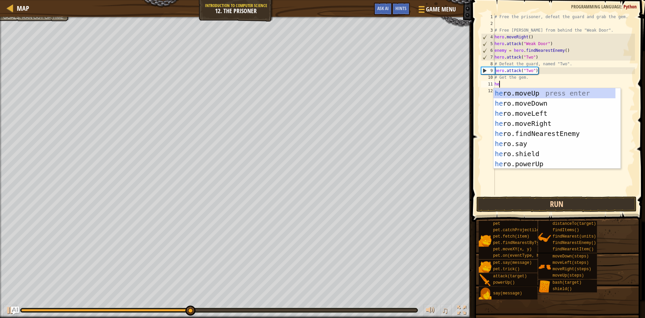
scroll to position [3, 0]
type textarea "hero"
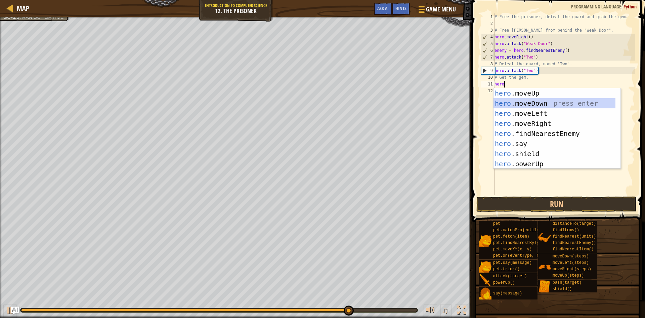
click at [523, 106] on div "hero .moveUp press enter hero .moveDown press enter hero .moveLeft press enter …" at bounding box center [555, 138] width 122 height 101
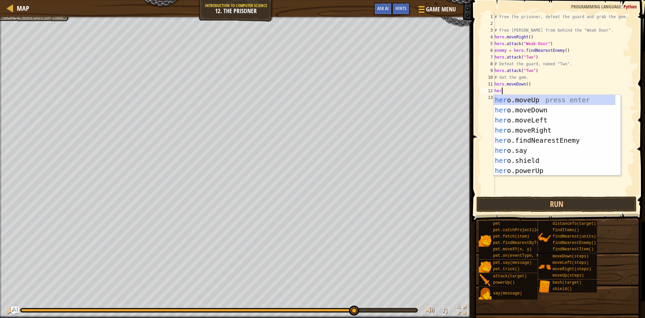
type textarea "hero"
click at [516, 125] on div "hero .moveUp press enter hero .moveDown press enter hero .moveLeft press enter …" at bounding box center [555, 145] width 122 height 101
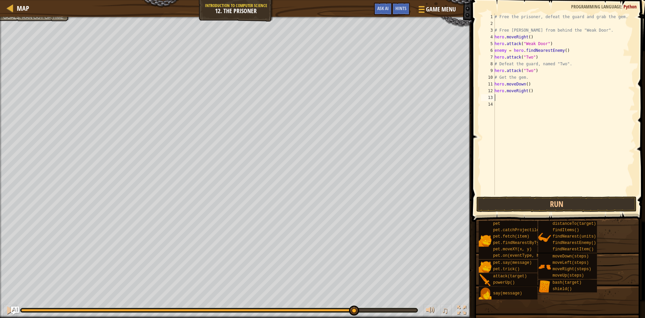
scroll to position [3, 0]
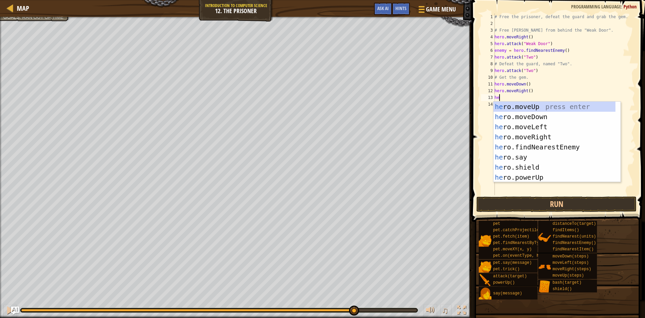
type textarea "her"
click at [519, 134] on div "her o.moveUp press enter her o.moveDown press enter her o.moveLeft press enter …" at bounding box center [555, 151] width 122 height 101
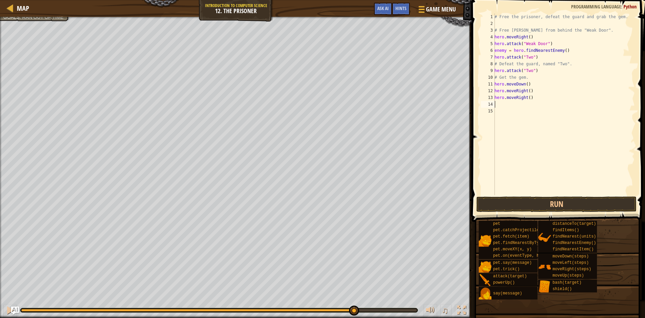
scroll to position [3, 0]
click at [528, 202] on button "Run" at bounding box center [556, 203] width 160 height 15
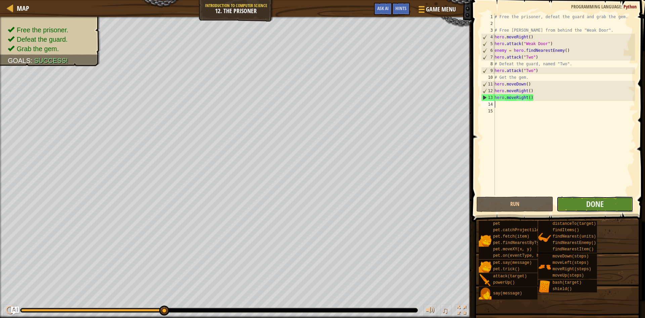
click at [570, 201] on button "Done" at bounding box center [595, 203] width 77 height 15
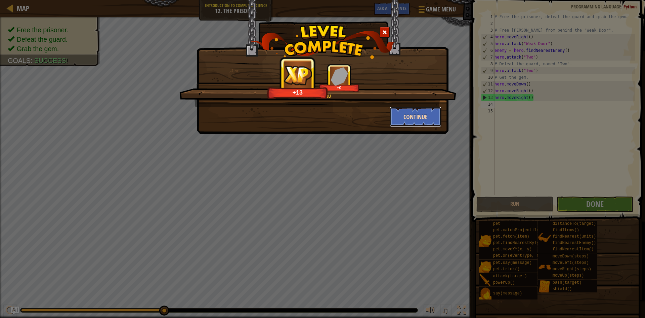
click at [418, 121] on button "Continue" at bounding box center [416, 117] width 52 height 20
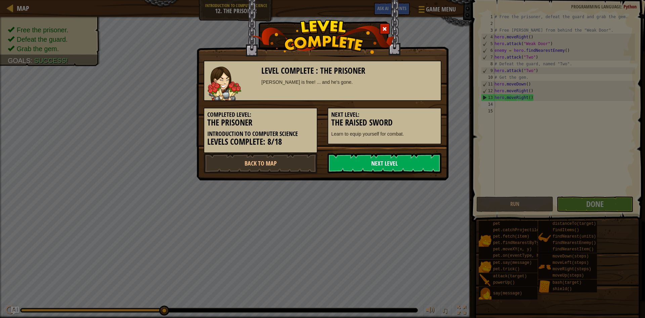
click at [394, 162] on link "Next Level" at bounding box center [385, 163] width 114 height 20
click at [395, 158] on link "Next Level" at bounding box center [385, 163] width 114 height 20
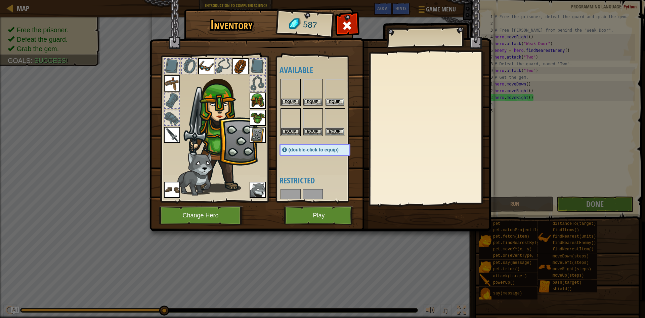
click at [395, 158] on div "Inventory 587 Available Equip Equip Equip Equip Equip Equip Equip Equip Equip E…" at bounding box center [323, 121] width 342 height 222
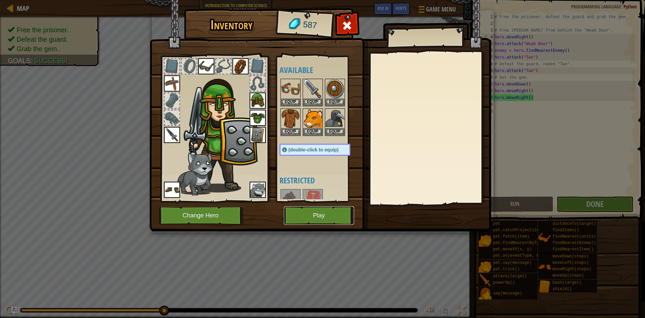
click at [330, 215] on button "Play" at bounding box center [319, 215] width 70 height 18
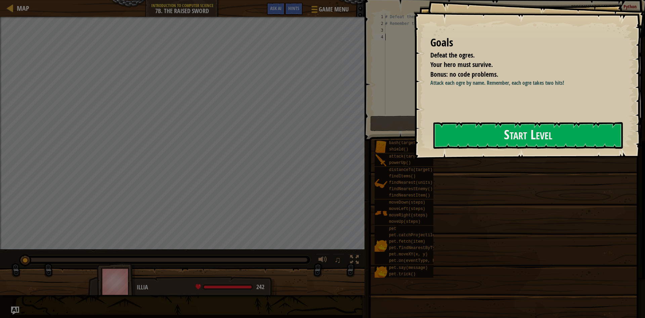
click at [476, 149] on div "Start Level" at bounding box center [527, 135] width 189 height 27
click at [487, 139] on button "Start Level" at bounding box center [527, 135] width 189 height 27
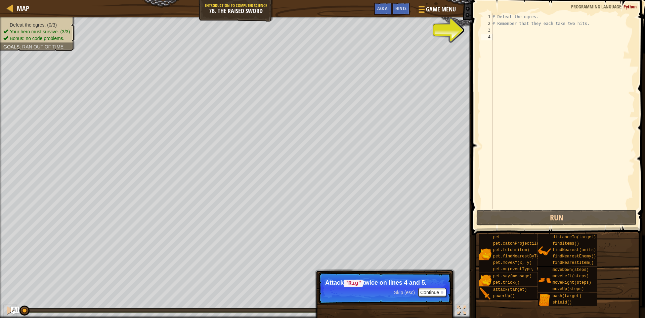
click at [493, 29] on div "# Defeat the ogres. # Remember that they each take two hits." at bounding box center [563, 117] width 144 height 208
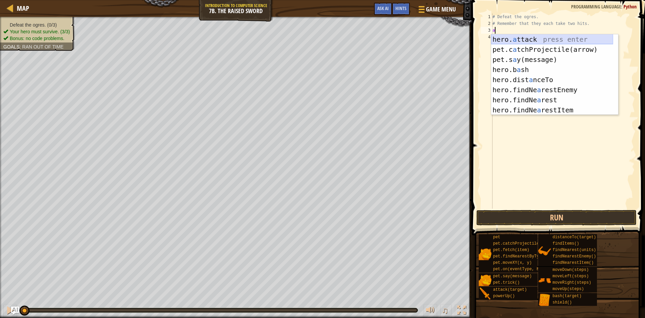
click at [523, 40] on div "hero. a ttack press enter pet.c a tchProjectile(arrow) press enter pet.s a y(me…" at bounding box center [552, 84] width 122 height 101
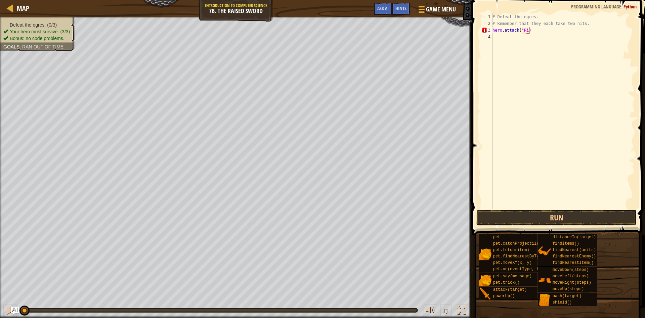
scroll to position [3, 3]
type textarea "hero.attack("Rig")"
click at [492, 34] on div "4" at bounding box center [486, 37] width 11 height 7
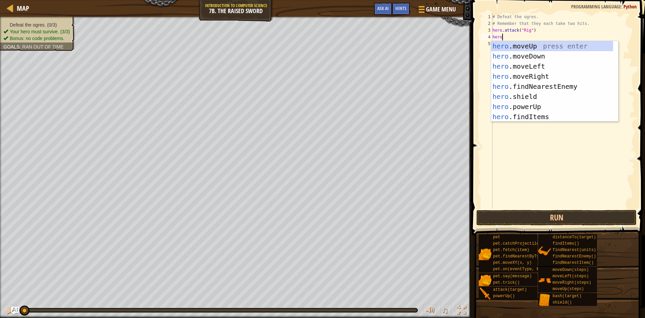
scroll to position [3, 1]
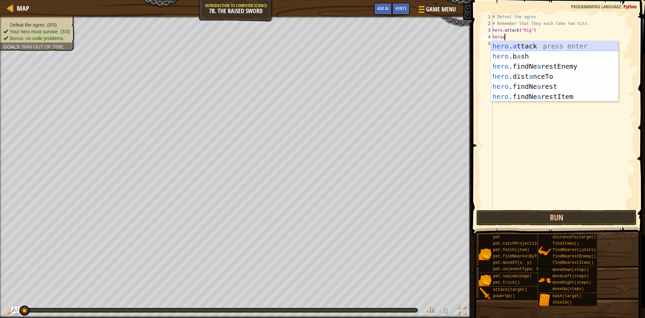
click at [548, 48] on div "hero . a ttack press enter hero .b a sh press enter hero .findNe a restEnemy pr…" at bounding box center [554, 81] width 127 height 81
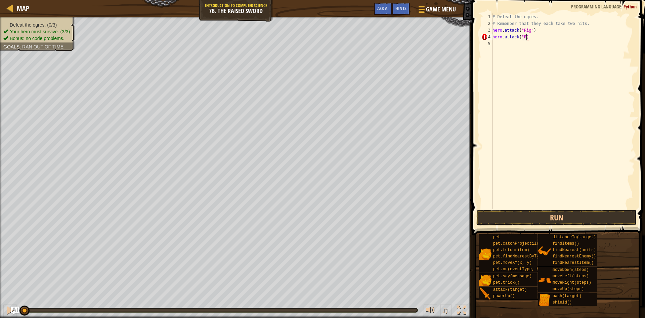
scroll to position [3, 3]
type textarea "hero.attack("Rig:)"
click at [538, 41] on div "# Defeat the ogres. # Remember that they each take two hits. hero . attack ( "R…" at bounding box center [563, 117] width 144 height 208
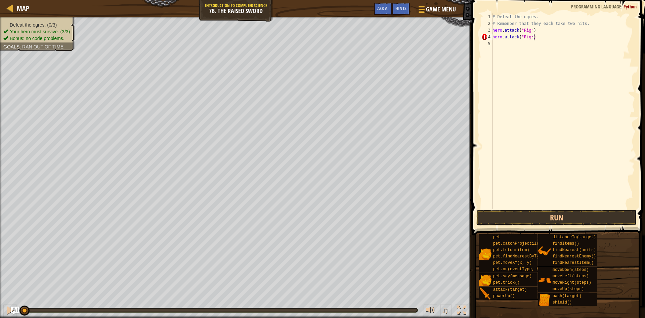
click at [533, 36] on div "# Defeat the ogres. # Remember that they each take two hits. hero . attack ( "R…" at bounding box center [563, 117] width 144 height 208
type textarea "hero.attack("Rig")"
click at [494, 42] on div "# Defeat the ogres. # Remember that they each take two hits. hero . attack ( "R…" at bounding box center [563, 117] width 144 height 208
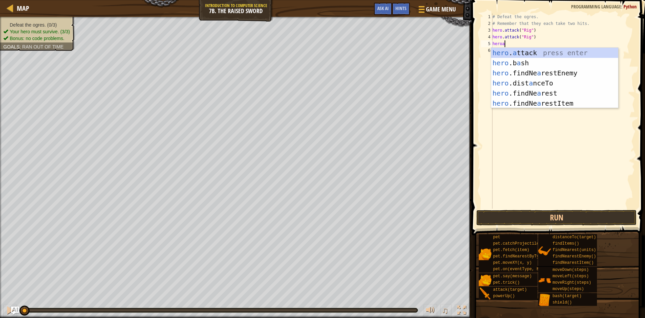
scroll to position [3, 1]
click at [530, 53] on div "hero . a ttack press enter hero .b a sh press enter hero .findNe a restEnemy pr…" at bounding box center [554, 88] width 127 height 81
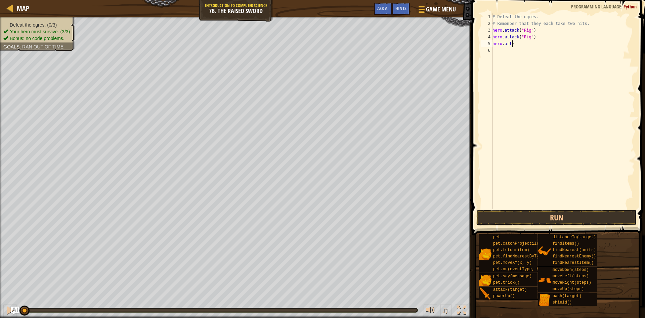
type textarea ")"
click at [510, 44] on div "# Defeat the ogres. # Remember that they each take two hits. hero . attack ( "R…" at bounding box center [563, 117] width 144 height 208
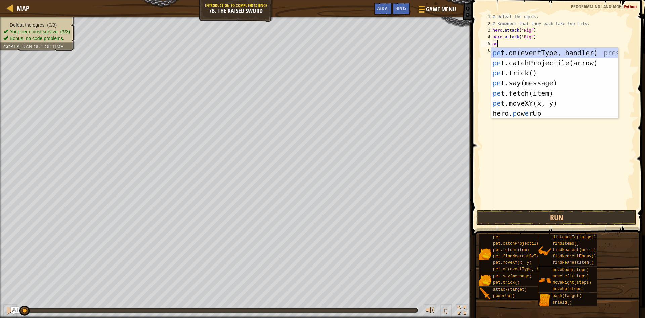
type textarea "p"
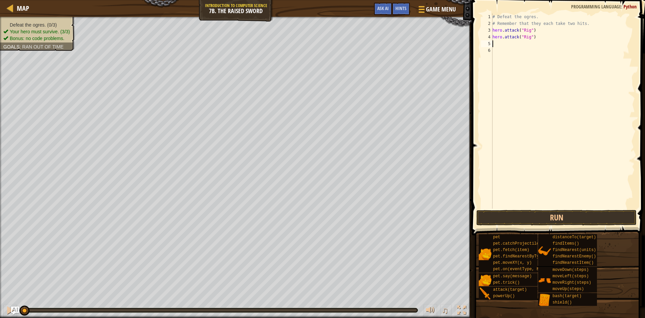
type textarea "hero.attack("Rig")"
click at [494, 43] on div "# Defeat the ogres. # Remember that they each take two hits. hero . attack ( "R…" at bounding box center [563, 117] width 144 height 208
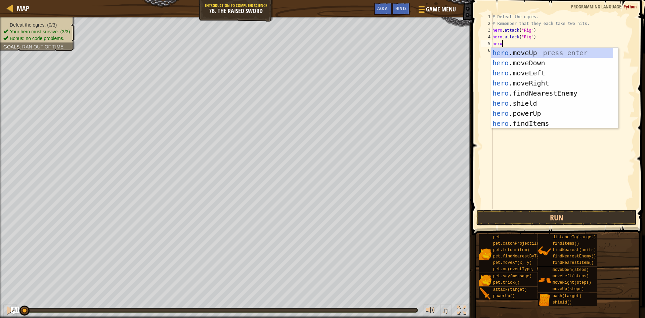
scroll to position [3, 1]
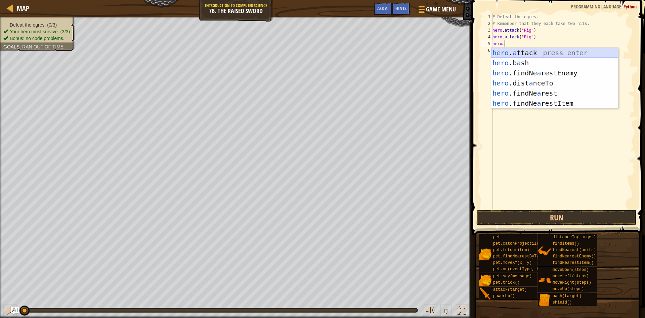
click at [522, 53] on div "hero . a ttack press enter hero .b a sh press enter hero .findNe a restEnemy pr…" at bounding box center [554, 88] width 127 height 81
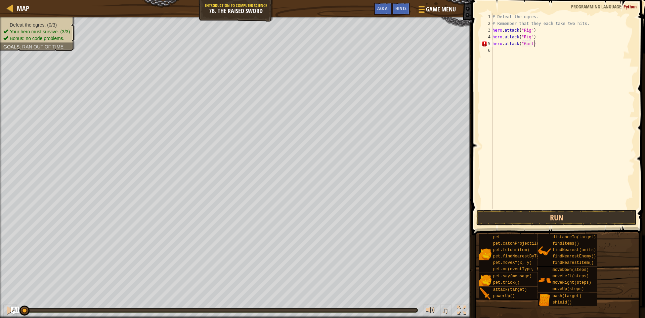
scroll to position [3, 3]
type textarea "hero.attack("Gurt")"
click at [494, 50] on div "# Defeat the ogres. # Remember that they each take two hits. hero . attack ( "R…" at bounding box center [563, 117] width 144 height 208
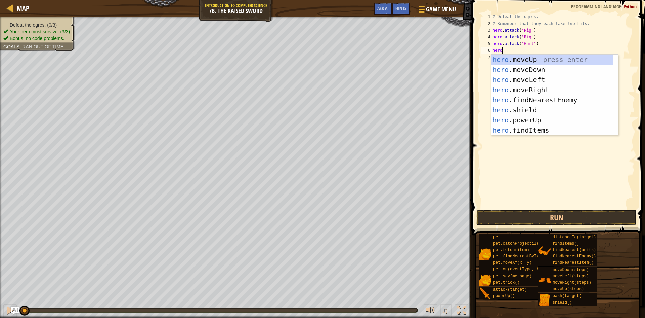
scroll to position [3, 1]
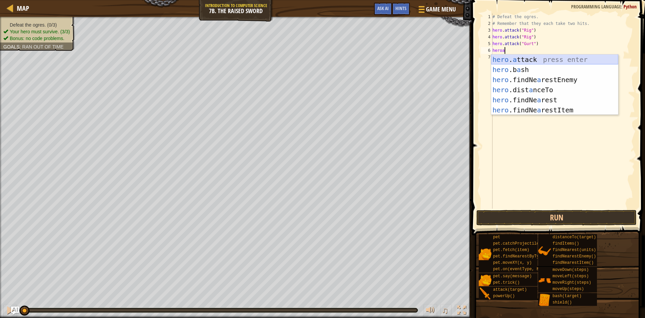
click at [552, 59] on div "hero . a ttack press enter hero .b a sh press enter hero .findNe a restEnemy pr…" at bounding box center [554, 94] width 127 height 81
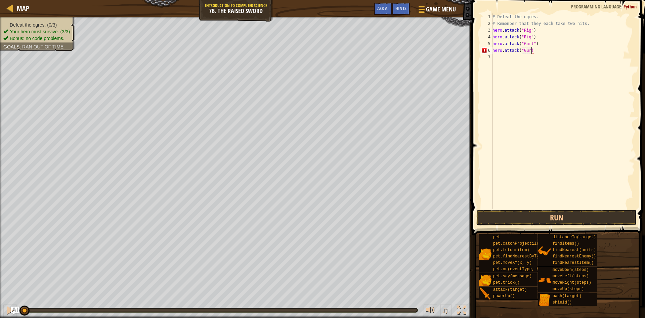
scroll to position [3, 3]
type textarea "hero.attack("Gurt")"
click at [492, 57] on div "hero.attack("Gurt") 1 2 3 4 5 6 7 # Defeat the ogres. # Remember that they each…" at bounding box center [557, 110] width 155 height 195
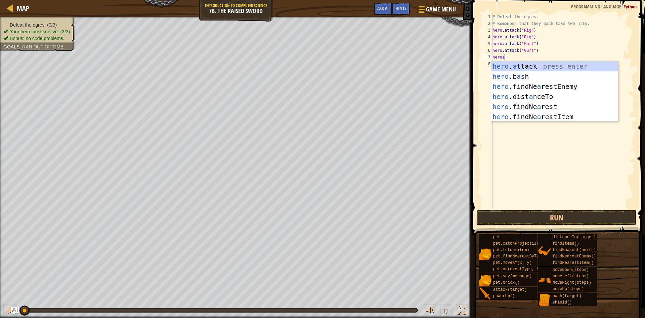
scroll to position [3, 1]
click at [551, 66] on div "hero . a ttack press enter hero .b a sh press enter hero .findNe a restEnemy pr…" at bounding box center [554, 101] width 127 height 81
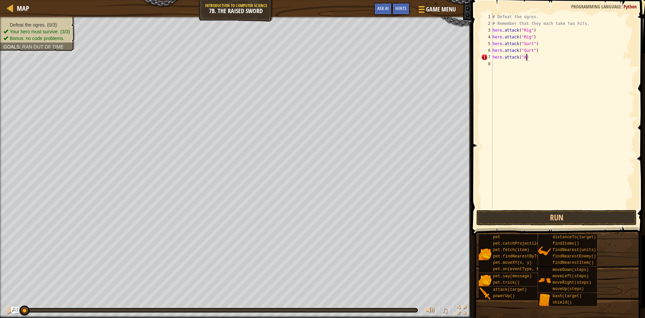
scroll to position [3, 3]
type textarea "hero.attack("Ack")"
click at [495, 64] on div "# Defeat the ogres. # Remember that they each take two hits. hero . attack ( "R…" at bounding box center [563, 117] width 144 height 208
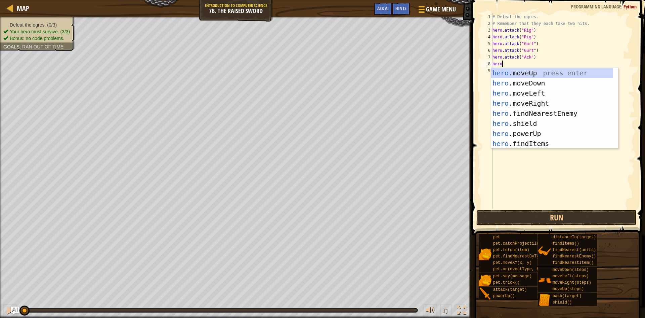
scroll to position [3, 1]
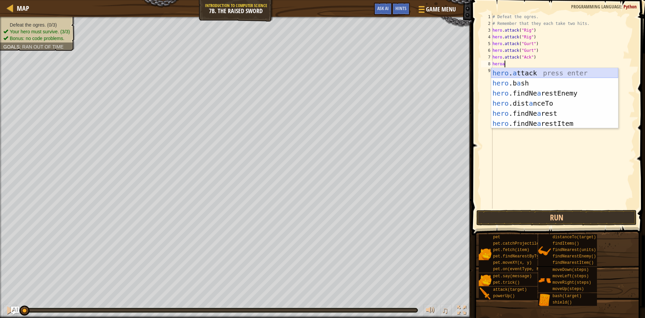
click at [520, 72] on div "hero . a ttack press enter hero .b a sh press enter hero .findNe a restEnemy pr…" at bounding box center [554, 108] width 127 height 81
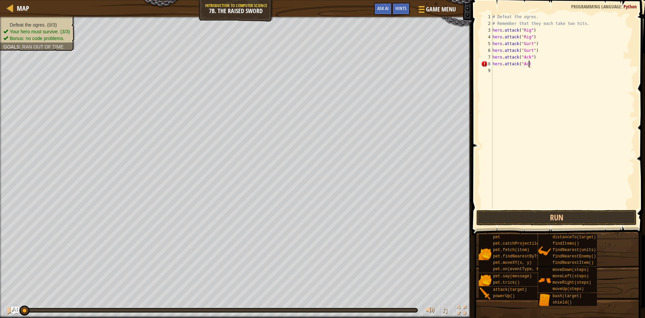
scroll to position [3, 3]
type textarea "hero.attack("Ack")"
drag, startPoint x: 510, startPoint y: 91, endPoint x: 519, endPoint y: 120, distance: 30.7
click at [514, 106] on div "# Defeat the ogres. # Remember that they each take two hits. hero . attack ( "R…" at bounding box center [563, 117] width 144 height 208
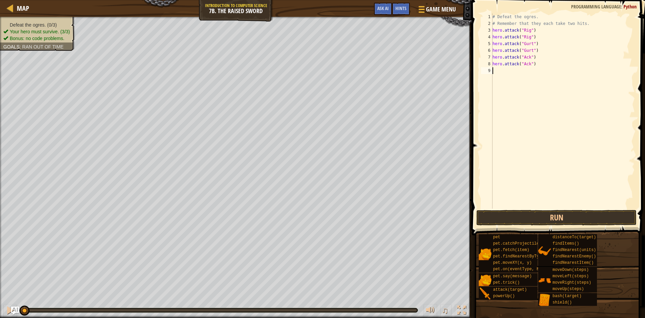
scroll to position [3, 0]
click at [540, 219] on button "Run" at bounding box center [556, 217] width 160 height 15
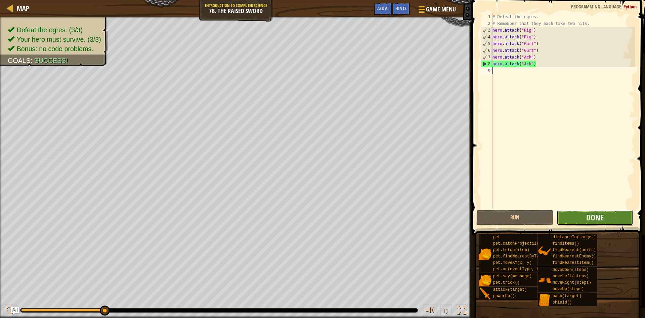
click at [586, 210] on button "Done" at bounding box center [595, 217] width 77 height 15
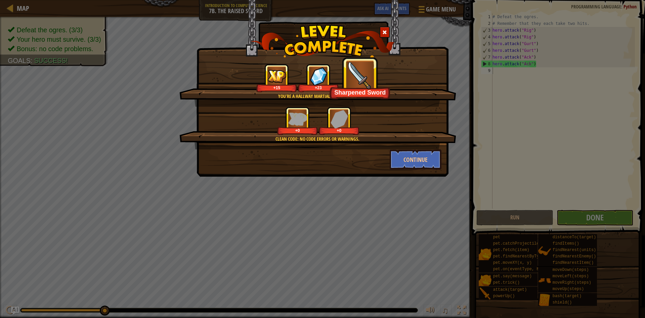
click at [581, 214] on div "You're a hallway martial arts master. +15 +23 Sharpened Sword Clean code: no co…" at bounding box center [322, 159] width 645 height 318
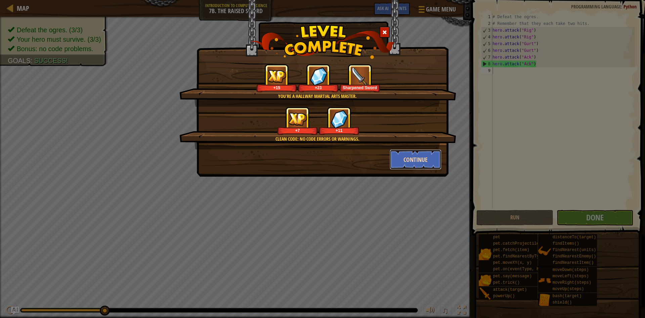
click at [420, 160] on button "Continue" at bounding box center [416, 159] width 52 height 20
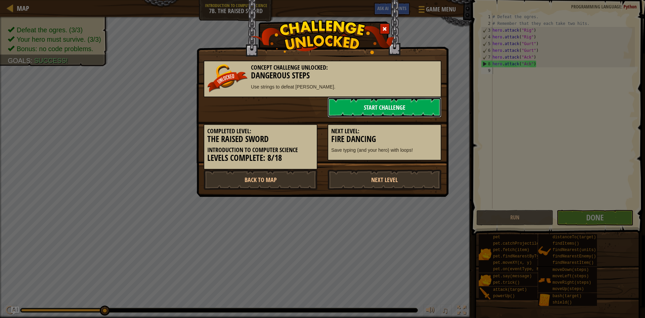
click at [396, 112] on link "Start Challenge" at bounding box center [385, 107] width 114 height 20
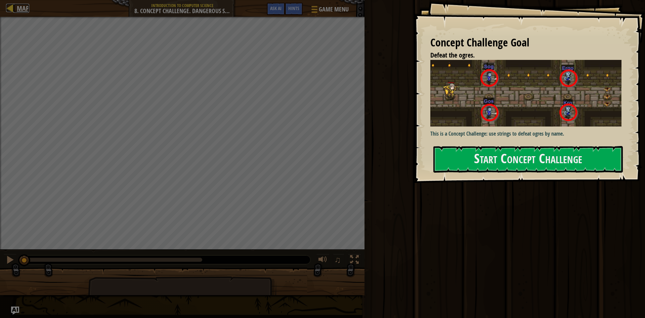
click at [12, 6] on div at bounding box center [10, 8] width 8 height 8
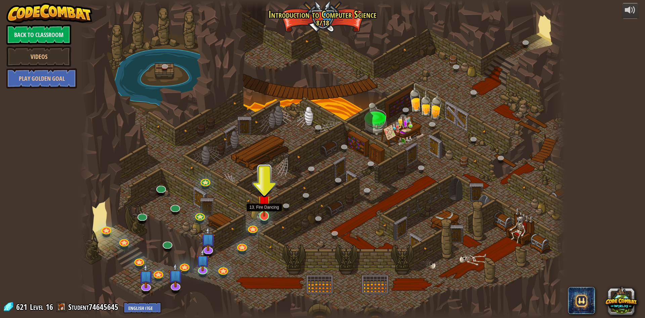
click at [264, 206] on img at bounding box center [264, 201] width 13 height 30
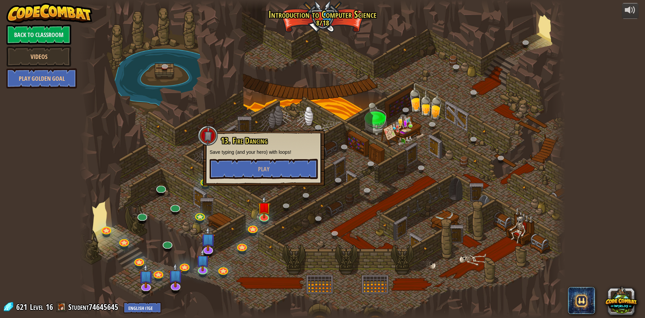
click at [254, 156] on div "13. Fire Dancing Save typing (and your hero) with loops! Play" at bounding box center [264, 157] width 108 height 43
click at [251, 170] on button "Play" at bounding box center [264, 169] width 108 height 20
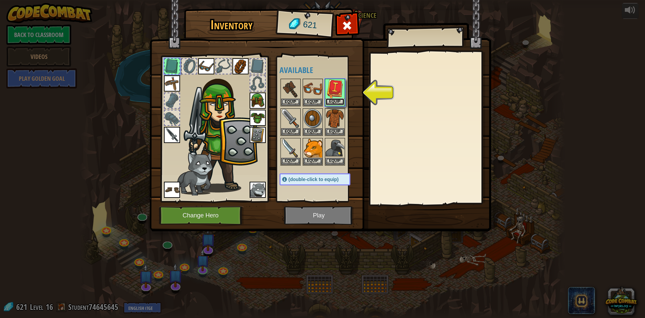
click at [334, 102] on button "Equip" at bounding box center [335, 101] width 19 height 7
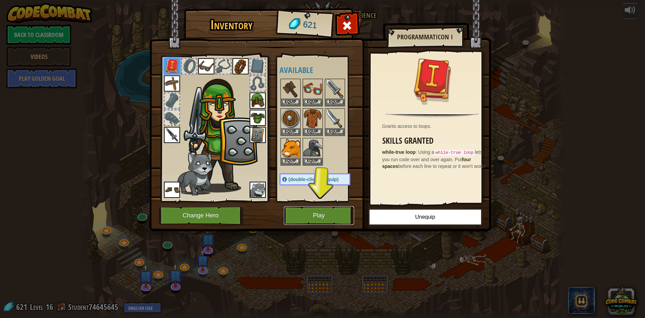
click at [333, 217] on button "Play" at bounding box center [319, 215] width 70 height 18
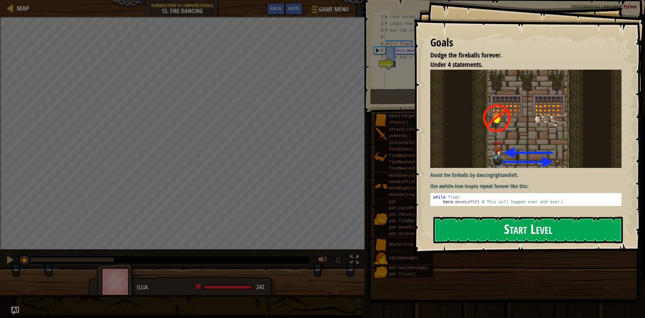
click at [496, 225] on button "Start Level" at bounding box center [527, 229] width 189 height 27
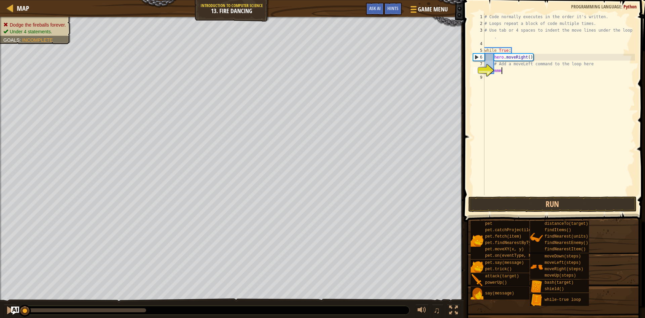
scroll to position [3, 1]
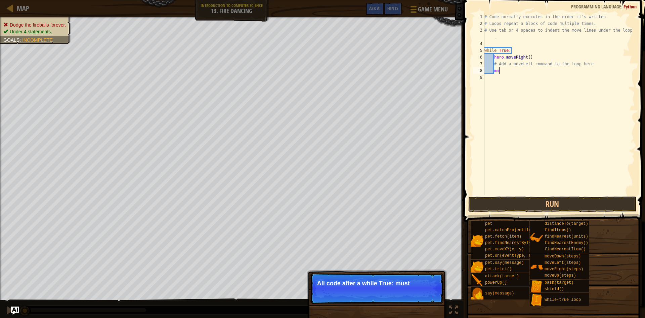
type textarea "m"
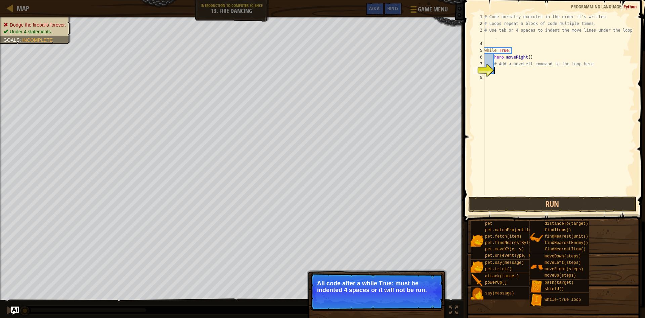
scroll to position [3, 0]
type textarea "# Add a moveLeft command to the loop here"
click at [487, 43] on div "# Code normally executes in the order it's written. # Loops repeat a block of c…" at bounding box center [559, 110] width 152 height 195
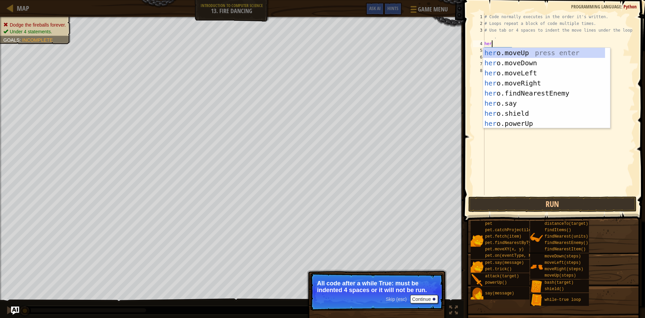
type textarea "hero"
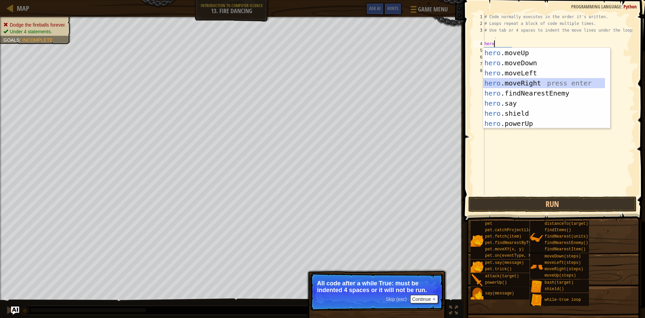
click at [502, 85] on div "hero .moveUp press enter hero .moveDown press enter hero .moveLeft press enter …" at bounding box center [544, 98] width 122 height 101
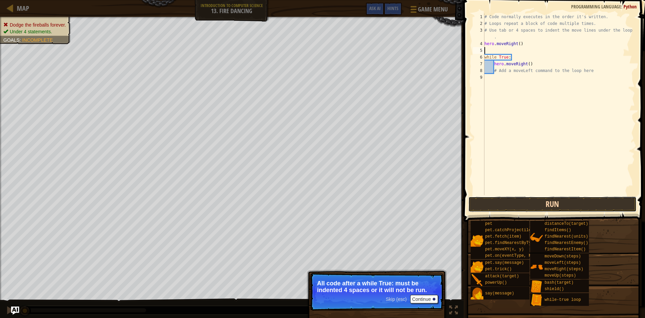
click at [483, 200] on button "Run" at bounding box center [552, 203] width 168 height 15
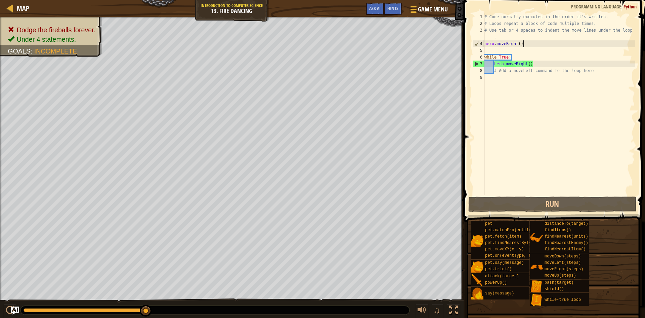
click at [525, 41] on div "# Code normally executes in the order it's written. # Loops repeat a block of c…" at bounding box center [559, 110] width 152 height 195
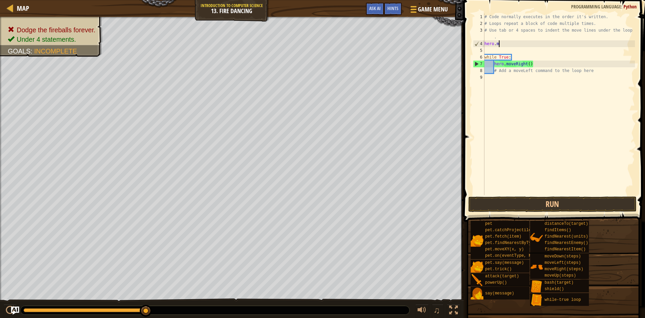
type textarea "h"
click at [484, 77] on div "# Code normally executes in the order it's written. # Loops repeat a block of c…" at bounding box center [559, 110] width 152 height 195
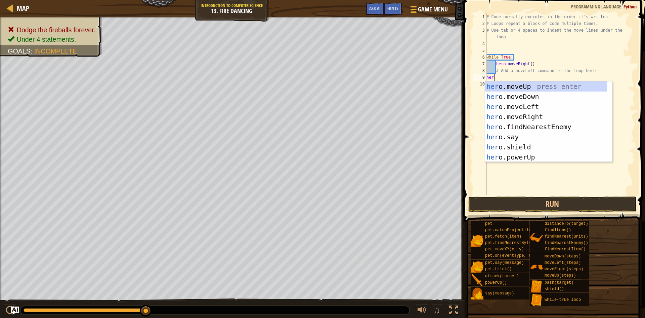
type textarea "hero"
click at [547, 85] on div "hero .moveUp press enter hero .moveDown press enter hero .moveLeft press enter …" at bounding box center [546, 131] width 122 height 101
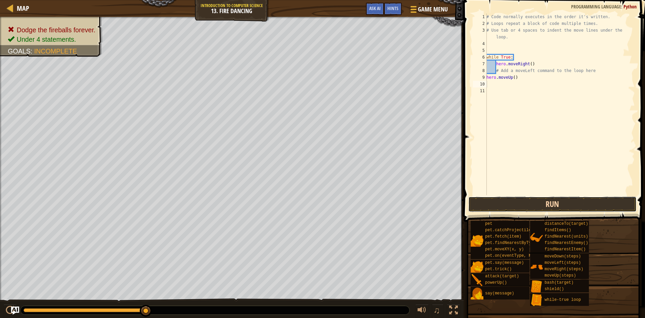
click at [501, 207] on button "Run" at bounding box center [552, 203] width 168 height 15
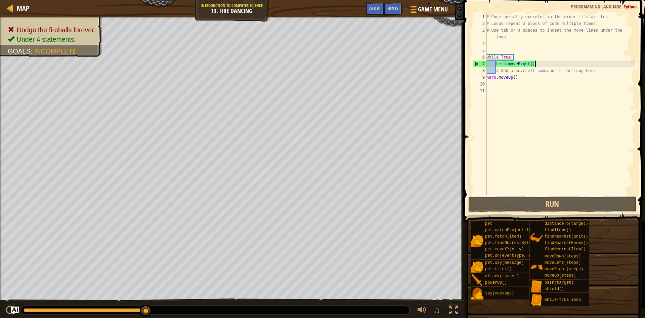
click at [542, 65] on div "# Code normally executes in the order it's written. # Loops repeat a block of c…" at bounding box center [560, 110] width 150 height 195
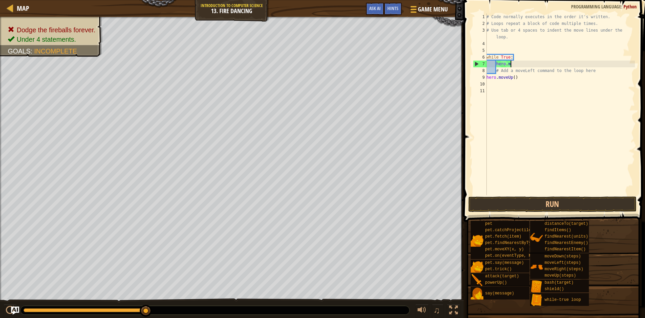
type textarea "h"
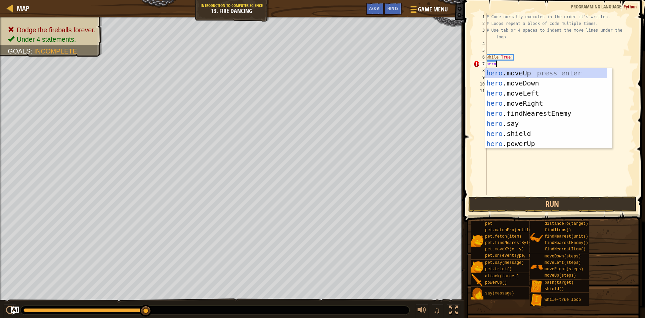
scroll to position [3, 0]
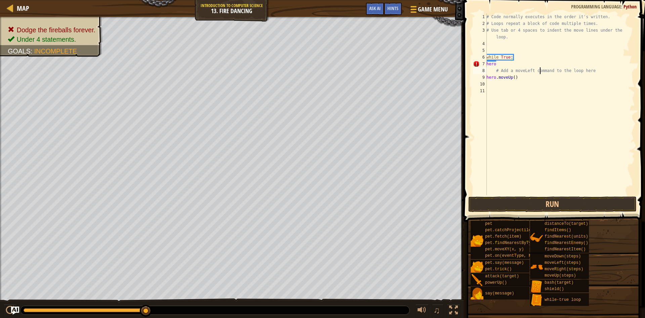
click at [540, 67] on div "# Code normally executes in the order it's written. # Loops repeat a block of c…" at bounding box center [560, 110] width 150 height 195
click at [502, 62] on div "# Code normally executes in the order it's written. # Loops repeat a block of c…" at bounding box center [560, 110] width 150 height 195
drag, startPoint x: 501, startPoint y: 63, endPoint x: 495, endPoint y: 69, distance: 8.3
click at [495, 69] on div "# Code normally executes in the order it's written. # Loops repeat a block of c…" at bounding box center [560, 110] width 150 height 195
click at [500, 63] on div "# Code normally executes in the order it's written. # Loops repeat a block of c…" at bounding box center [560, 103] width 150 height 181
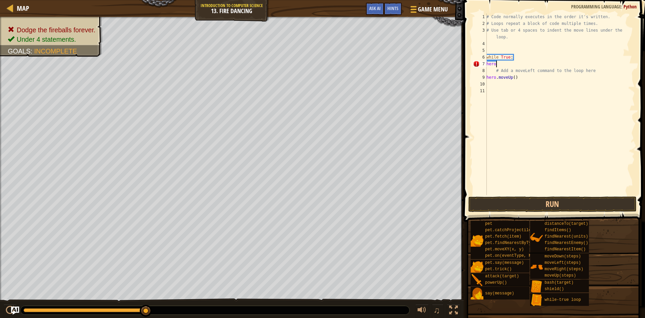
click at [500, 63] on div "# Code normally executes in the order it's written. # Loops repeat a block of c…" at bounding box center [560, 110] width 150 height 195
type textarea "hero"
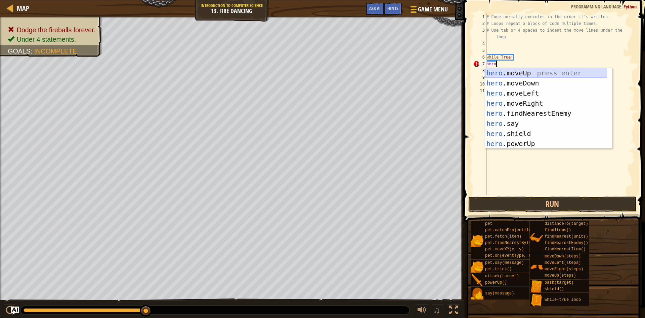
drag, startPoint x: 501, startPoint y: 74, endPoint x: 495, endPoint y: 55, distance: 19.7
click at [501, 72] on div "hero .moveUp press enter hero .moveDown press enter hero .moveLeft press enter …" at bounding box center [546, 118] width 122 height 101
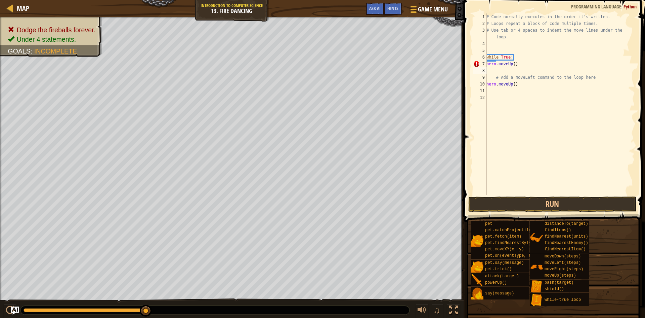
click at [519, 66] on div "# Code normally executes in the order it's written. # Loops repeat a block of c…" at bounding box center [560, 110] width 150 height 195
type textarea "h"
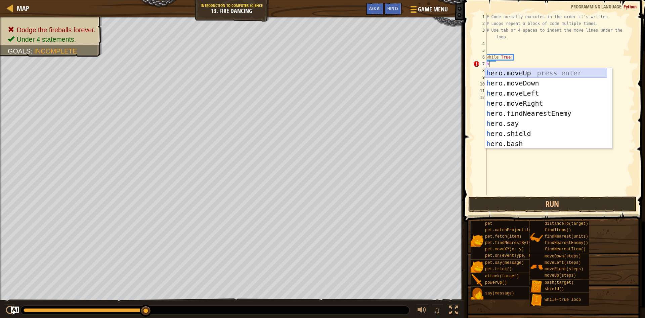
click at [520, 72] on div "h ero.moveUp press enter h ero.moveDown press enter h ero.moveLeft press enter …" at bounding box center [546, 118] width 122 height 101
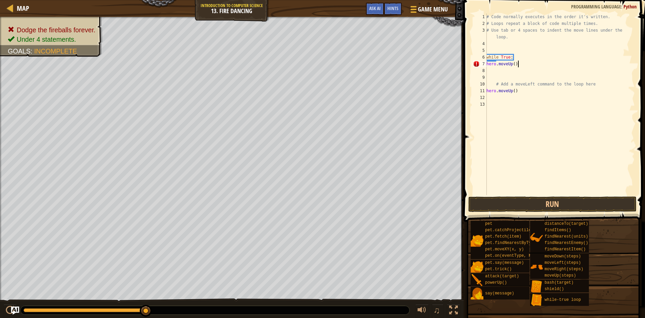
click at [520, 62] on div "# Code normally executes in the order it's written. # Loops repeat a block of c…" at bounding box center [560, 110] width 150 height 195
type textarea "h"
click at [489, 76] on div "# Code normally executes in the order it's written. # Loops repeat a block of c…" at bounding box center [560, 110] width 150 height 195
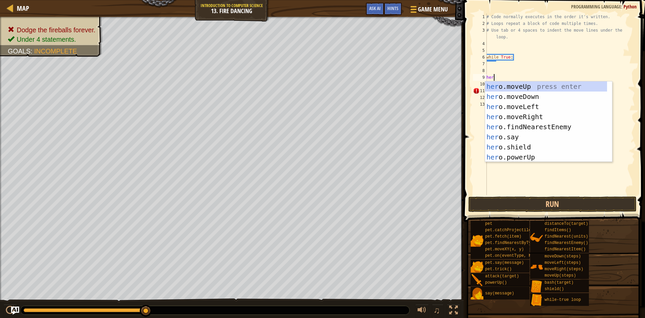
type textarea "hero"
click at [503, 87] on div "hero .moveUp press enter hero .moveDown press enter hero .moveLeft press enter …" at bounding box center [546, 131] width 122 height 101
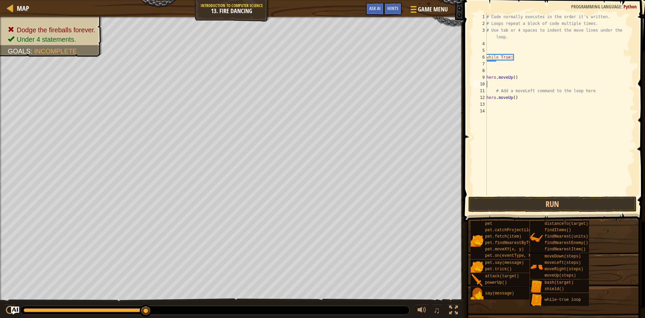
scroll to position [3, 0]
click at [519, 204] on button "Run" at bounding box center [552, 203] width 168 height 15
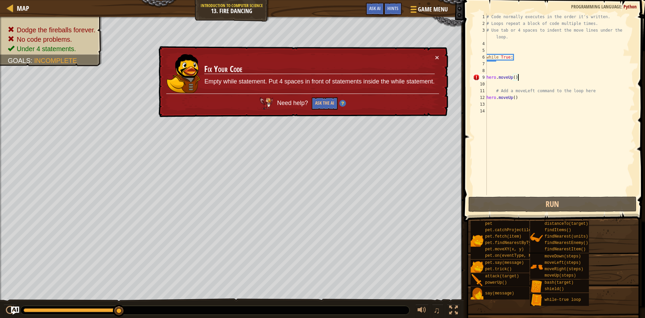
click at [556, 78] on div "# Code normally executes in the order it's written. # Loops repeat a block of c…" at bounding box center [560, 110] width 150 height 195
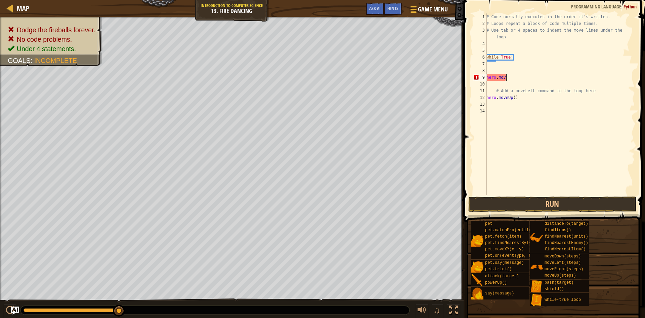
type textarea "h"
click at [489, 69] on div "# Code normally executes in the order it's written. # Loops repeat a block of c…" at bounding box center [560, 110] width 150 height 195
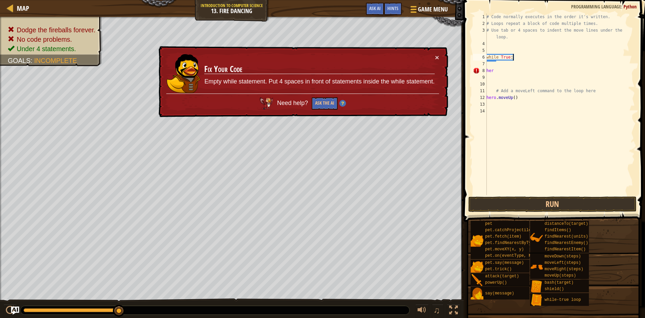
click at [547, 60] on div "# Code normally executes in the order it's written. # Loops repeat a block of c…" at bounding box center [560, 110] width 150 height 195
type textarea "while True:"
click at [489, 109] on div "# Code normally executes in the order it's written. # Loops repeat a block of c…" at bounding box center [560, 110] width 150 height 195
type textarea "h"
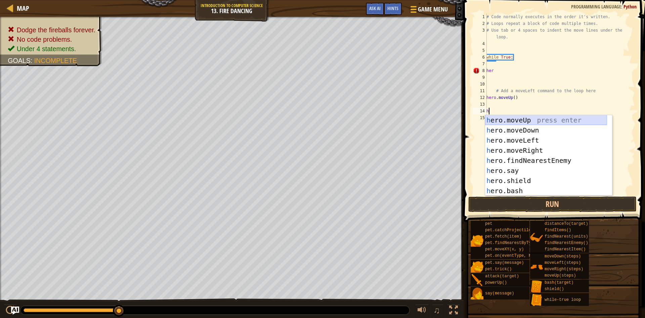
click at [506, 119] on div "h ero.moveUp press enter h ero.moveDown press enter h ero.moveLeft press enter …" at bounding box center [546, 165] width 122 height 101
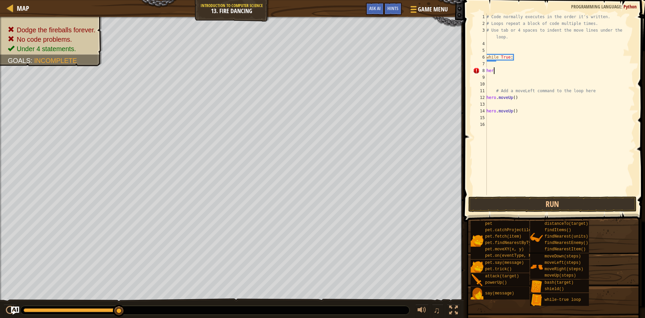
click at [497, 70] on div "# Code normally executes in the order it's written. # Loops repeat a block of c…" at bounding box center [560, 110] width 150 height 195
type textarea "h"
click at [518, 99] on div "# Code normally executes in the order it's written. # Loops repeat a block of c…" at bounding box center [560, 110] width 150 height 195
type textarea "h"
type textarea "#"
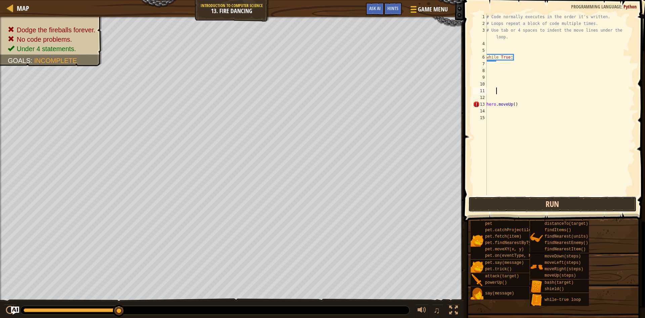
click at [531, 201] on button "Run" at bounding box center [552, 203] width 168 height 15
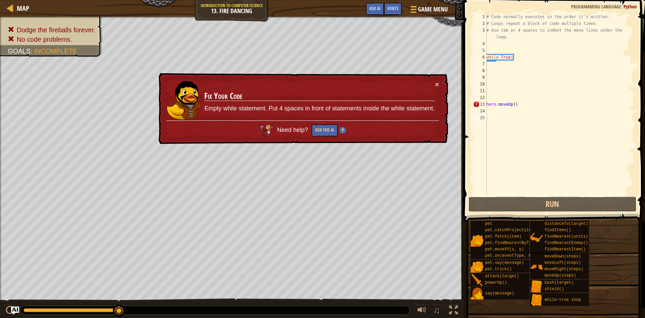
drag, startPoint x: 539, startPoint y: 185, endPoint x: 599, endPoint y: 229, distance: 75.2
click at [597, 229] on div "Hints Videos 1 2 3 4 5 6 7 8 9 10 11 12 13 14 15 # Code normally executes in th…" at bounding box center [553, 157] width 183 height 314
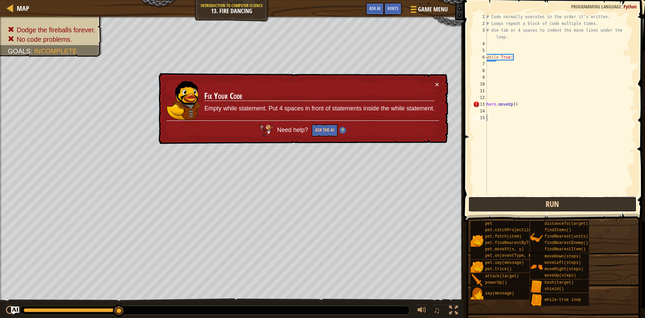
click at [541, 204] on button "Run" at bounding box center [552, 203] width 168 height 15
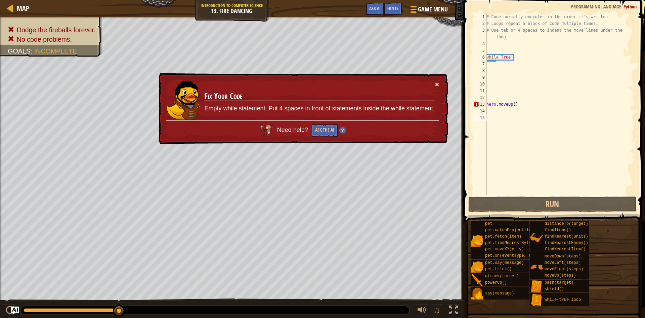
click at [438, 86] on button "×" at bounding box center [437, 84] width 4 height 7
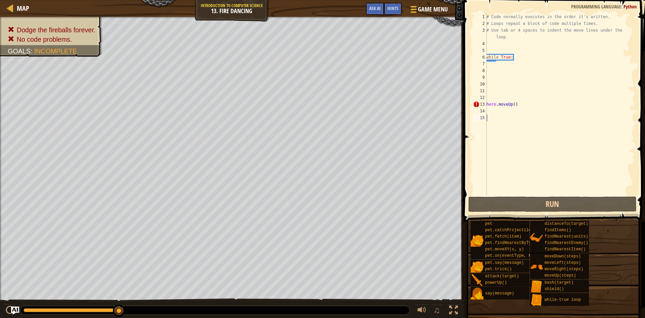
click at [516, 102] on div "# Code normally executes in the order it's written. # Loops repeat a block of c…" at bounding box center [560, 110] width 150 height 195
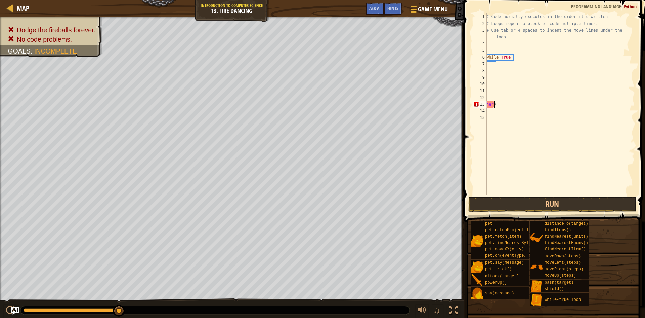
type textarea ")"
drag, startPoint x: 514, startPoint y: 102, endPoint x: 518, endPoint y: 98, distance: 5.5
click at [515, 101] on div "# Code normally executes in the order it's written. # Loops repeat a block of c…" at bounding box center [560, 110] width 150 height 195
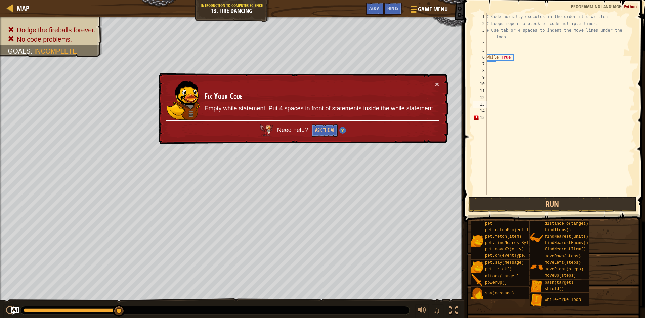
click at [432, 85] on td "Fix Your Code Empty while statement. Put 4 spaces in front of statements inside…" at bounding box center [319, 101] width 231 height 40
click at [516, 57] on div "# Code normally executes in the order it's written. # Loops repeat a block of c…" at bounding box center [560, 110] width 150 height 195
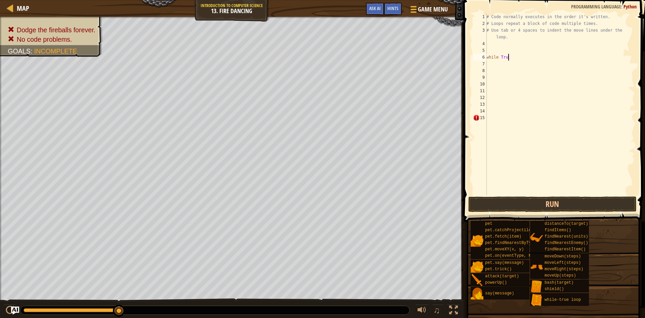
type textarea "w"
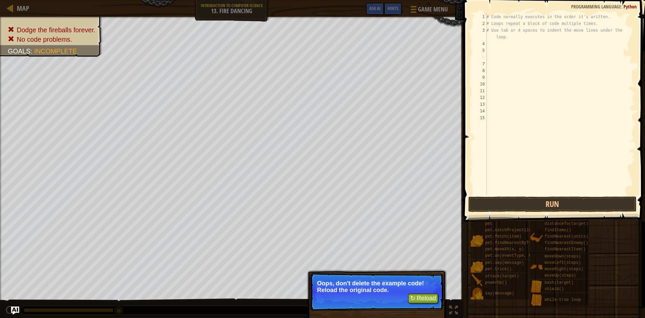
drag, startPoint x: 359, startPoint y: 274, endPoint x: 354, endPoint y: 285, distance: 12.6
click at [354, 285] on div "↻ Reload Oops, don't delete the example code! Reload the original code." at bounding box center [377, 318] width 140 height 99
drag, startPoint x: 354, startPoint y: 285, endPoint x: 351, endPoint y: 274, distance: 11.8
click at [352, 284] on p "Oops, don't delete the example code! Reload the original code." at bounding box center [376, 286] width 119 height 13
click at [427, 291] on p "Oops, don't delete the example code! Reload the original code." at bounding box center [376, 286] width 119 height 13
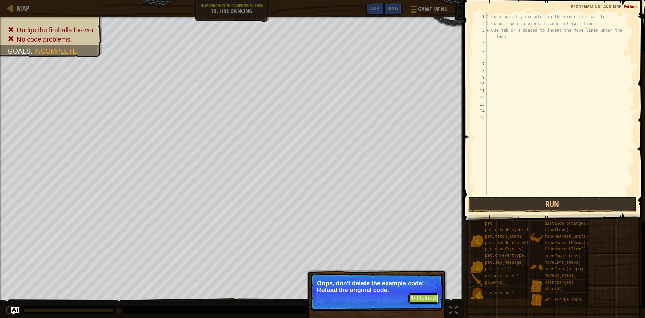
click at [420, 295] on button "↻ Reload" at bounding box center [423, 298] width 30 height 10
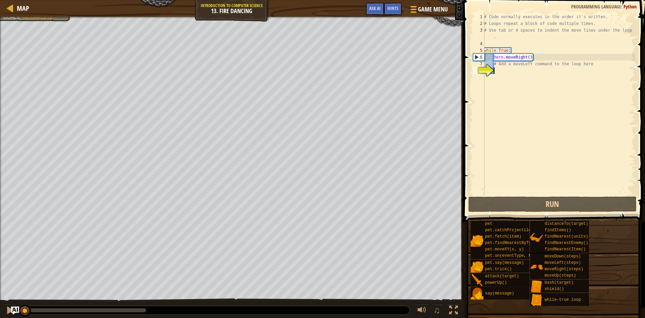
click at [489, 184] on div "# Code normally executes in the order it's written. # Loops repeat a block of c…" at bounding box center [559, 110] width 152 height 195
click at [488, 189] on div "# Code normally executes in the order it's written. # Loops repeat a block of c…" at bounding box center [559, 110] width 152 height 195
click at [489, 132] on div "# Code normally executes in the order it's written. # Loops repeat a block of c…" at bounding box center [559, 110] width 152 height 195
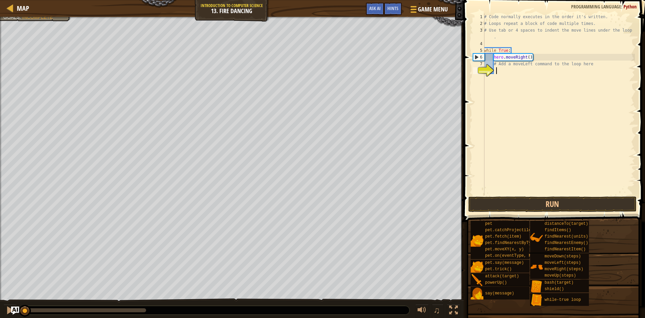
click at [490, 172] on div "# Code normally executes in the order it's written. # Loops repeat a block of c…" at bounding box center [559, 110] width 152 height 195
click at [491, 172] on div "# Code normally executes in the order it's written. # Loops repeat a block of c…" at bounding box center [559, 110] width 152 height 195
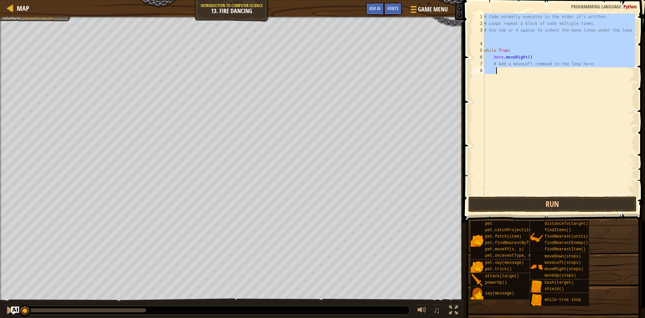
click at [491, 172] on div "# Code normally executes in the order it's written. # Loops repeat a block of c…" at bounding box center [559, 110] width 152 height 195
type textarea "# Add a moveLeft command to the loop here"
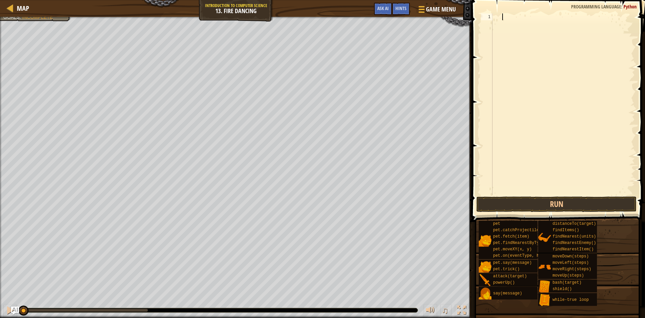
type textarea "h"
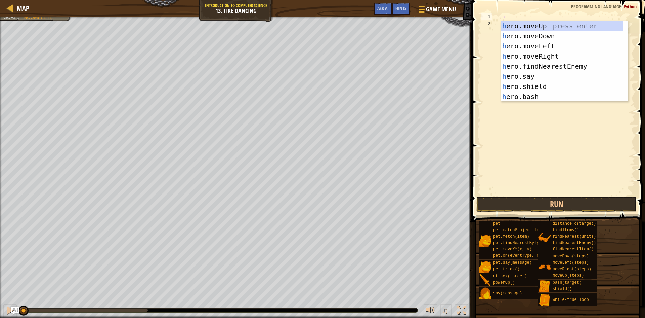
scroll to position [3, 1]
click at [527, 34] on div "h ero.moveUp press enter h ero.moveDown press enter h ero.moveLeft press enter …" at bounding box center [562, 71] width 122 height 101
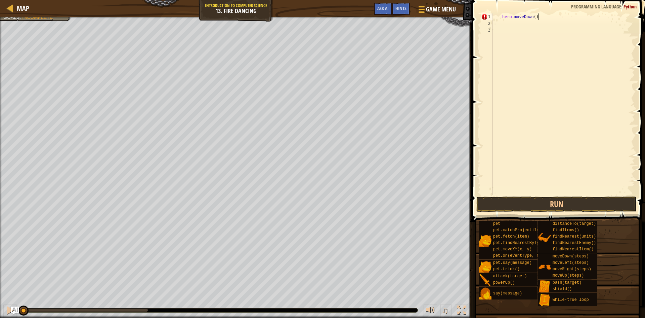
click at [540, 19] on div "hero . moveDown ( )" at bounding box center [563, 110] width 144 height 195
type textarea "h"
click at [489, 15] on div "1" at bounding box center [486, 16] width 11 height 7
click at [496, 11] on span at bounding box center [559, 101] width 179 height 241
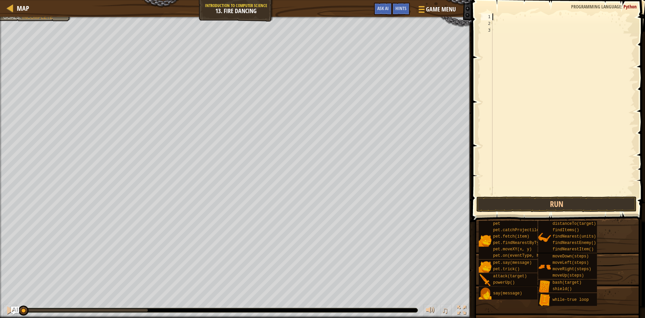
type textarea "mo"
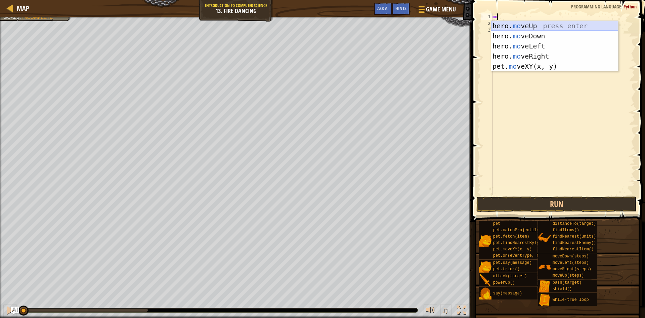
click at [509, 24] on div "hero. mo veUp press enter hero. mo veDown press enter hero. mo veLeft press ent…" at bounding box center [554, 56] width 127 height 71
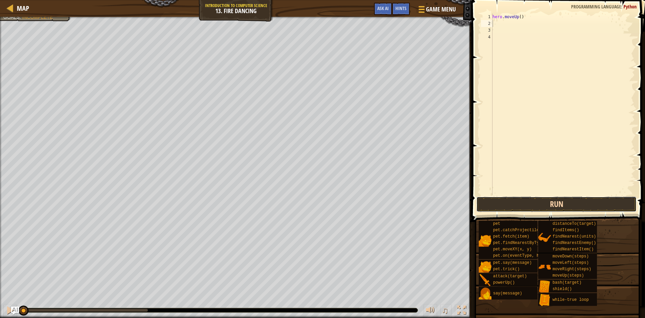
click at [528, 206] on button "Run" at bounding box center [556, 203] width 160 height 15
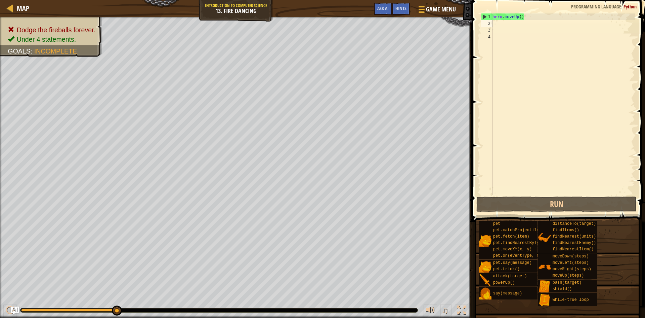
click at [534, 13] on span at bounding box center [559, 101] width 179 height 241
click at [530, 16] on div "hero . moveUp ( )" at bounding box center [563, 110] width 144 height 195
type textarea "hero.moveUp()"
click at [493, 21] on div "hero . moveUp ( )" at bounding box center [563, 110] width 144 height 195
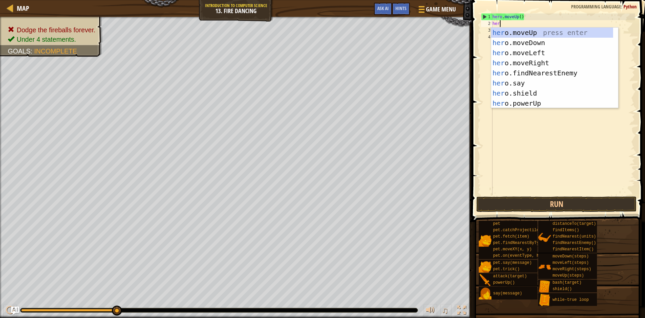
type textarea "hero"
click at [508, 30] on div "hero .moveUp press enter hero .moveDown press enter hero .moveLeft press enter …" at bounding box center [552, 78] width 122 height 101
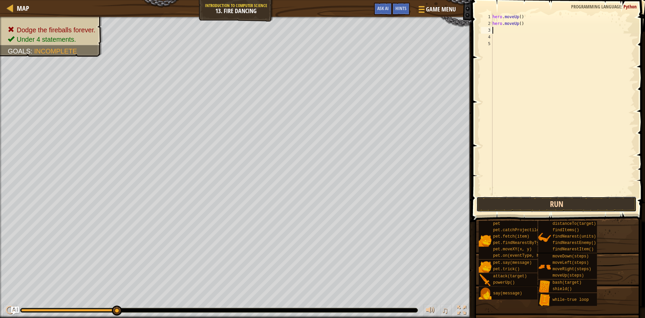
click at [519, 206] on button "Run" at bounding box center [556, 203] width 160 height 15
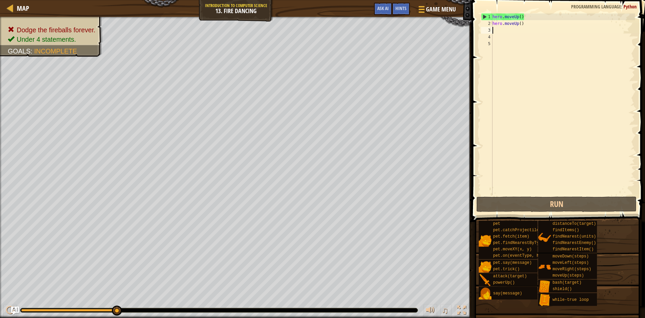
click at [528, 22] on div "hero . moveUp ( ) hero . moveUp ( )" at bounding box center [563, 110] width 144 height 195
type textarea "hero.moveUp()"
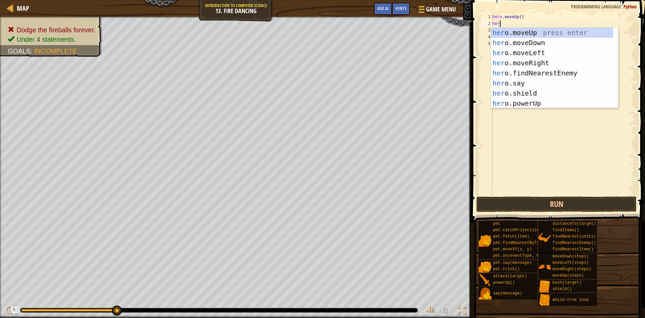
type textarea "hero"
click at [525, 63] on div "hero .moveUp press enter hero .moveDown press enter hero .moveLeft press enter …" at bounding box center [552, 78] width 122 height 101
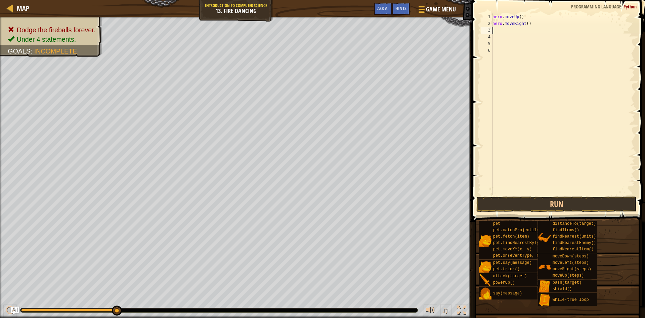
scroll to position [3, 0]
drag, startPoint x: 569, startPoint y: 206, endPoint x: 566, endPoint y: 202, distance: 5.1
click at [567, 205] on button "Run" at bounding box center [556, 203] width 160 height 15
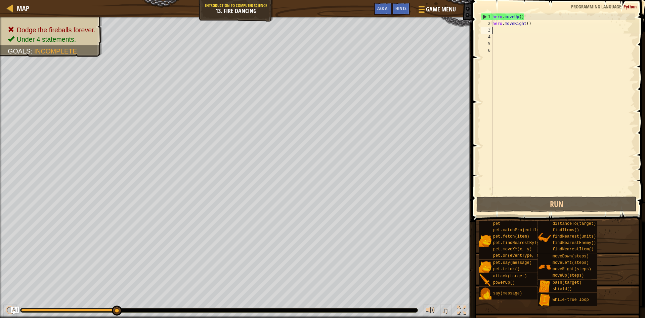
click at [535, 23] on div "hero . moveUp ( ) hero . moveRight ( )" at bounding box center [563, 110] width 144 height 195
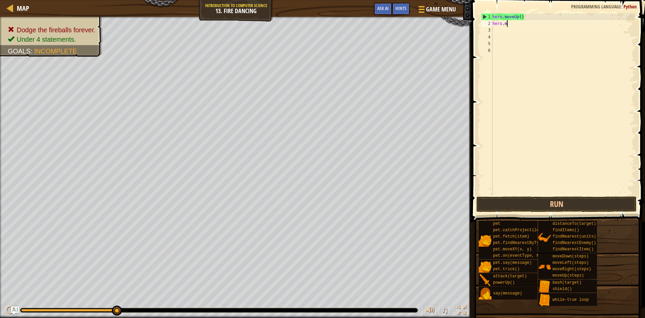
type textarea "h"
click at [524, 18] on div "hero . moveUp ( )" at bounding box center [563, 110] width 144 height 195
type textarea "h"
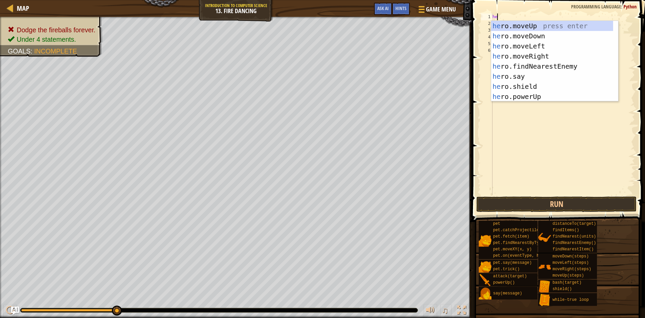
scroll to position [3, 0]
type textarea "hero"
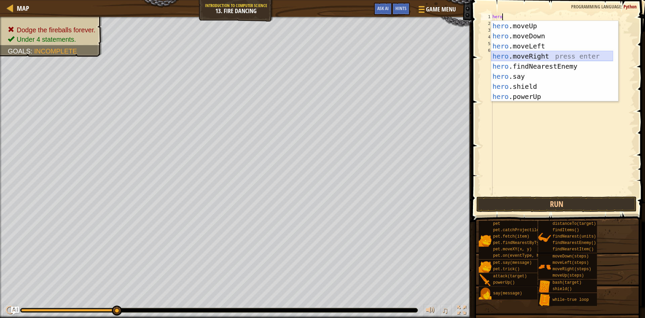
click at [533, 55] on div "hero .moveUp press enter hero .moveDown press enter hero .moveLeft press enter …" at bounding box center [552, 71] width 122 height 101
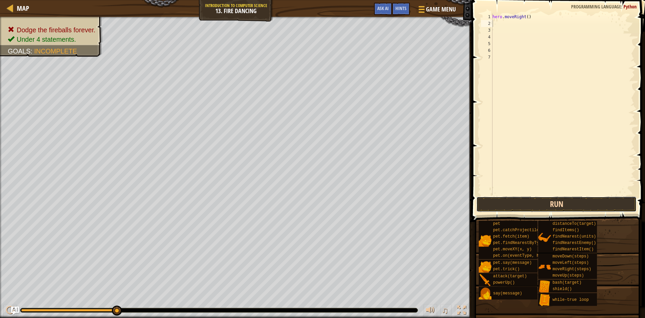
click at [515, 201] on button "Run" at bounding box center [556, 203] width 160 height 15
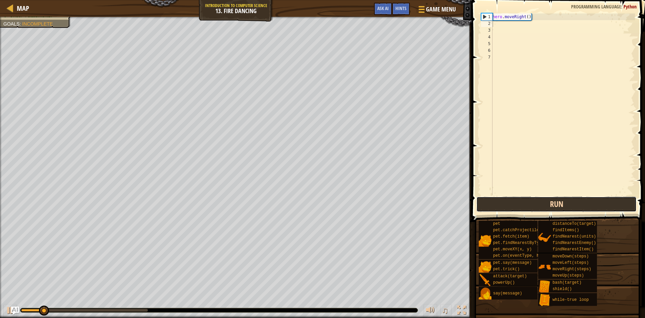
click at [514, 201] on button "Run" at bounding box center [556, 203] width 160 height 15
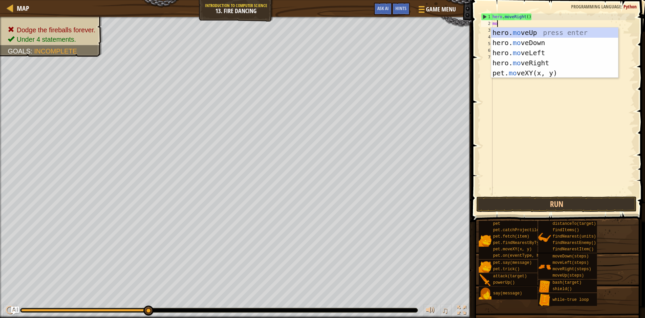
scroll to position [3, 0]
type textarea "move"
click at [524, 30] on div "hero. move Up press enter hero. move Down press enter hero. move Left press ent…" at bounding box center [554, 63] width 127 height 71
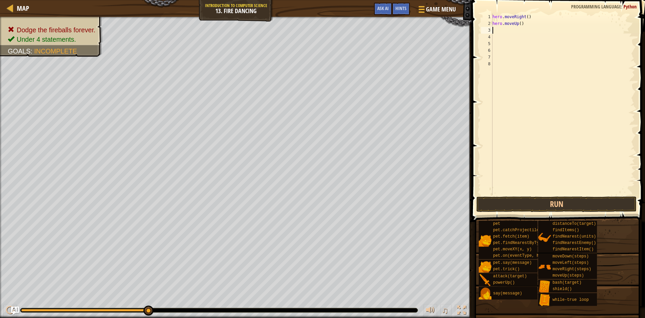
scroll to position [3, 0]
click at [580, 200] on button "Run" at bounding box center [556, 203] width 160 height 15
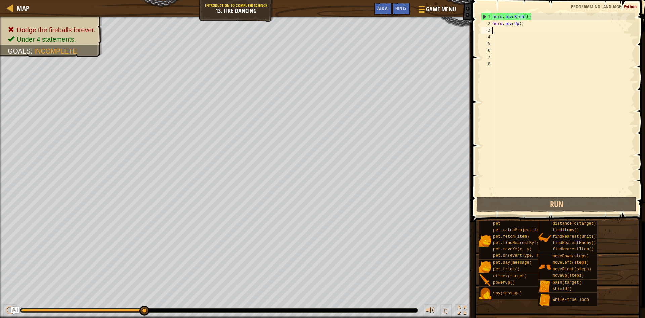
click at [525, 24] on div "hero . moveRight ( ) hero . moveUp ( )" at bounding box center [563, 110] width 144 height 195
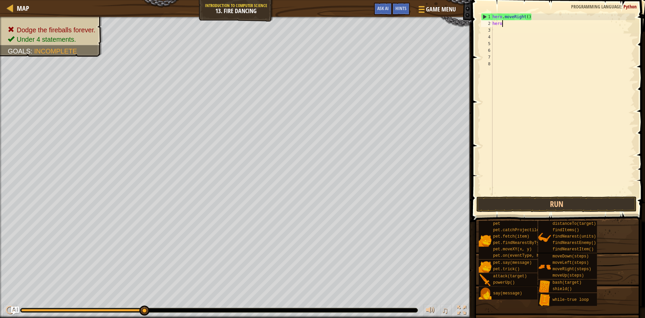
type textarea "h"
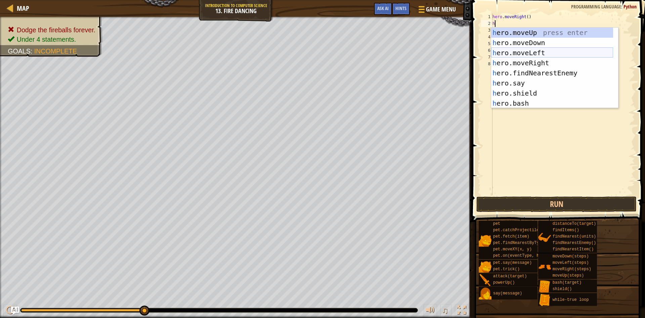
click at [536, 51] on div "h ero.moveUp press enter h ero.moveDown press enter h ero.moveLeft press enter …" at bounding box center [552, 78] width 122 height 101
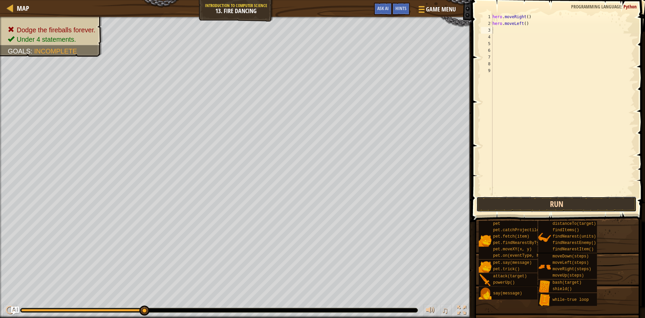
click at [533, 207] on button "Run" at bounding box center [556, 203] width 160 height 15
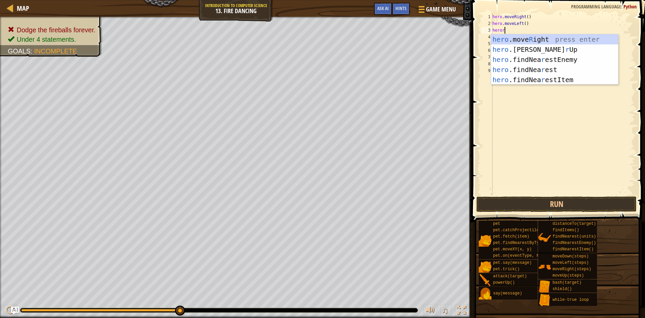
scroll to position [3, 1]
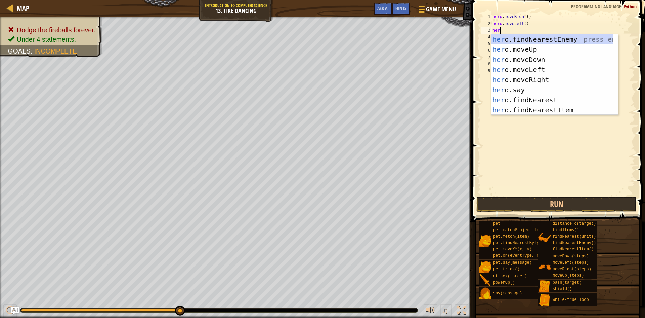
type textarea "h"
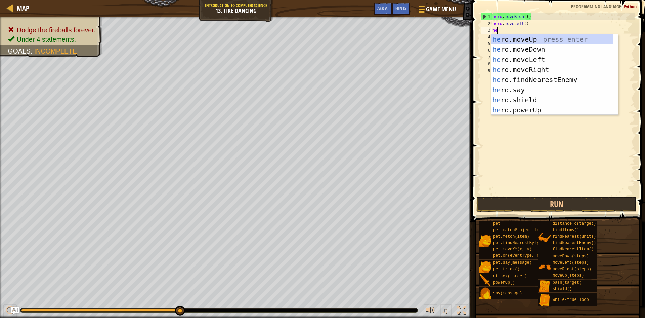
scroll to position [3, 0]
type textarea "hero"
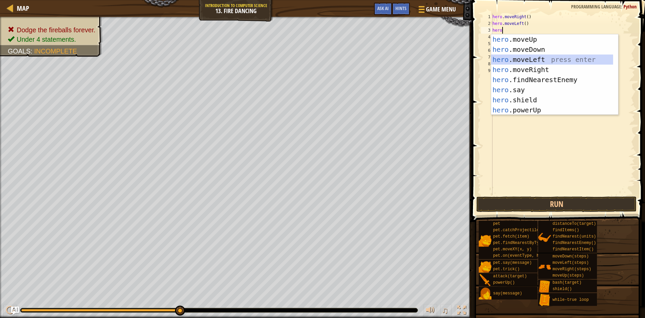
click at [542, 61] on div "hero .moveUp press enter hero .moveDown press enter hero .moveLeft press enter …" at bounding box center [552, 84] width 122 height 101
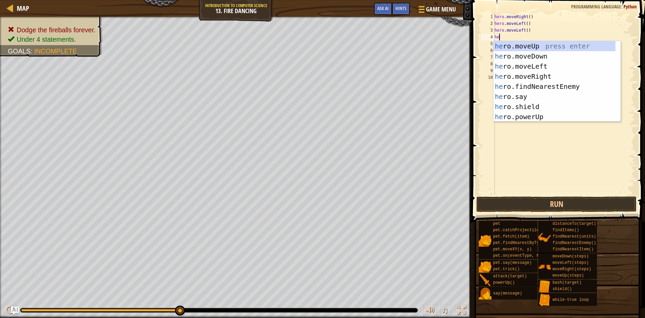
type textarea "her"
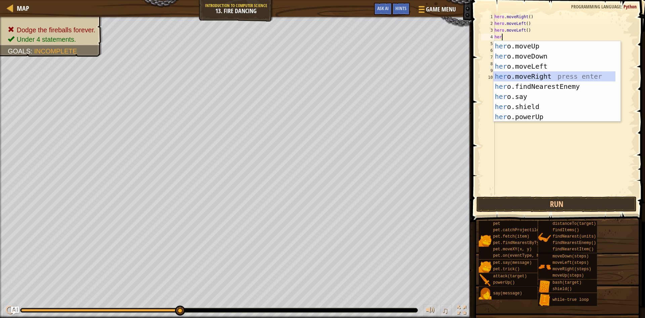
click at [526, 74] on div "her o.moveUp press enter her o.moveDown press enter her o.moveLeft press enter …" at bounding box center [555, 91] width 122 height 101
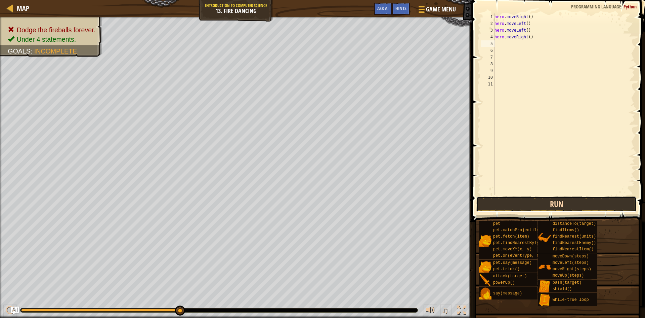
click at [516, 202] on button "Run" at bounding box center [556, 203] width 160 height 15
click at [494, 204] on button "Run" at bounding box center [556, 203] width 160 height 15
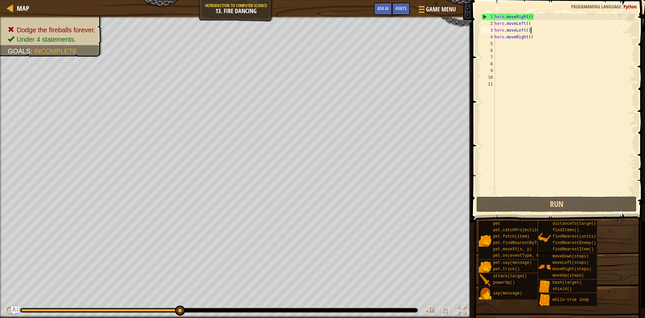
click at [531, 29] on div "hero . moveRight ( ) hero . moveLeft ( ) hero . moveLeft ( ) hero . moveRight (…" at bounding box center [564, 110] width 142 height 195
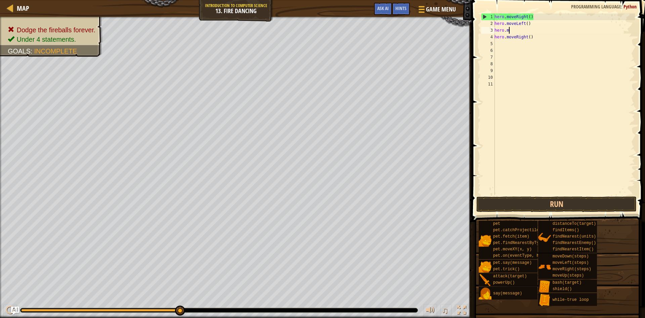
type textarea "h"
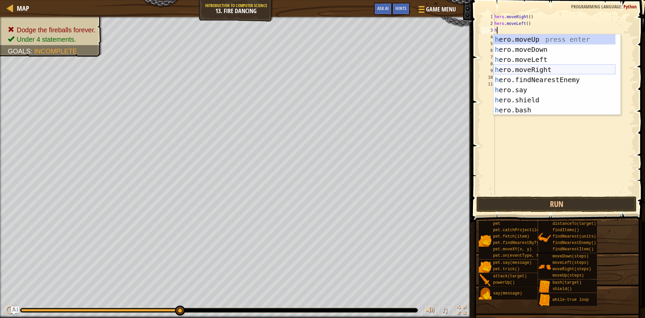
click at [536, 65] on div "h ero.moveUp press enter h ero.moveDown press enter h ero.moveLeft press enter …" at bounding box center [555, 84] width 122 height 101
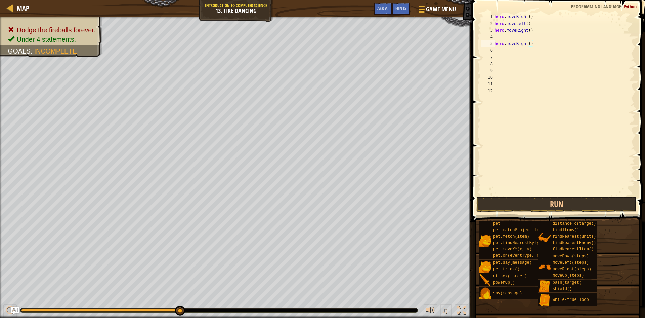
click at [531, 45] on div "hero . moveRight ( ) hero . moveLeft ( ) hero . moveRight ( ) hero . moveRight …" at bounding box center [564, 110] width 142 height 195
click at [534, 43] on div "hero . moveRight ( ) hero . moveLeft ( ) hero . moveRight ( ) hero . moveRight …" at bounding box center [564, 110] width 142 height 195
type textarea "h"
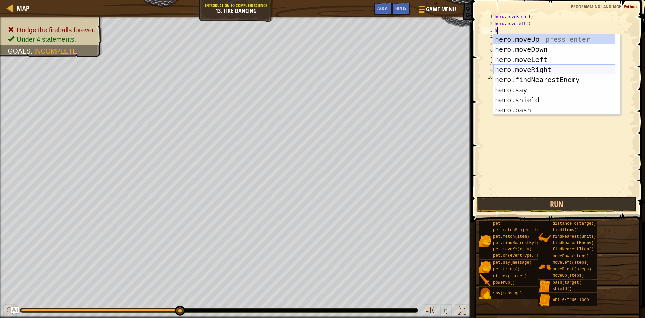
click at [533, 68] on div "h ero.moveUp press enter h ero.moveDown press enter h ero.moveLeft press enter …" at bounding box center [555, 84] width 122 height 101
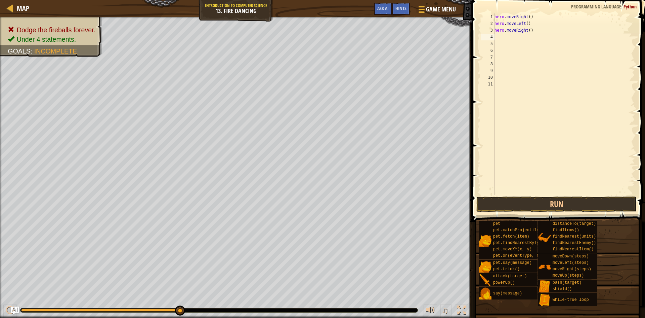
type textarea "h"
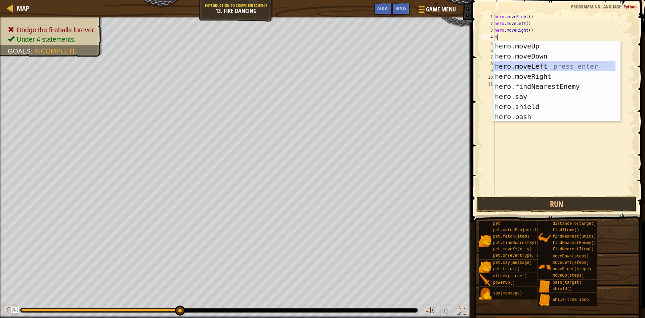
drag, startPoint x: 513, startPoint y: 63, endPoint x: 513, endPoint y: 91, distance: 28.2
click at [513, 64] on div "h ero.moveUp press enter h ero.moveDown press enter h ero.moveLeft press enter …" at bounding box center [555, 91] width 122 height 101
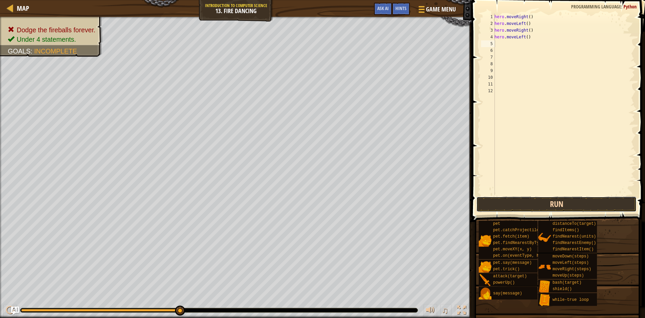
click at [516, 201] on button "Run" at bounding box center [556, 203] width 160 height 15
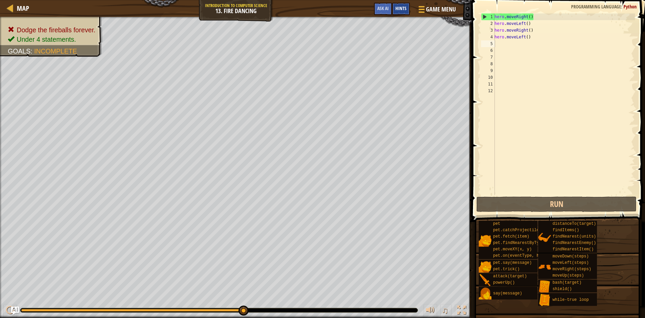
click at [395, 8] on div "Hints" at bounding box center [401, 9] width 18 height 12
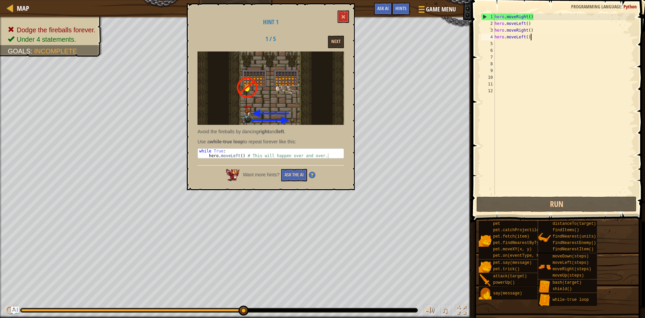
click at [533, 37] on div "hero . moveRight ( ) hero . moveLeft ( ) hero . moveRight ( ) hero . moveLeft (…" at bounding box center [564, 110] width 142 height 195
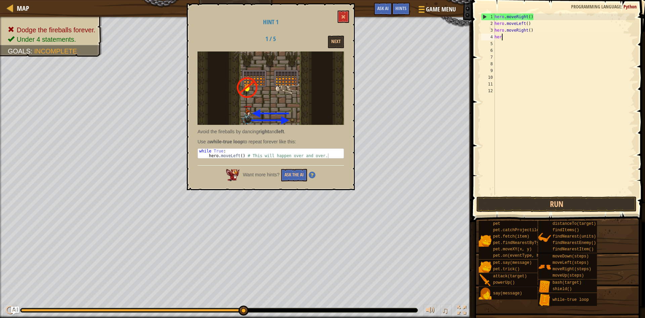
type textarea "h"
click at [543, 198] on button "Run" at bounding box center [556, 203] width 160 height 15
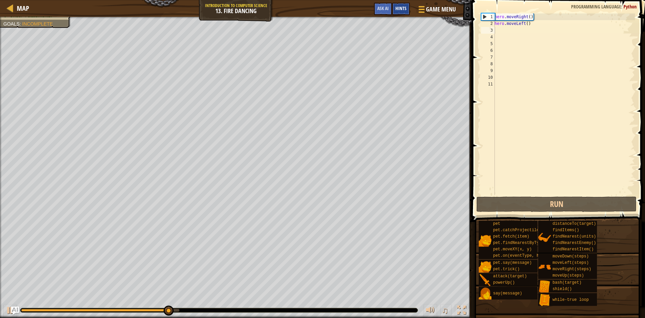
click at [401, 3] on div "Hints" at bounding box center [401, 9] width 18 height 12
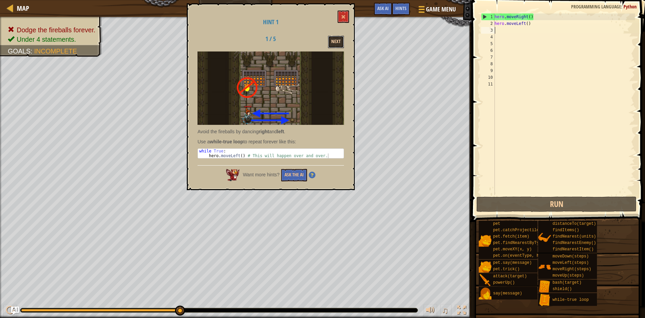
click at [334, 43] on button "Next" at bounding box center [336, 42] width 16 height 12
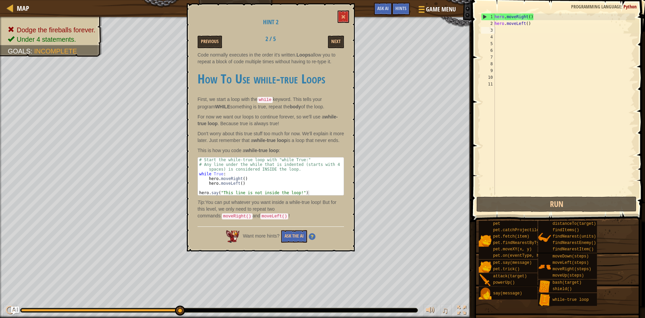
click at [498, 32] on div "hero . moveRight ( ) hero . moveLeft ( )" at bounding box center [564, 110] width 142 height 195
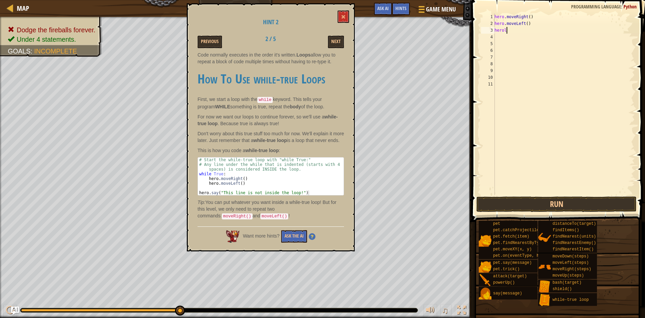
scroll to position [3, 0]
type textarea "h"
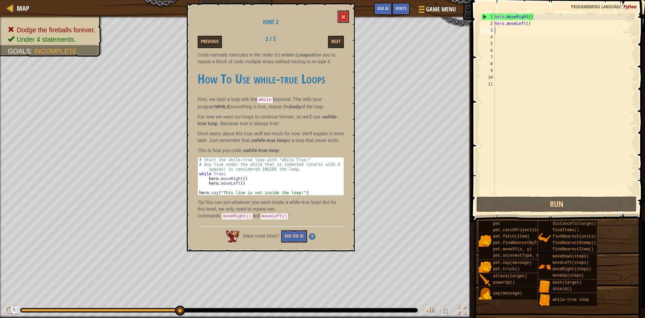
type textarea "l"
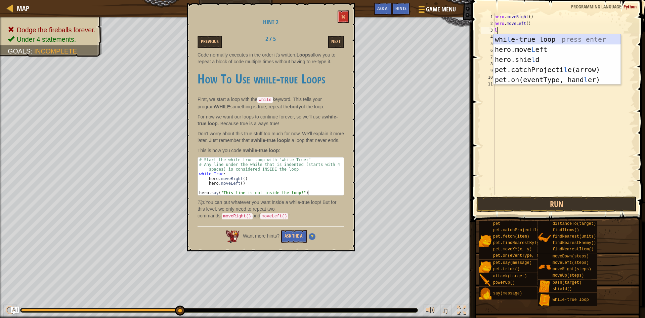
click at [511, 35] on div "whi l e-true loop press enter hero.move L eft press enter hero.[PERSON_NAME] pr…" at bounding box center [557, 69] width 127 height 71
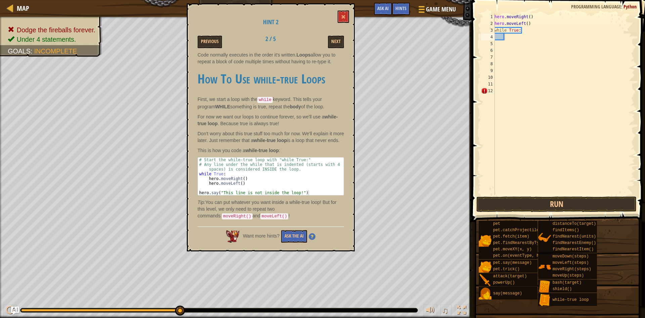
click at [518, 195] on span at bounding box center [559, 101] width 179 height 241
click at [512, 202] on button "Run" at bounding box center [556, 203] width 160 height 15
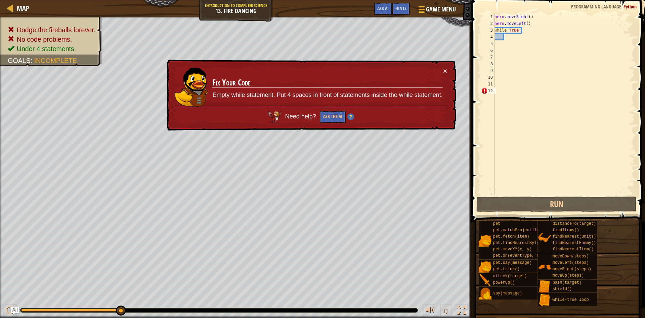
click at [496, 89] on div "hero . moveRight ( ) hero . moveLeft ( ) while True :" at bounding box center [564, 110] width 142 height 195
click at [539, 96] on div "hero . moveRight ( ) hero . moveLeft ( ) while True :" at bounding box center [564, 110] width 142 height 195
click at [506, 38] on div "hero . moveRight ( ) hero . moveLeft ( ) while True :" at bounding box center [564, 110] width 142 height 195
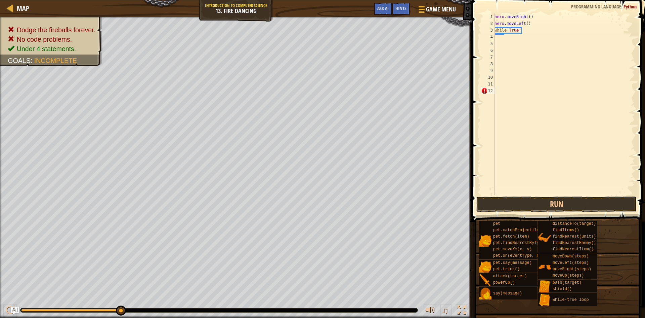
click at [498, 92] on div "hero . moveRight ( ) hero . moveLeft ( ) while True :" at bounding box center [564, 110] width 142 height 195
click at [499, 200] on button "Run" at bounding box center [556, 203] width 160 height 15
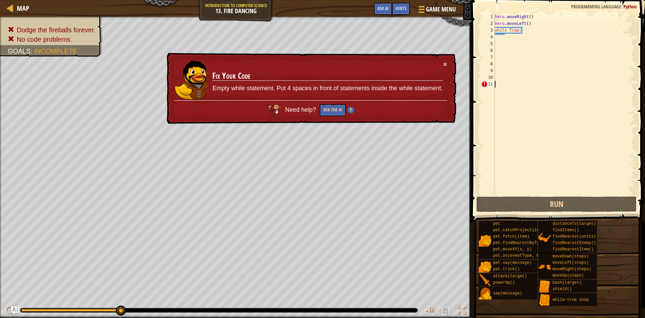
click at [531, 81] on div "hero . moveRight ( ) hero . moveLeft ( ) while True :" at bounding box center [564, 110] width 141 height 195
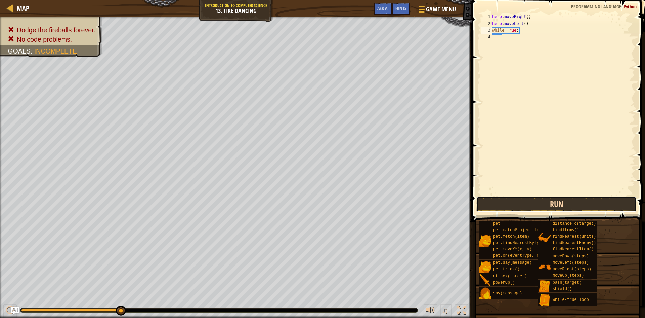
click at [510, 208] on button "Run" at bounding box center [556, 203] width 160 height 15
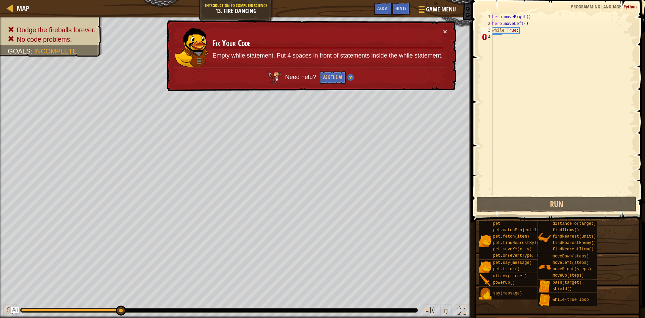
click at [521, 31] on div "hero . moveRight ( ) hero . moveLeft ( ) while True :" at bounding box center [563, 110] width 144 height 195
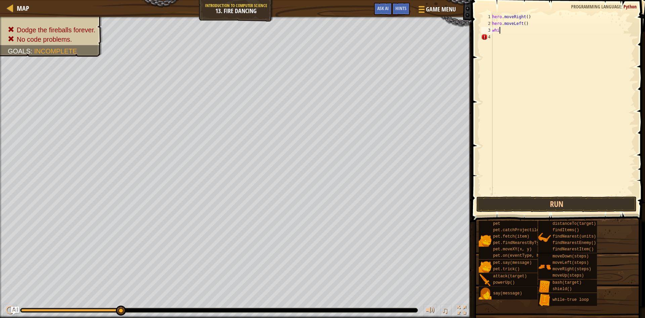
type textarea "w"
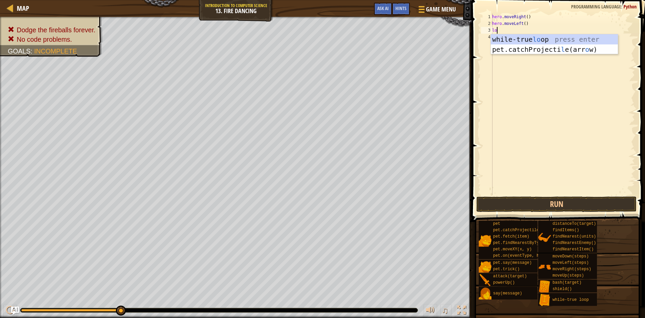
type textarea "loo"
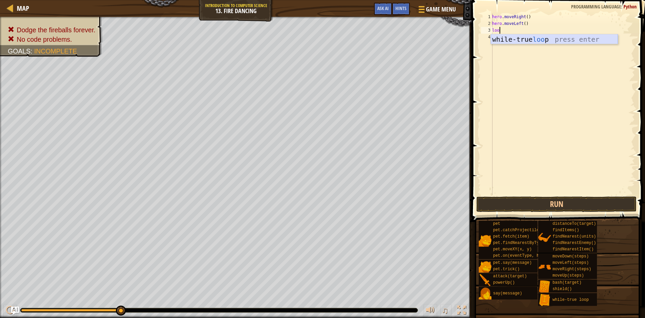
click at [548, 43] on div "while-true loo p press enter" at bounding box center [554, 49] width 127 height 30
click at [510, 199] on button "Run" at bounding box center [556, 203] width 160 height 15
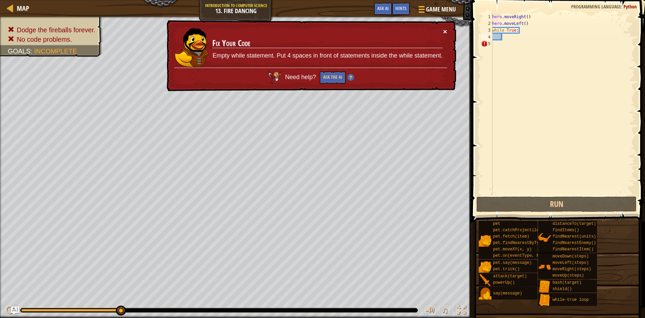
click at [444, 30] on button "×" at bounding box center [445, 31] width 4 height 7
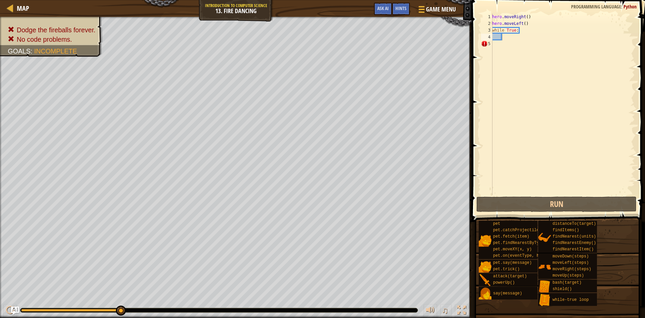
click at [562, 195] on span at bounding box center [559, 101] width 179 height 241
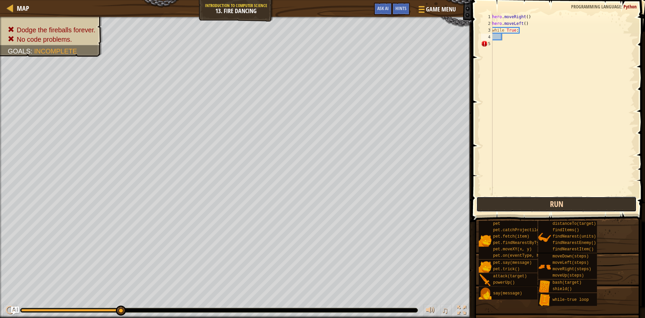
click at [554, 203] on button "Run" at bounding box center [556, 203] width 160 height 15
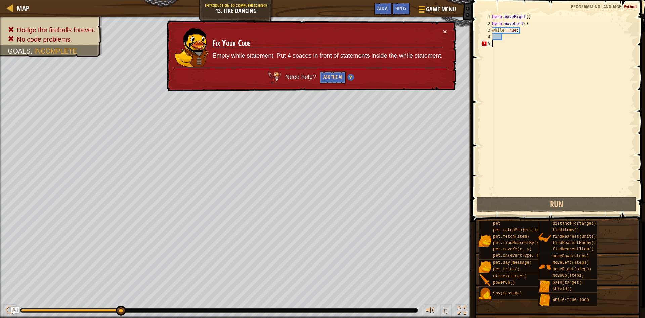
click at [493, 45] on div "hero . moveRight ( ) hero . moveLeft ( ) while True :" at bounding box center [563, 110] width 144 height 195
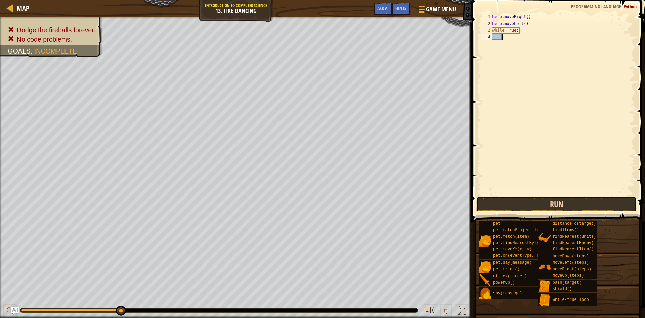
click at [519, 201] on button "Run" at bounding box center [556, 203] width 160 height 15
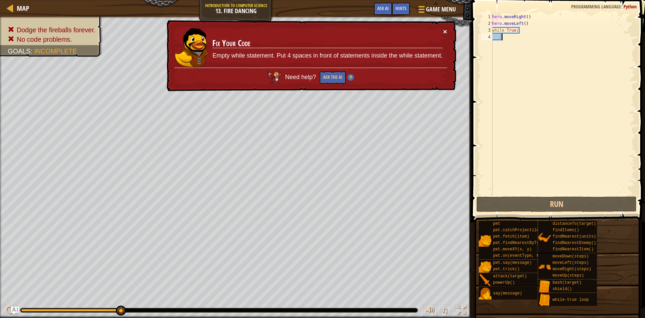
drag, startPoint x: 446, startPoint y: 32, endPoint x: 454, endPoint y: 42, distance: 12.7
click at [454, 42] on div "× Fix Your Code Empty while statement. Put 4 spaces in front of statements insi…" at bounding box center [310, 55] width 291 height 73
click at [443, 32] on button "×" at bounding box center [445, 33] width 4 height 7
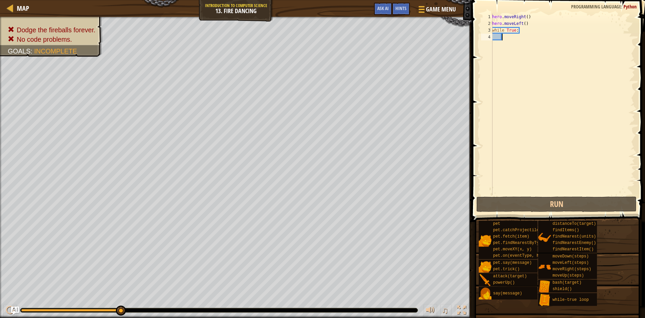
click at [129, 307] on div "Dodge the fireballs forever. No code problems. Goals : Incomplete ♫ Illia -408 …" at bounding box center [322, 167] width 645 height 301
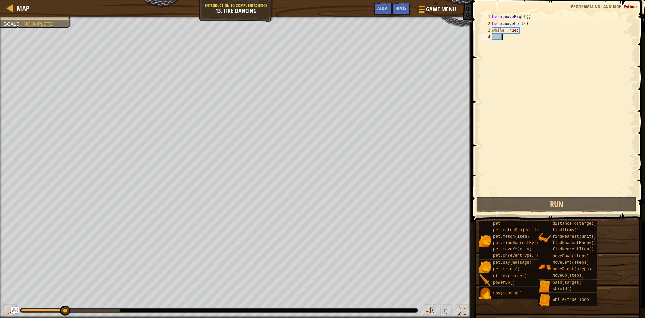
click at [65, 287] on div "Dodge the fireballs forever. No code problems. Goals : Incomplete ♫ Illia -408 …" at bounding box center [322, 167] width 645 height 301
drag, startPoint x: 64, startPoint y: 310, endPoint x: 0, endPoint y: 121, distance: 200.3
click at [0, 121] on div "Dodge the fireballs forever. No code problems. Goals : Incomplete ♫ Illia 242 x…" at bounding box center [322, 167] width 645 height 301
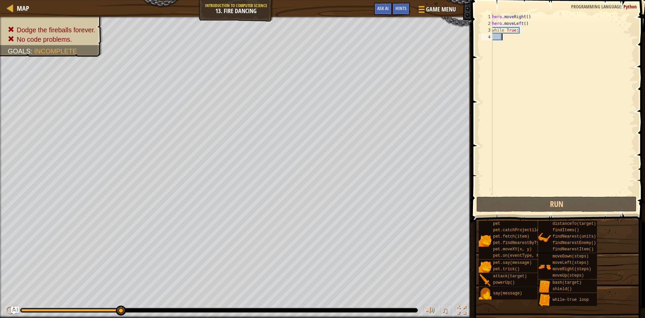
drag, startPoint x: 22, startPoint y: 307, endPoint x: 645, endPoint y: 333, distance: 623.1
click at [645, 0] on html "Map Introduction to Computer Science 13. Fire Dancing Game Menu Done Hints Ask …" at bounding box center [322, 0] width 645 height 0
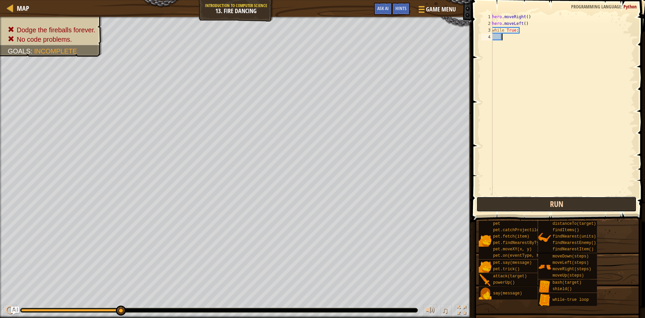
click at [517, 203] on button "Run" at bounding box center [556, 203] width 160 height 15
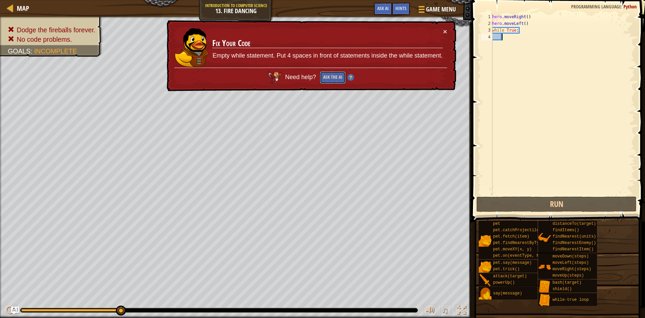
click at [335, 77] on button "Ask the AI" at bounding box center [333, 77] width 26 height 12
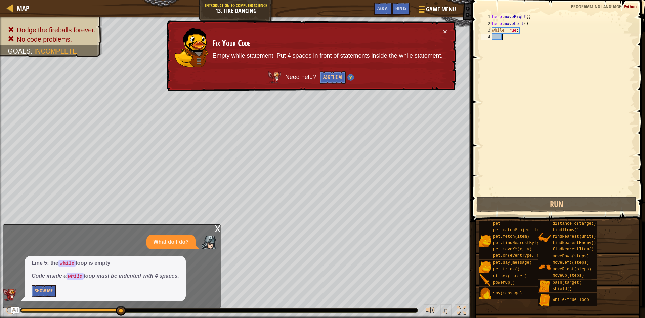
drag, startPoint x: 493, startPoint y: 45, endPoint x: 487, endPoint y: 41, distance: 7.7
click at [493, 45] on div "hero . moveRight ( ) hero . moveLeft ( ) while True :" at bounding box center [563, 110] width 144 height 195
click at [493, 41] on div "hero . moveRight ( ) hero . moveLeft ( ) while True :" at bounding box center [563, 110] width 144 height 195
drag, startPoint x: 493, startPoint y: 36, endPoint x: 490, endPoint y: 44, distance: 8.6
click at [493, 38] on div "hero . moveRight ( ) hero . moveLeft ( ) while True :" at bounding box center [563, 110] width 144 height 195
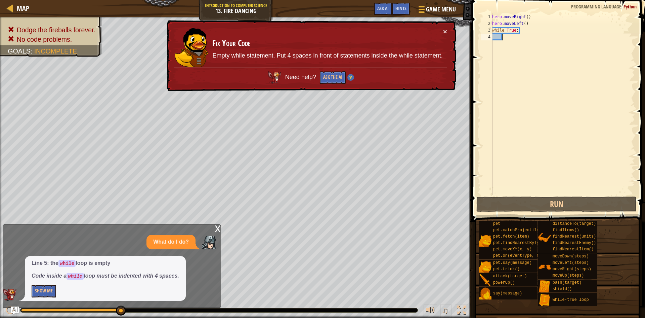
click at [494, 43] on div "hero . moveRight ( ) hero . moveLeft ( ) while True :" at bounding box center [563, 110] width 144 height 195
click at [521, 32] on div "hero . moveRight ( ) hero . moveLeft ( ) while True :" at bounding box center [563, 110] width 144 height 195
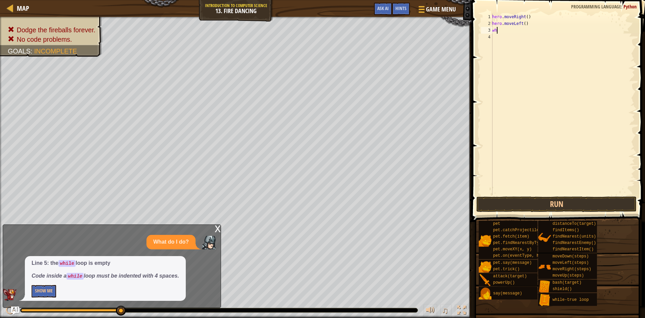
type textarea "w"
type textarea "hero.moveLeft()"
click at [492, 35] on div "4" at bounding box center [486, 37] width 11 height 7
click at [494, 35] on div "hero . moveRight ( ) hero . moveLeft ( )" at bounding box center [563, 110] width 144 height 195
click at [489, 38] on div "1 2 3 4 hero . moveRight ( ) hero . moveLeft ( ) הההההההההההההההההההההההההההההה…" at bounding box center [557, 103] width 155 height 181
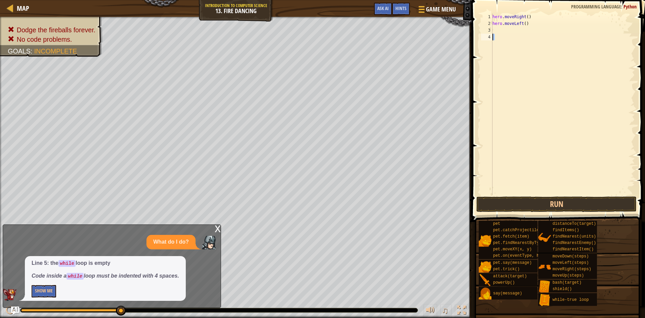
click at [127, 232] on div "x What do I do? Line 5: the while loop is empty Code inside a while loop must b…" at bounding box center [112, 265] width 218 height 83
click at [51, 298] on div "Line 5: the while loop is empty Code inside a while loop must be indented with …" at bounding box center [105, 278] width 161 height 45
click at [41, 294] on button "Show Me" at bounding box center [44, 291] width 25 height 12
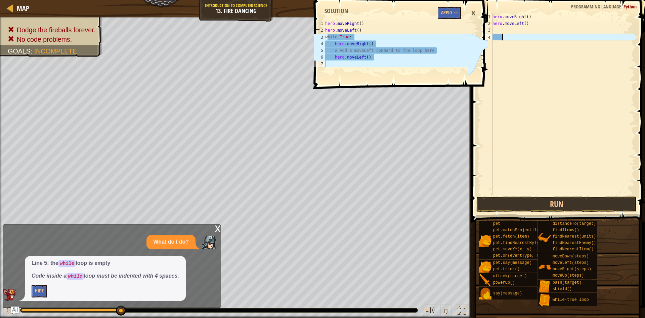
click at [544, 40] on div "hero . moveRight ( ) hero . moveLeft ( )" at bounding box center [563, 110] width 144 height 195
click at [554, 25] on div "hero . moveRight ( ) hero . moveLeft ( )" at bounding box center [563, 110] width 144 height 195
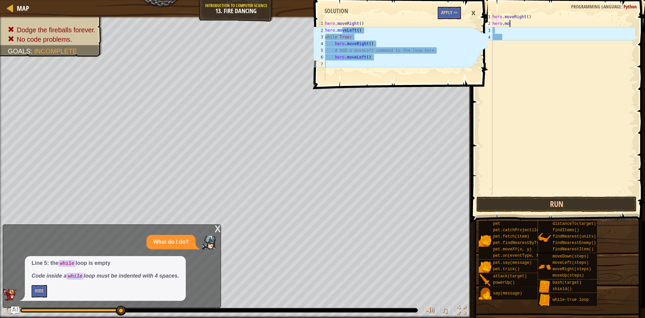
type textarea "h"
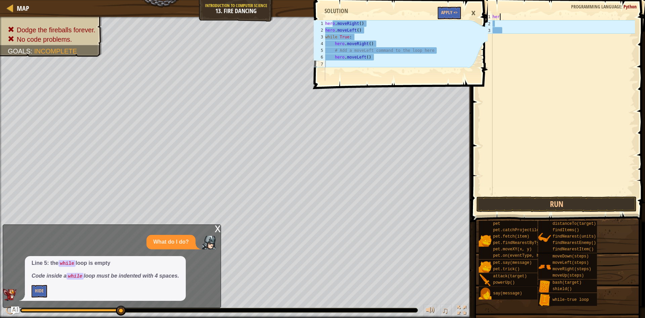
type textarea "h"
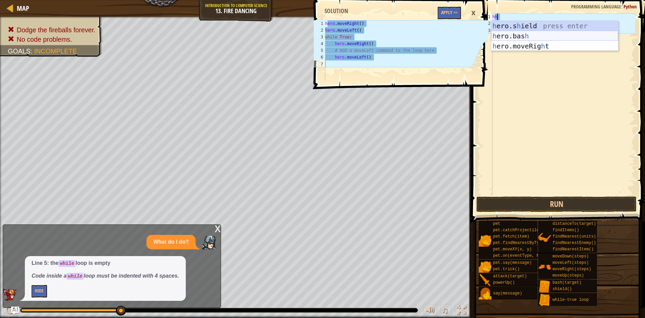
type textarea "h"
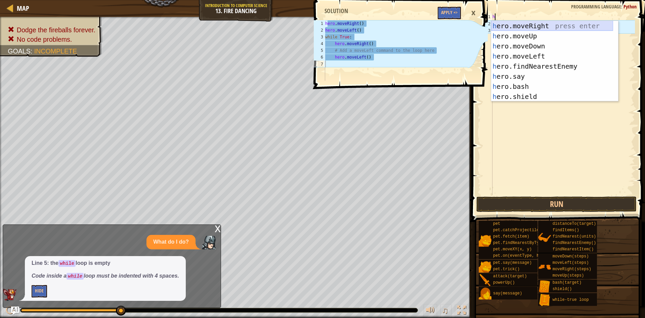
click at [530, 28] on div "h ero.moveRight press enter h ero.moveUp press enter h ero.moveDown press enter…" at bounding box center [552, 71] width 122 height 101
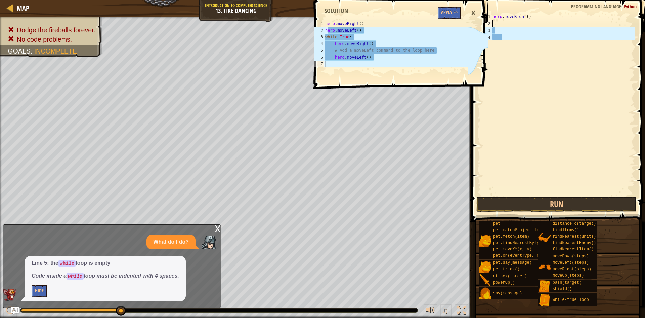
type textarea "h"
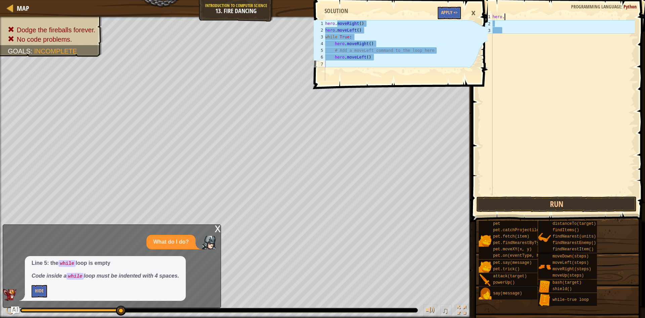
type textarea "h"
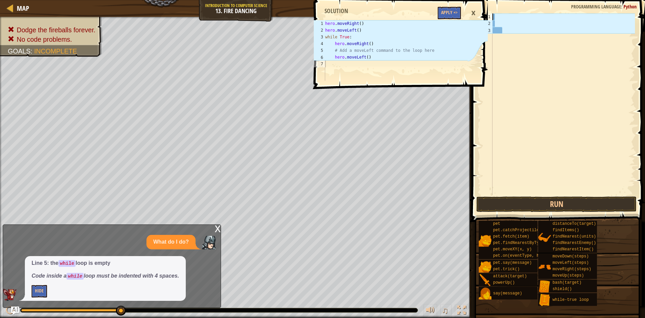
type textarea "h"
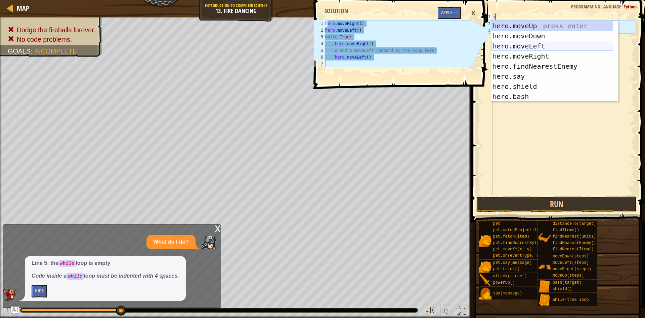
click at [532, 46] on div "h ero.moveUp press enter h ero.moveDown press enter h ero.moveLeft press enter …" at bounding box center [552, 71] width 122 height 101
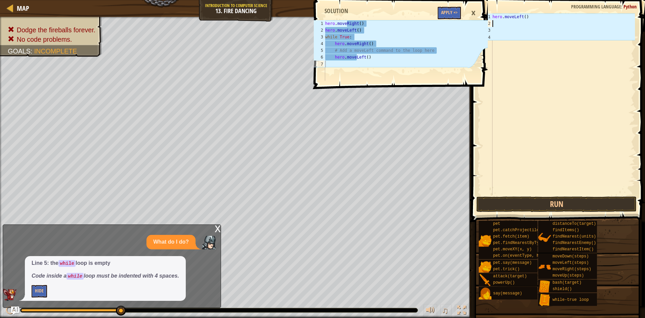
type textarea "w"
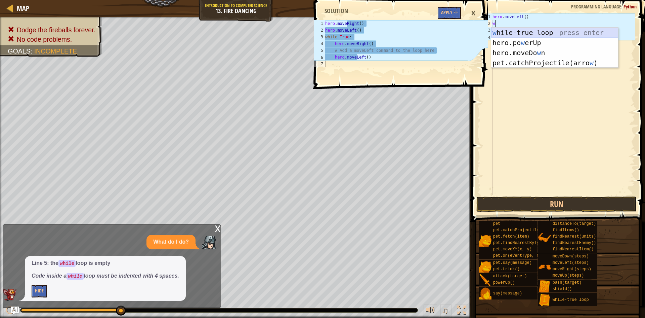
click at [510, 34] on div "w [PERSON_NAME]-true loop press enter hero.po w erUp press enter hero.moveDo w …" at bounding box center [554, 58] width 127 height 60
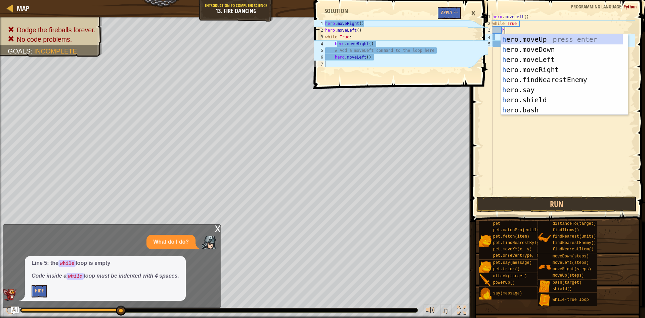
scroll to position [3, 1]
type textarea "her"
click at [539, 69] on div "her o.moveUp press enter her o.moveDown press enter her o.moveLeft press enter …" at bounding box center [562, 84] width 122 height 101
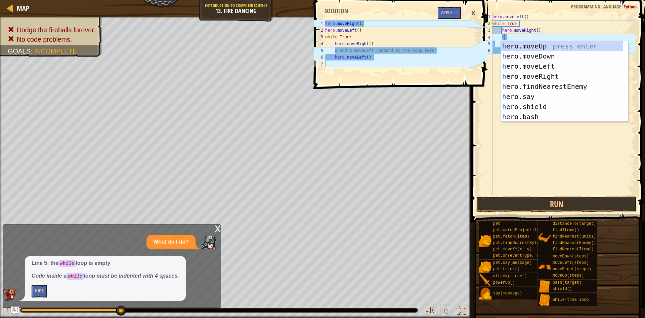
type textarea "her"
click at [549, 64] on div "her o.moveUp press enter her o.moveDown press enter her o.moveLeft press enter …" at bounding box center [562, 91] width 122 height 101
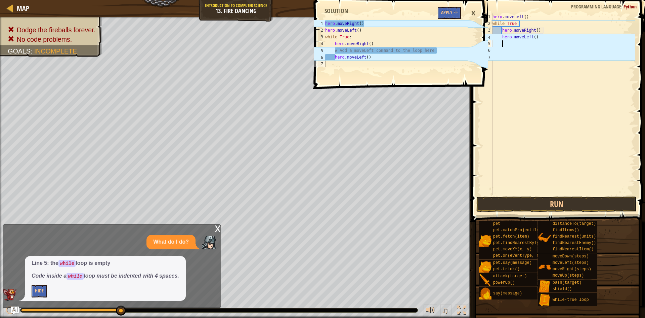
scroll to position [3, 0]
click at [543, 202] on button "Run" at bounding box center [556, 203] width 160 height 15
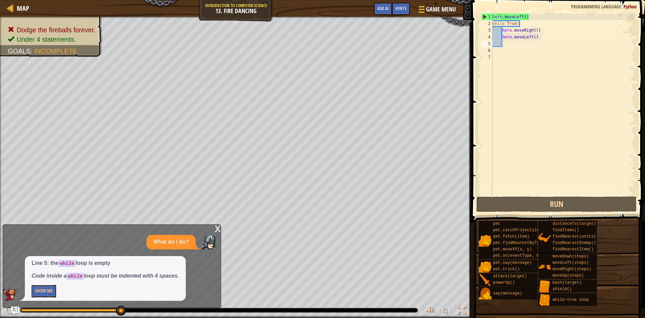
click at [218, 228] on div "x" at bounding box center [218, 227] width 6 height 7
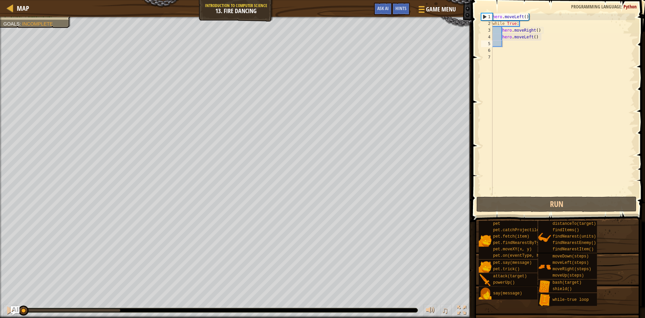
drag, startPoint x: 119, startPoint y: 309, endPoint x: 25, endPoint y: 302, distance: 94.3
click at [10, 308] on div "Map Introduction to Computer Science 13. Fire Dancing Game Menu Done Hints Ask …" at bounding box center [322, 159] width 645 height 318
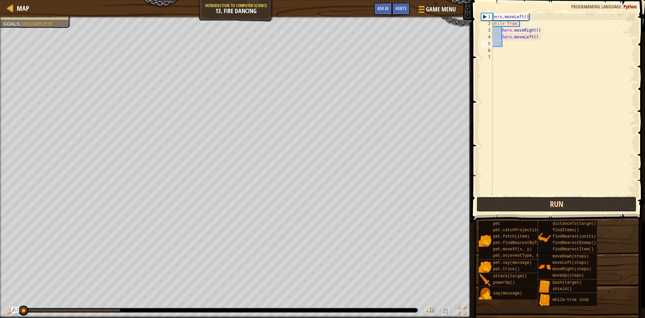
click at [508, 199] on button "Run" at bounding box center [556, 203] width 160 height 15
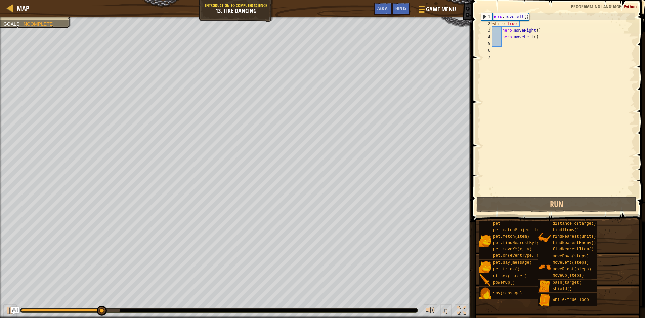
click at [530, 14] on div "hero . moveLeft ( ) while True : hero . moveRight ( ) hero . moveLeft ( )" at bounding box center [563, 110] width 144 height 195
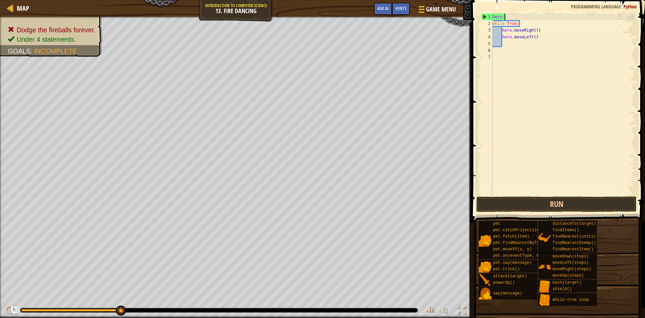
type textarea "h"
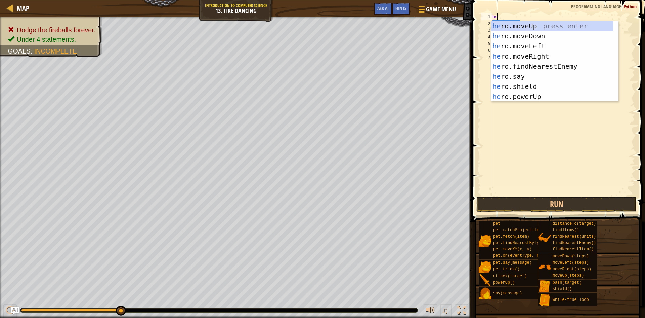
type textarea "her"
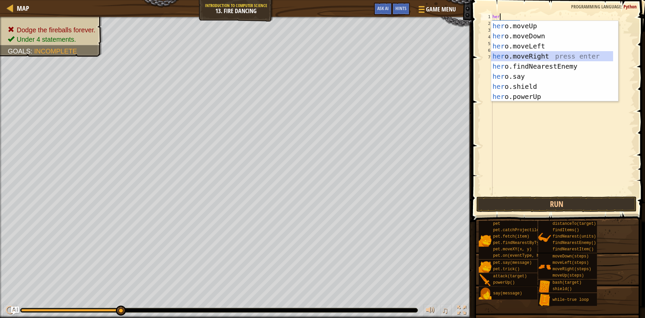
click at [542, 54] on div "her o.moveUp press enter her o.moveDown press enter her o.moveLeft press enter …" at bounding box center [552, 71] width 122 height 101
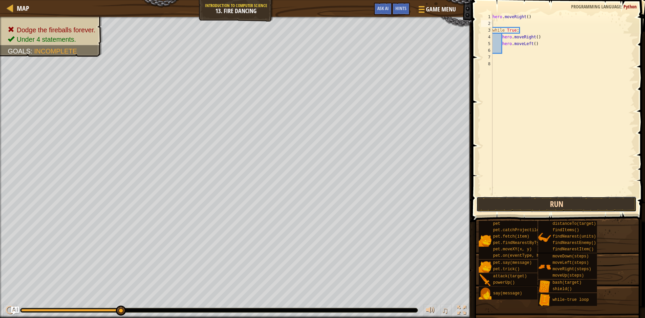
click at [506, 198] on button "Run" at bounding box center [556, 203] width 160 height 15
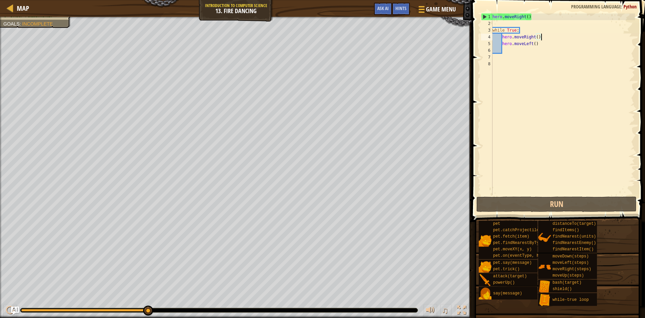
click at [540, 35] on div "hero . moveRight ( ) while True : hero . moveRight ( ) hero . moveLeft ( )" at bounding box center [563, 110] width 144 height 195
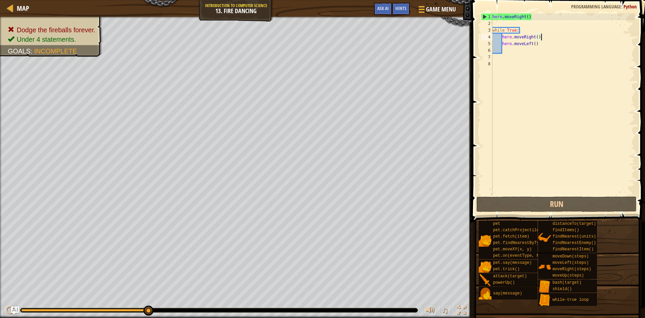
click at [540, 45] on div "hero . moveRight ( ) while True : hero . moveRight ( ) hero . moveLeft ( )" at bounding box center [563, 110] width 144 height 195
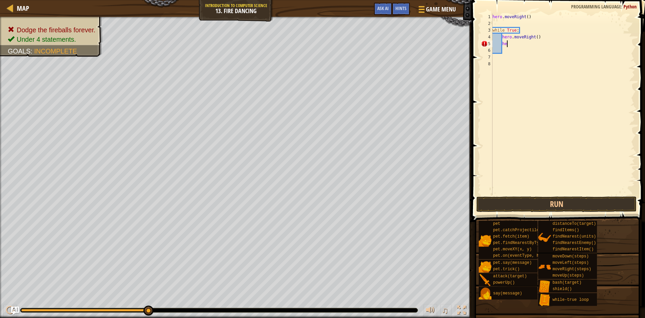
type textarea "h"
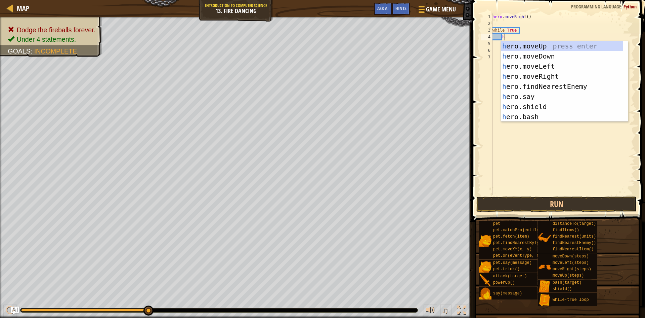
scroll to position [3, 1]
type textarea "her"
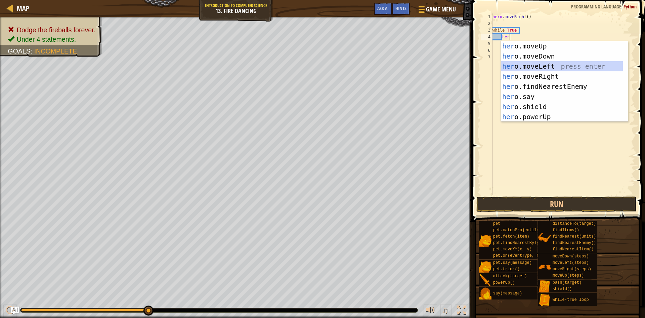
click at [545, 62] on div "her o.moveUp press enter her o.moveDown press enter her o.moveLeft press enter …" at bounding box center [562, 91] width 122 height 101
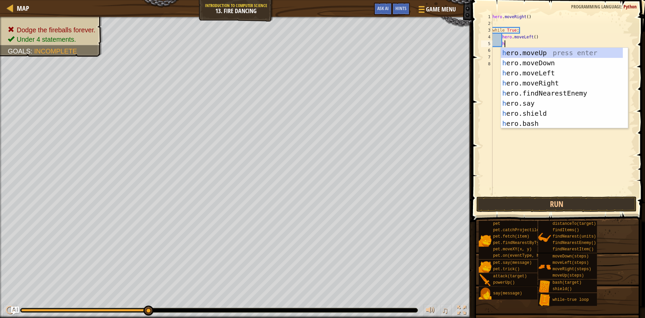
type textarea "her"
click at [533, 81] on div "her o.moveUp press enter her o.moveDown press enter her o.moveLeft press enter …" at bounding box center [562, 98] width 122 height 101
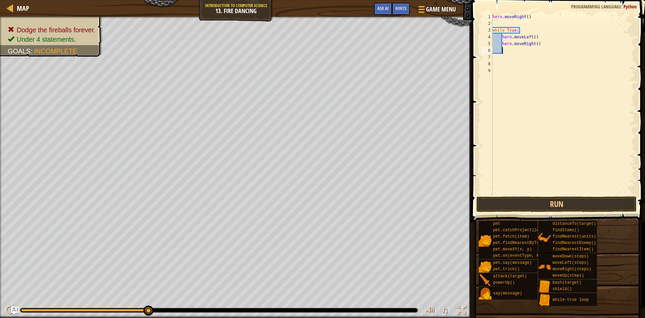
scroll to position [3, 0]
click at [535, 203] on button "Run" at bounding box center [556, 203] width 160 height 15
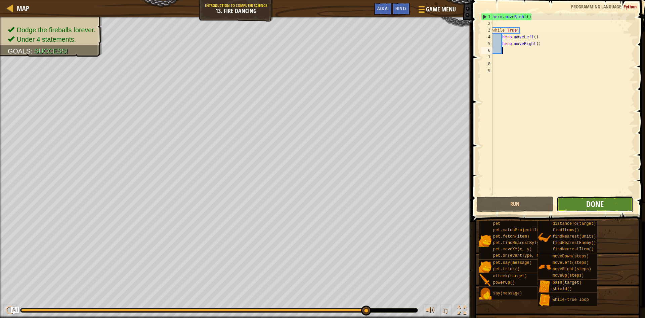
click at [590, 201] on span "Done" at bounding box center [594, 203] width 17 height 11
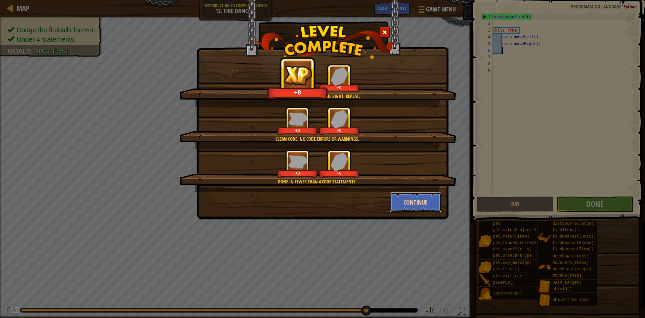
click at [409, 200] on button "Continue" at bounding box center [416, 202] width 52 height 20
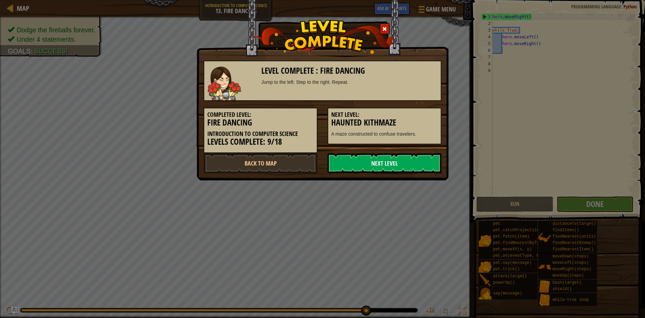
click at [378, 156] on link "Next Level" at bounding box center [385, 163] width 114 height 20
click at [355, 157] on link "Next Level" at bounding box center [385, 163] width 114 height 20
drag, startPoint x: 355, startPoint y: 157, endPoint x: 389, endPoint y: 155, distance: 34.7
click at [389, 155] on link "Next Level" at bounding box center [385, 163] width 114 height 20
click at [388, 157] on link "Next Level" at bounding box center [385, 163] width 114 height 20
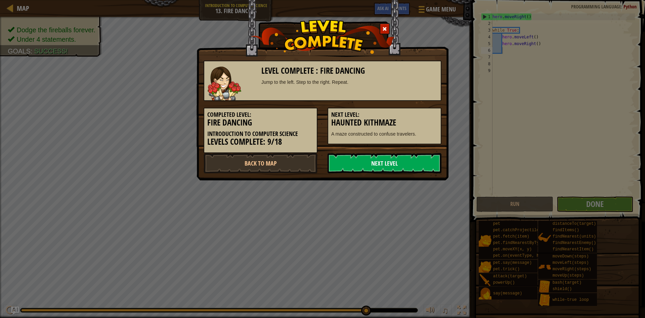
click at [387, 160] on link "Next Level" at bounding box center [385, 163] width 114 height 20
click at [387, 161] on link "Next Level" at bounding box center [385, 163] width 114 height 20
click at [387, 162] on link "Next Level" at bounding box center [385, 163] width 114 height 20
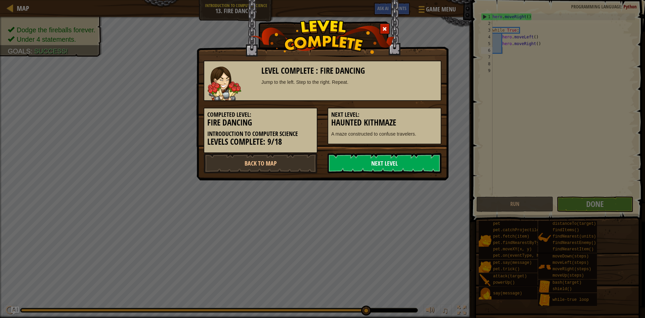
click at [387, 162] on link "Next Level" at bounding box center [385, 163] width 114 height 20
click at [389, 160] on link "Next Level" at bounding box center [385, 163] width 114 height 20
click at [380, 162] on link "Next Level" at bounding box center [385, 163] width 114 height 20
drag, startPoint x: 379, startPoint y: 165, endPoint x: 364, endPoint y: 164, distance: 15.2
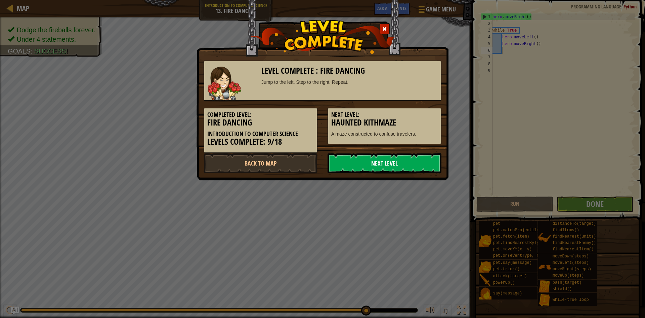
click at [364, 164] on link "Next Level" at bounding box center [385, 163] width 114 height 20
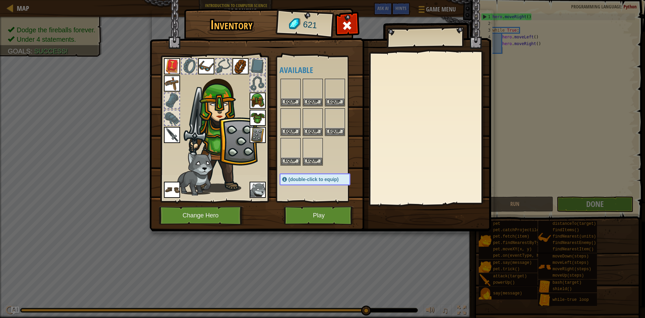
click at [364, 164] on img at bounding box center [321, 109] width 342 height 244
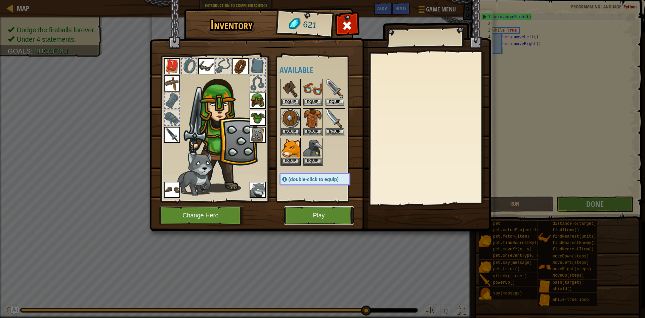
click at [316, 214] on button "Play" at bounding box center [319, 215] width 70 height 18
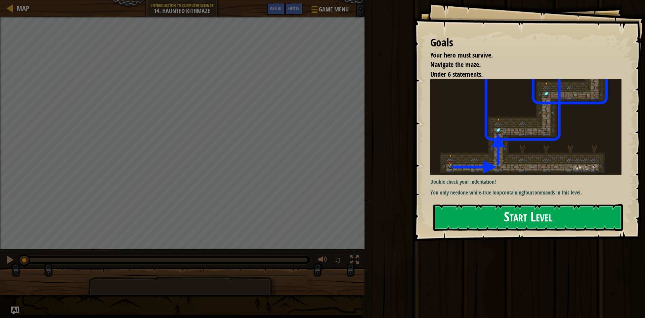
click at [467, 216] on button "Start Level" at bounding box center [527, 217] width 189 height 27
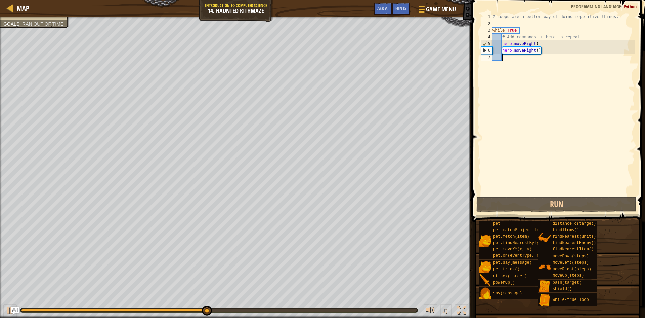
click at [554, 57] on div "# Loops are a better way of doing repetitive things. while True : # Add command…" at bounding box center [563, 110] width 144 height 195
click at [556, 44] on div "# Loops are a better way of doing repetitive things. while True : # Add command…" at bounding box center [563, 110] width 144 height 195
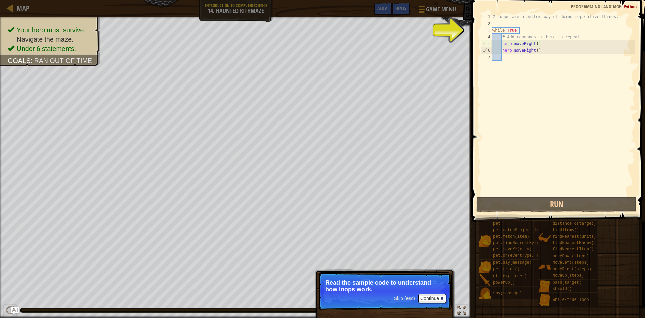
click at [489, 289] on div "Map Introduction to Computer Science 14. Haunted Kithmaze Game Menu Done Hints …" at bounding box center [322, 159] width 645 height 318
drag, startPoint x: 427, startPoint y: 300, endPoint x: 433, endPoint y: 291, distance: 11.6
click at [427, 300] on button "Continue" at bounding box center [432, 298] width 28 height 9
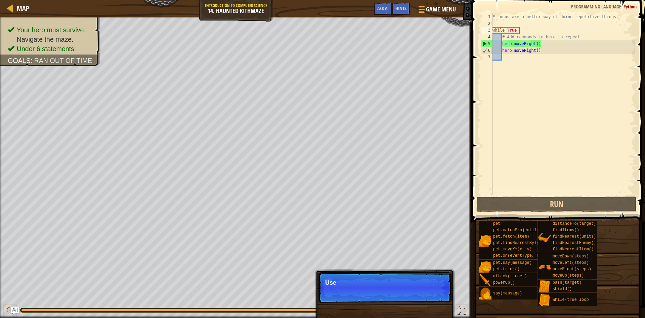
click at [433, 290] on p "Skip (esc) Continue Use" at bounding box center [384, 287] width 133 height 31
click at [432, 291] on p "Skip (esc) Continue Use" at bounding box center [384, 287] width 133 height 31
click at [432, 291] on p "Skip (esc) Continue Use a loop t" at bounding box center [384, 287] width 133 height 31
click at [432, 291] on p "Skip (esc) Continue Use a loop to get" at bounding box center [384, 287] width 133 height 31
drag, startPoint x: 431, startPoint y: 290, endPoint x: 434, endPoint y: 276, distance: 14.3
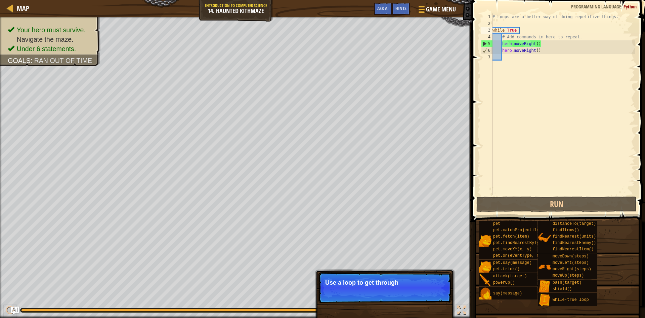
click at [433, 286] on p "Skip (esc) Continue Use a loop to get through" at bounding box center [384, 287] width 133 height 31
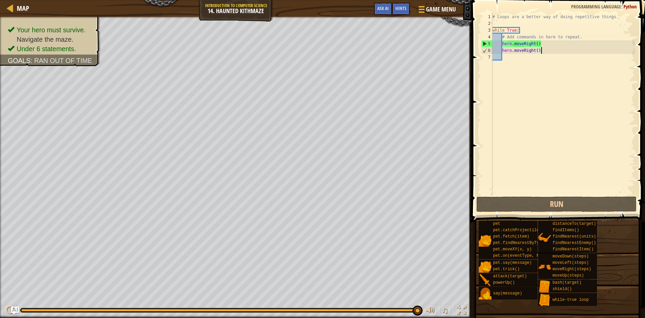
click at [550, 51] on div "# Loops are a better way of doing repetitive things. while True : # Add command…" at bounding box center [563, 110] width 144 height 195
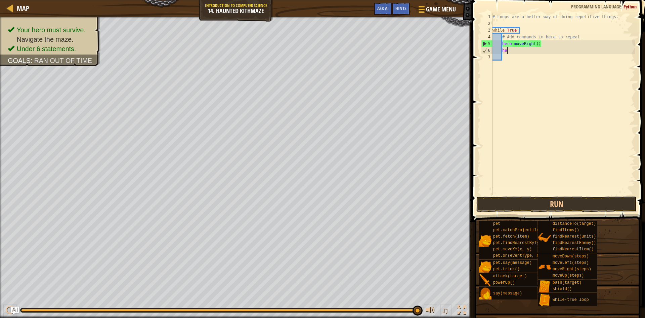
type textarea "h"
type textarea "#"
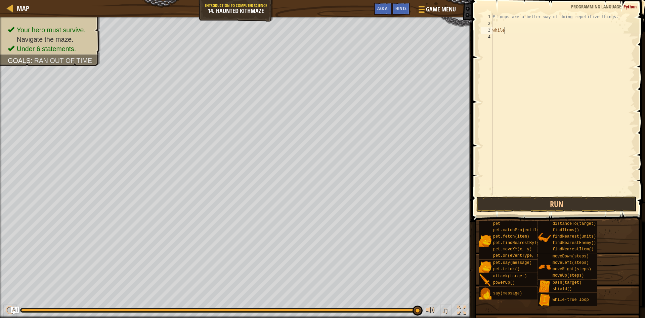
type textarea "w"
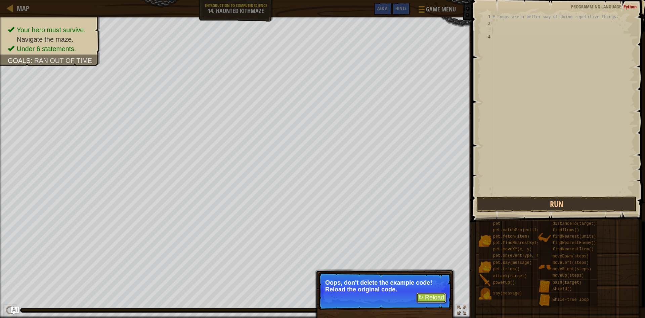
click at [425, 296] on button "↻ Reload" at bounding box center [431, 297] width 30 height 10
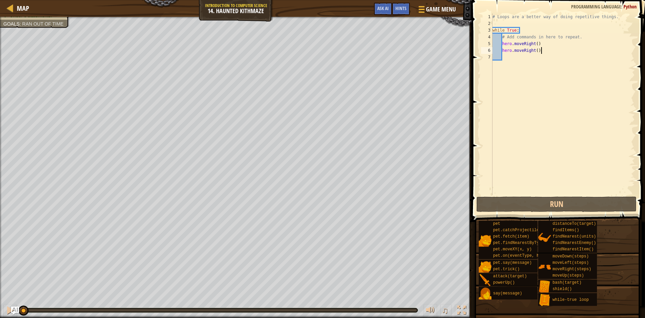
click at [543, 50] on div "# Loops are a better way of doing repetitive things. while True : # Add command…" at bounding box center [563, 110] width 144 height 195
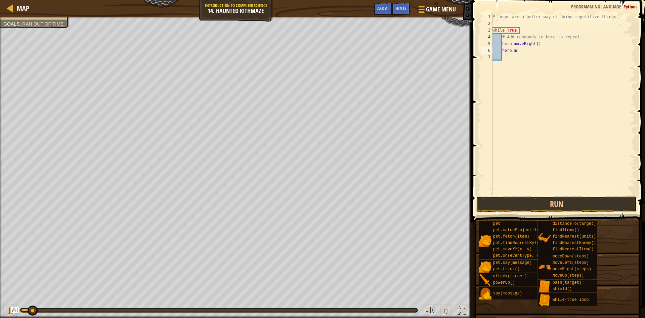
type textarea "h"
click at [521, 32] on div "# Loops are a better way of doing repetitive things. while True : # Add command…" at bounding box center [563, 110] width 144 height 195
type textarea "w"
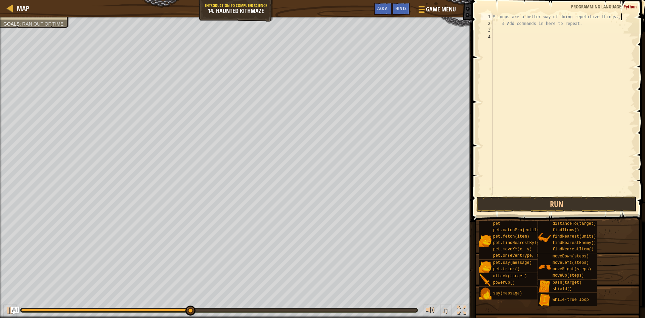
scroll to position [3, 10]
type textarea "# Loops are a better way of doing repetitive things."
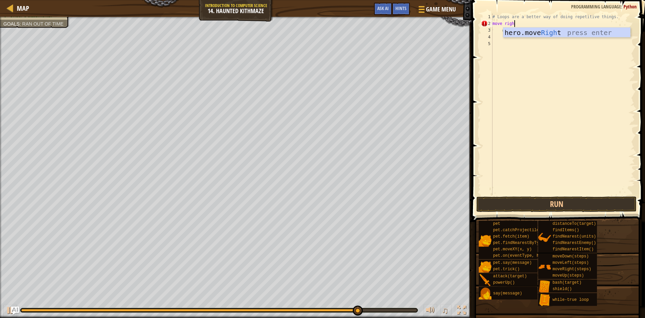
scroll to position [3, 0]
type textarea "m"
type textarea "h"
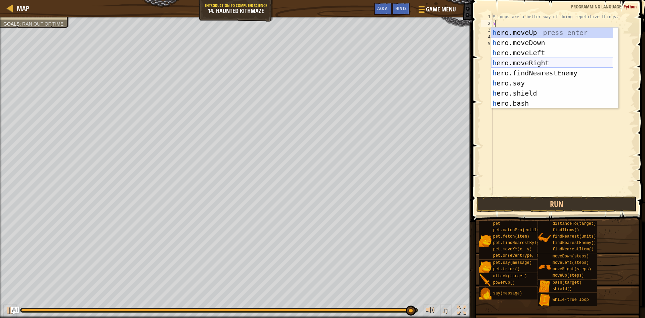
click at [554, 65] on div "h ero.moveUp press enter h ero.moveDown press enter h ero.moveLeft press enter …" at bounding box center [552, 78] width 122 height 101
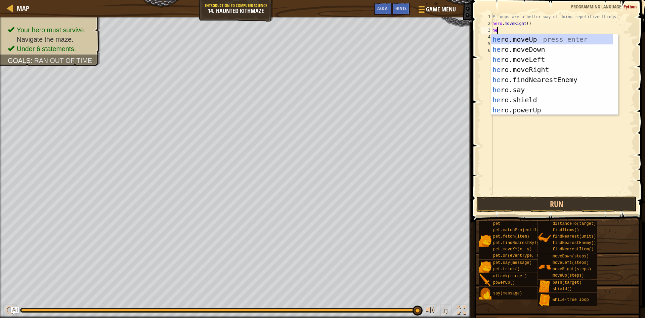
scroll to position [3, 0]
type textarea "hero"
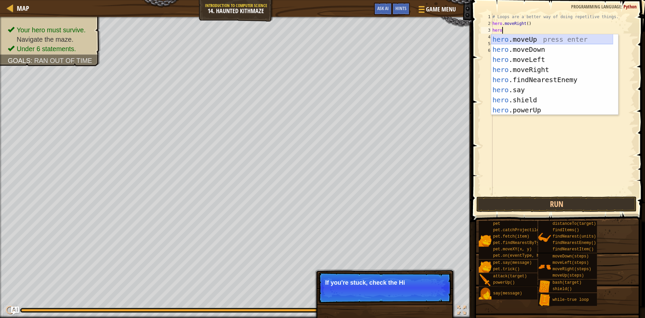
click at [534, 37] on div "hero .moveUp press enter hero .moveDown press enter hero .moveLeft press enter …" at bounding box center [552, 84] width 122 height 101
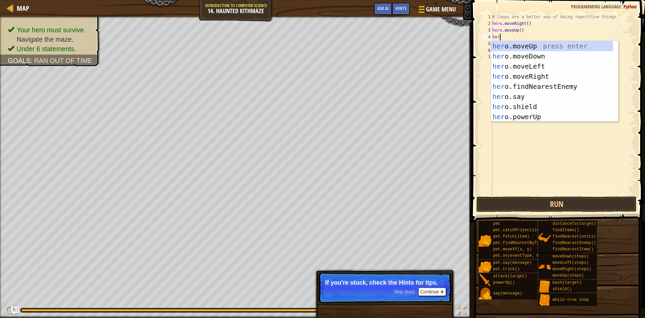
type textarea "hero"
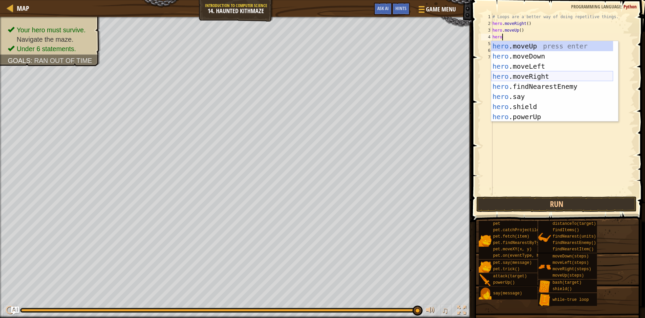
click at [547, 77] on div "hero .moveUp press enter hero .moveDown press enter hero .moveLeft press enter …" at bounding box center [552, 91] width 122 height 101
click at [547, 77] on div "# Loops are a better way of doing repetitive things. hero . moveRight ( ) hero …" at bounding box center [563, 110] width 144 height 195
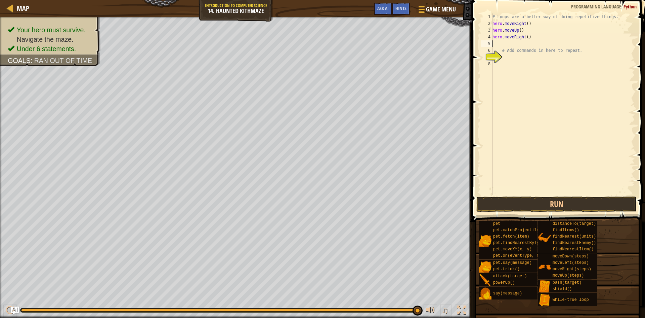
click at [495, 46] on div "# Loops are a better way of doing repetitive things. hero . moveRight ( ) hero …" at bounding box center [563, 110] width 144 height 195
type textarea "h"
type textarea "loop"
click at [532, 55] on div "while-true loop press enter" at bounding box center [554, 63] width 127 height 30
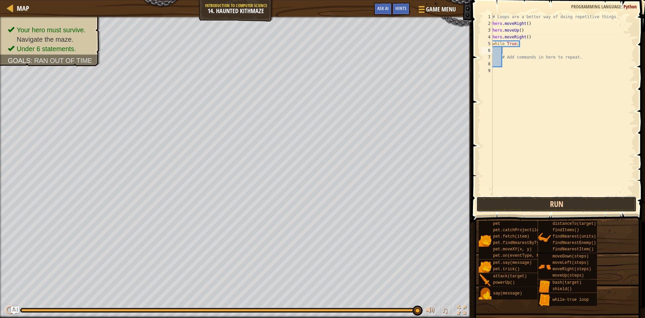
click at [520, 204] on button "Run" at bounding box center [556, 203] width 160 height 15
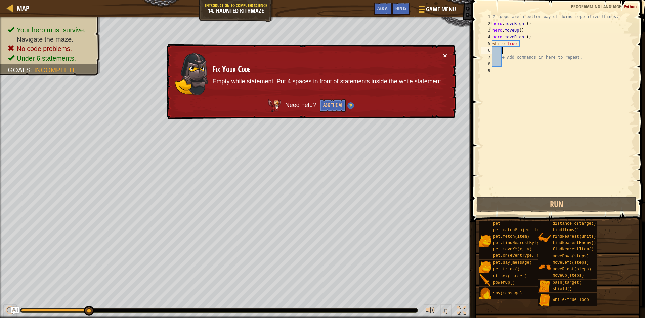
click at [445, 54] on button "×" at bounding box center [445, 55] width 4 height 7
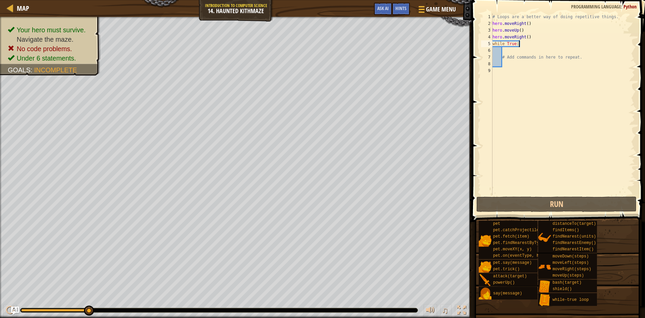
click at [523, 46] on div "# Loops are a better way of doing repetitive things. hero . moveRight ( ) hero …" at bounding box center [563, 110] width 144 height 195
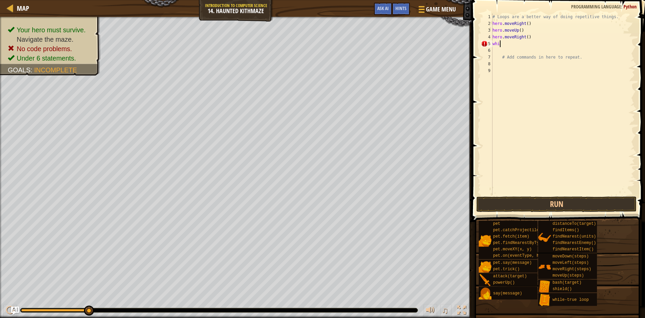
scroll to position [3, 0]
type textarea "w"
click at [494, 27] on div "# Loops are a better way of doing repetitive things. hero . moveRight ( ) hero …" at bounding box center [563, 110] width 144 height 195
click at [493, 29] on div "# Loops are a better way of doing repetitive things. hero . moveRight ( ) hero …" at bounding box center [563, 110] width 144 height 195
type textarea "hero.moveUp()"
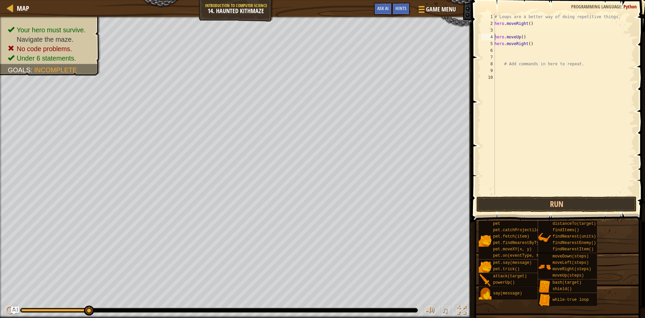
click at [499, 31] on div "# Loops are a better way of doing repetitive things. hero . moveRight ( ) hero …" at bounding box center [564, 110] width 142 height 195
type textarea "loop"
click at [504, 38] on div "while-true loop press enter" at bounding box center [557, 49] width 127 height 30
click at [530, 201] on button "Run" at bounding box center [556, 203] width 160 height 15
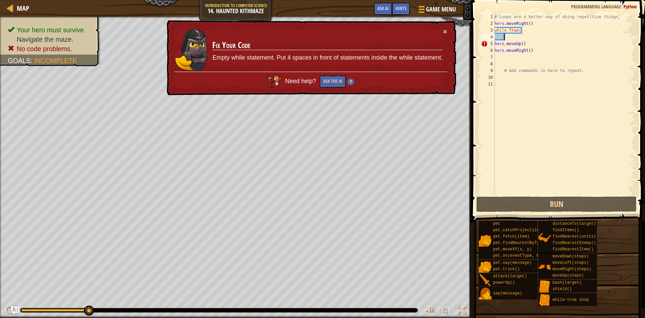
click at [535, 43] on div "# Loops are a better way of doing repetitive things. hero . moveRight ( ) while…" at bounding box center [564, 110] width 142 height 195
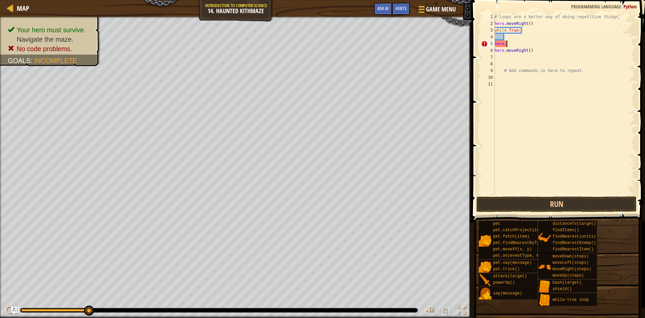
type textarea "h"
click at [495, 29] on div "3" at bounding box center [488, 30] width 14 height 7
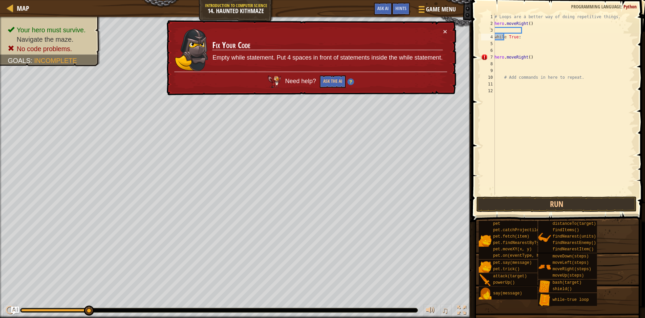
drag, startPoint x: 201, startPoint y: 60, endPoint x: 290, endPoint y: 50, distance: 89.6
click at [267, 71] on td "Fix Your Code Empty while statement. Put 4 spaces in front of statements inside…" at bounding box center [327, 50] width 231 height 44
drag, startPoint x: 449, startPoint y: 32, endPoint x: 445, endPoint y: 32, distance: 4.0
click at [445, 32] on div "× Fix Your Code Empty while statement. Put 4 spaces in front of statements insi…" at bounding box center [310, 57] width 291 height 75
click at [445, 32] on button "×" at bounding box center [445, 31] width 4 height 7
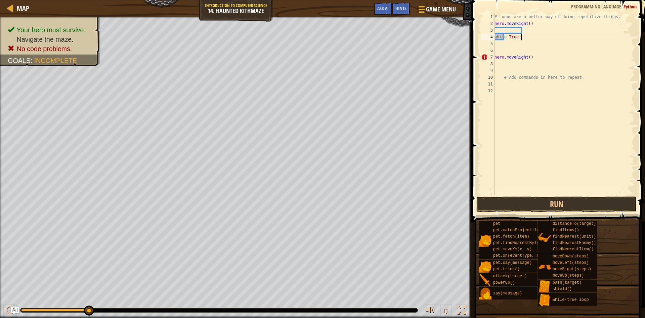
click at [522, 37] on div "# Loops are a better way of doing repetitive things. hero . moveRight ( ) while…" at bounding box center [564, 110] width 142 height 195
type textarea "w"
click at [496, 29] on div "# Loops are a better way of doing repetitive things. hero . moveRight ( ) hero …" at bounding box center [564, 110] width 142 height 195
type textarea "l"
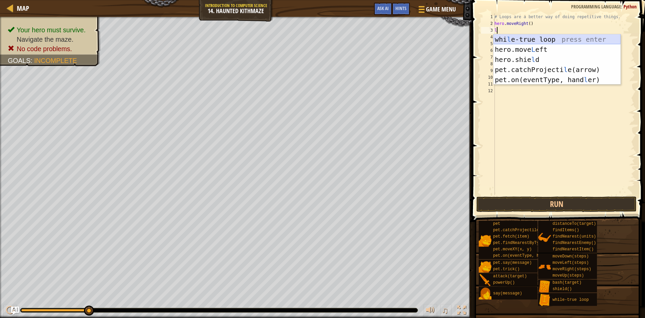
click at [515, 38] on div "whi l e-true loop press enter hero.move L eft press enter hero.[PERSON_NAME] pr…" at bounding box center [557, 69] width 127 height 71
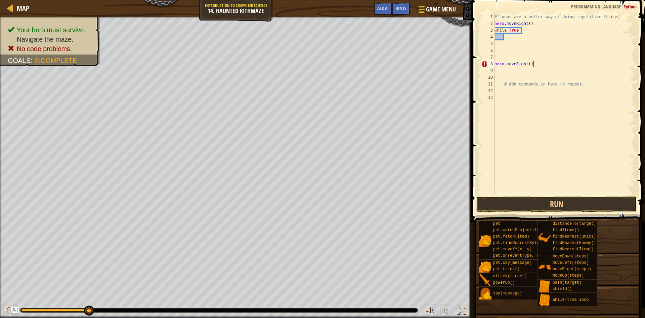
click at [537, 65] on div "# Loops are a better way of doing repetitive things. hero . moveRight ( ) while…" at bounding box center [564, 110] width 142 height 195
type textarea "h"
click at [498, 43] on div "# Loops are a better way of doing repetitive things. hero . moveRight ( ) while…" at bounding box center [564, 110] width 142 height 195
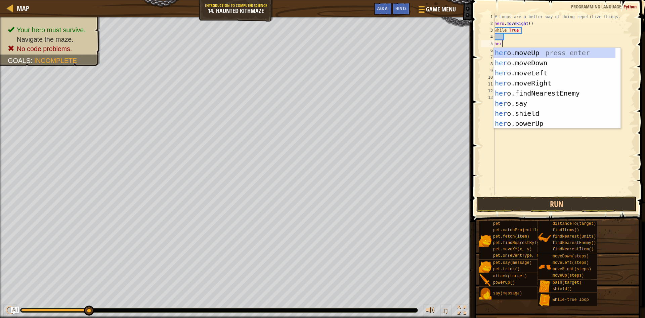
scroll to position [3, 0]
type textarea "hero"
click at [539, 50] on div "hero .moveUp press enter hero .moveDown press enter hero .moveLeft press enter …" at bounding box center [555, 98] width 122 height 101
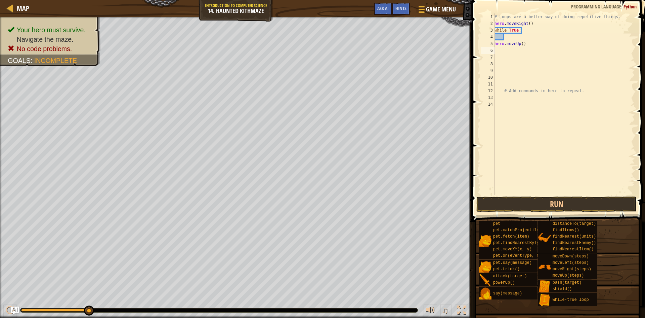
scroll to position [3, 0]
click at [510, 201] on button "Run" at bounding box center [556, 203] width 160 height 15
type textarea "h"
type textarea "w"
type textarea "h"
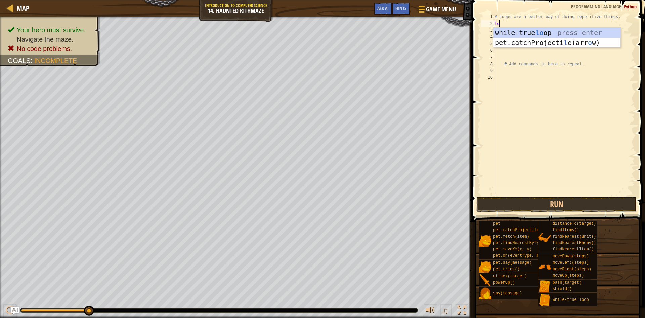
scroll to position [3, 0]
type textarea "loop"
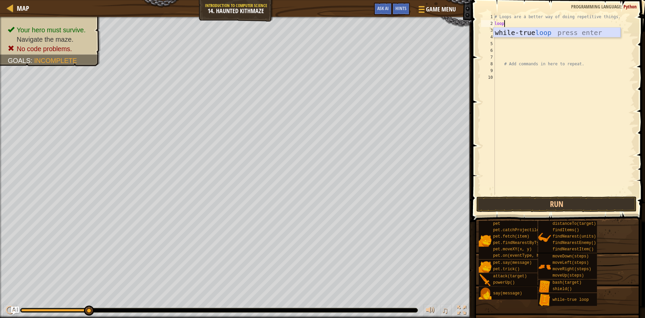
click at [551, 33] on div "while-true loop press enter" at bounding box center [557, 43] width 127 height 30
type textarea "m"
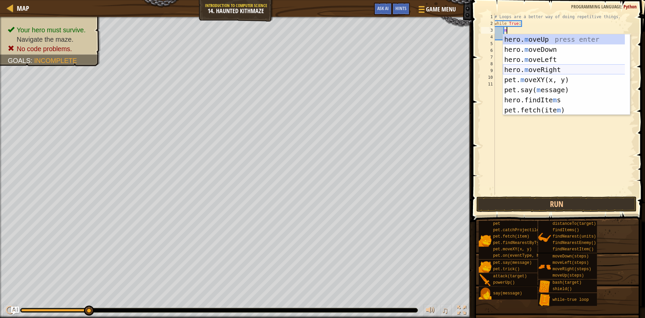
click at [535, 70] on div "hero. m oveUp press enter hero. m oveDown press enter hero. m oveLeft press ent…" at bounding box center [566, 84] width 127 height 101
click at [535, 70] on div "# Loops are a better way of doing repetitive things. while True : m # Add comma…" at bounding box center [564, 110] width 142 height 195
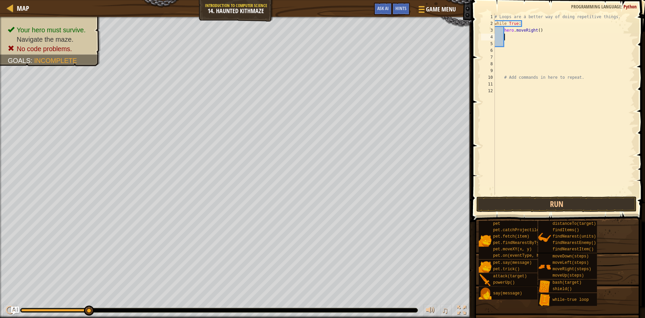
click at [505, 36] on div "# Loops are a better way of doing repetitive things. while True : hero . moveRi…" at bounding box center [564, 110] width 142 height 195
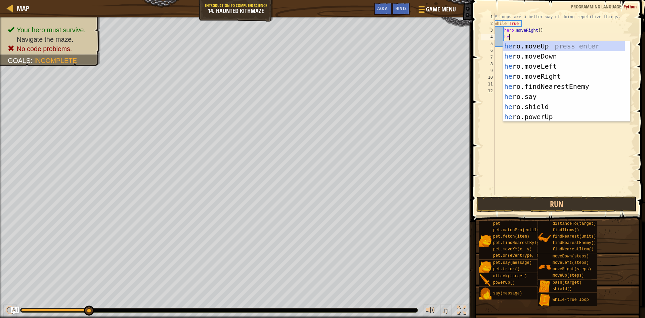
scroll to position [3, 1]
type textarea "her"
click at [540, 44] on div "her o.moveUp press enter her o.moveDown press enter her o.moveLeft press enter …" at bounding box center [564, 91] width 122 height 101
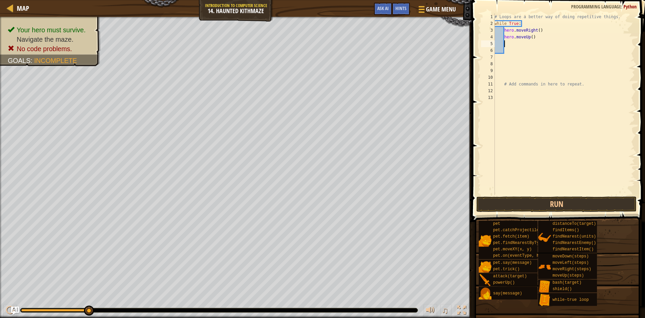
scroll to position [3, 0]
click at [506, 206] on button "Run" at bounding box center [556, 203] width 160 height 15
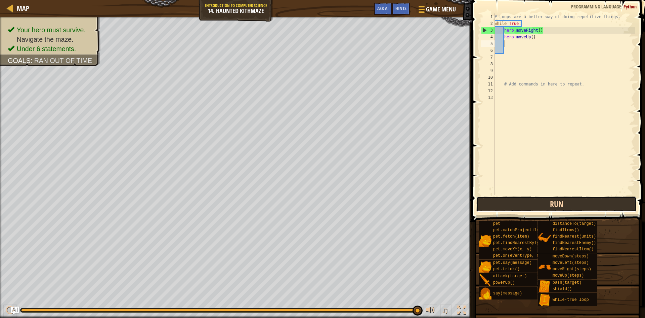
click at [502, 204] on button "Run" at bounding box center [556, 203] width 160 height 15
click at [511, 204] on button "Run" at bounding box center [556, 203] width 160 height 15
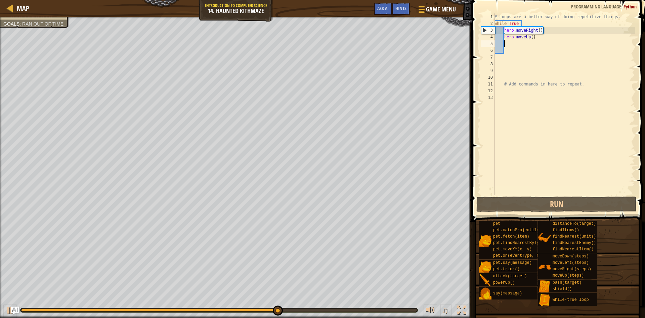
click at [540, 30] on div "# Loops are a better way of doing repetitive things. while True : hero . moveRi…" at bounding box center [564, 110] width 142 height 195
type textarea "hero.moveRight()"
click at [548, 91] on div "# Loops are a better way of doing repetitive things. while True : hero . moveRi…" at bounding box center [564, 110] width 142 height 195
click at [551, 93] on div "# Loops are a better way of doing repetitive things. while True : hero . moveRi…" at bounding box center [564, 110] width 142 height 195
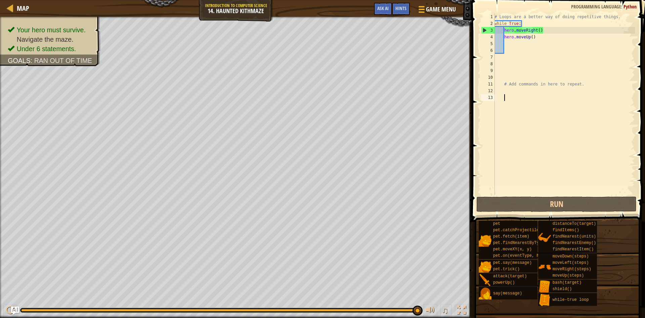
click at [543, 29] on div "# Loops are a better way of doing repetitive things. while True : hero . moveRi…" at bounding box center [564, 110] width 142 height 195
click at [542, 31] on div "# Loops are a better way of doing repetitive things. while True : hero . moveRi…" at bounding box center [564, 110] width 142 height 195
click at [541, 30] on div "# Loops are a better way of doing repetitive things. while True : hero . moveRi…" at bounding box center [564, 110] width 142 height 195
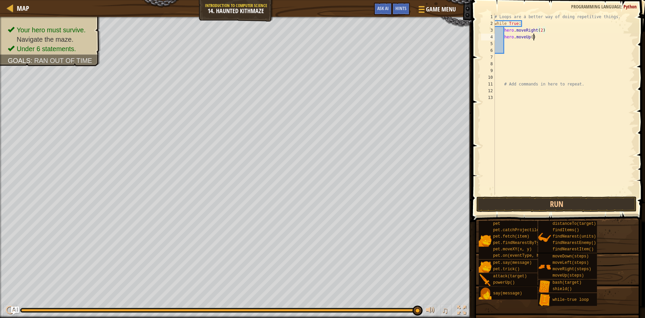
click at [534, 38] on div "# Loops are a better way of doing repetitive things. while True : hero . moveRi…" at bounding box center [564, 110] width 142 height 195
type textarea "hero.moveUp(2)"
click at [590, 200] on button "Run" at bounding box center [556, 203] width 160 height 15
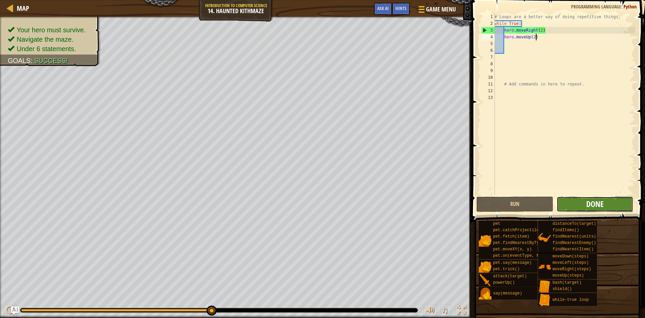
click at [597, 200] on span "Done" at bounding box center [594, 203] width 17 height 11
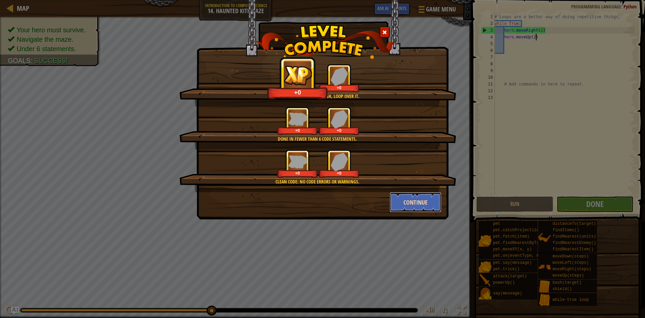
click at [402, 200] on button "Continue" at bounding box center [416, 202] width 52 height 20
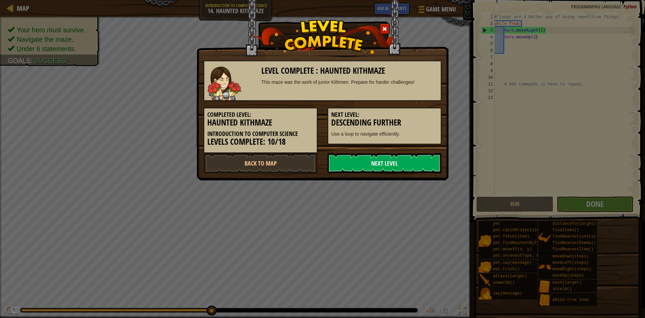
click at [390, 164] on link "Next Level" at bounding box center [385, 163] width 114 height 20
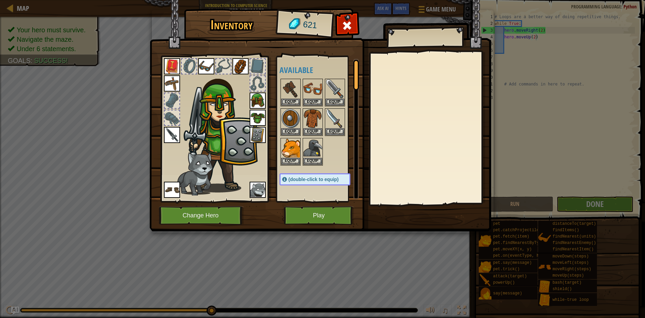
click at [172, 132] on img at bounding box center [172, 135] width 16 height 16
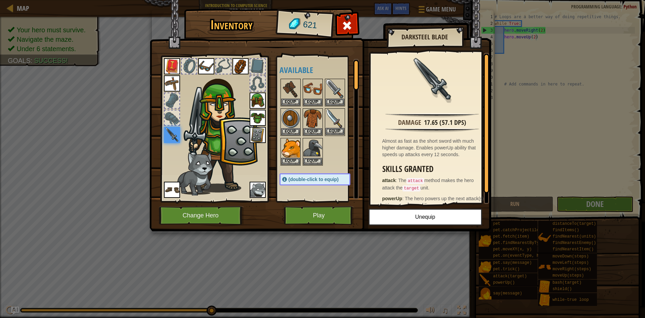
click at [337, 117] on img at bounding box center [335, 118] width 19 height 19
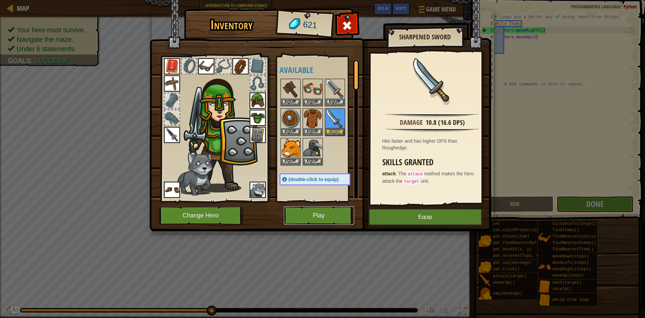
click at [309, 210] on button "Play" at bounding box center [319, 215] width 70 height 18
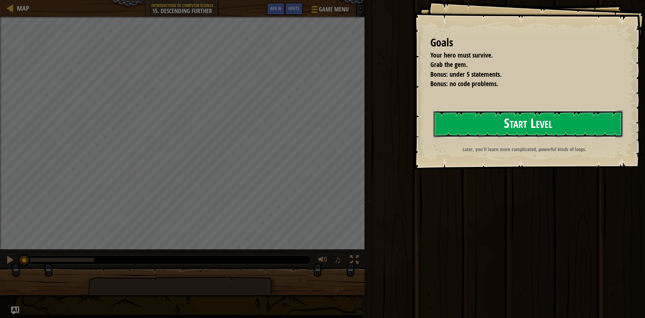
click at [501, 120] on button "Start Level" at bounding box center [527, 124] width 189 height 27
click at [503, 122] on button "Start Level" at bounding box center [527, 124] width 189 height 27
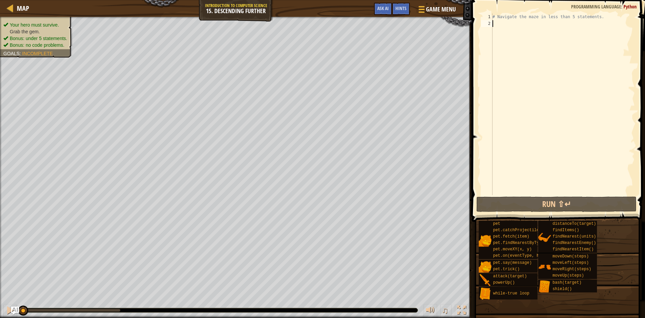
type textarea "h"
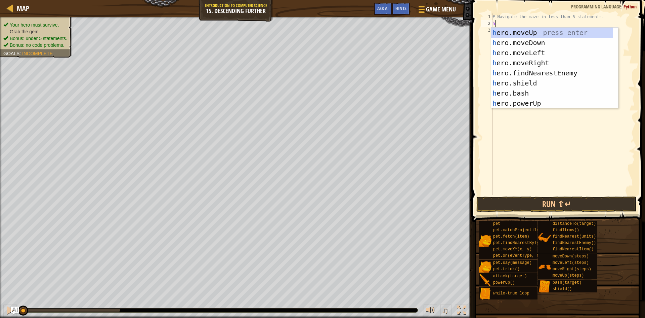
scroll to position [3, 0]
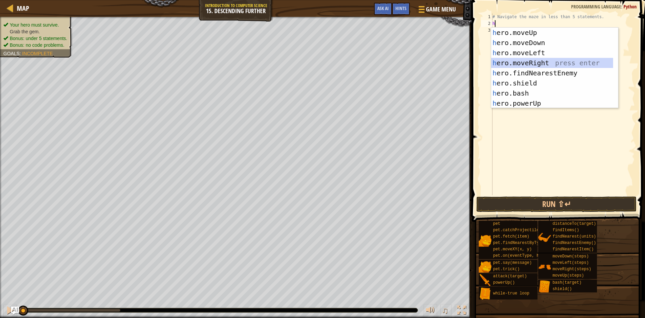
click at [511, 59] on div "h ero.moveUp press enter h ero.moveDown press enter h ero.moveLeft press enter …" at bounding box center [552, 78] width 122 height 101
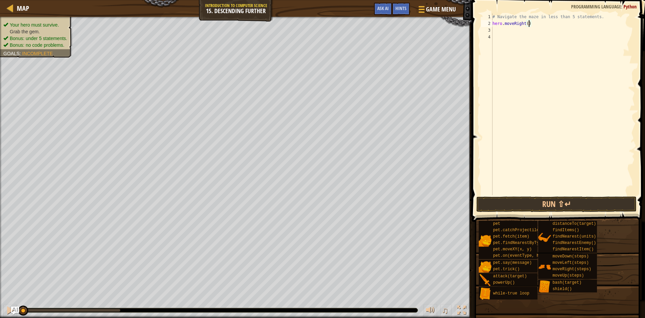
click at [528, 23] on div "# Navigate the maze in less than 5 statements. hero . moveRight ( )" at bounding box center [563, 110] width 144 height 195
type textarea "hero.moveRight(2)"
click at [493, 29] on div "# Navigate the maze in less than 5 statements. hero . moveRight ( 2 )" at bounding box center [563, 110] width 144 height 195
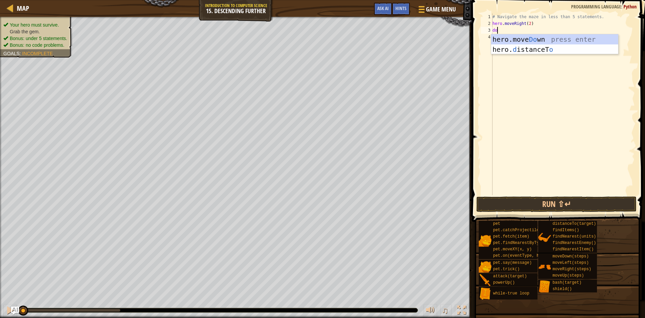
scroll to position [3, 0]
type textarea "down"
click at [541, 36] on div "hero.move Down press enter" at bounding box center [554, 49] width 127 height 30
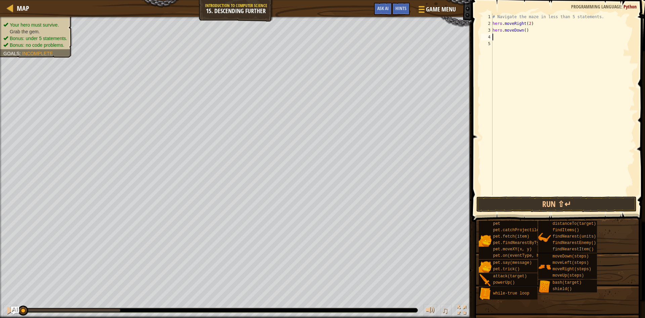
scroll to position [3, 0]
click at [494, 22] on div "# Navigate the maze in less than 5 statements. hero . moveRight ( 2 ) hero . mo…" at bounding box center [563, 110] width 144 height 195
type textarea "hero.moveRight(2)"
click at [493, 20] on div "# Navigate the maze in less than 5 statements. hero . moveRight ( 2 ) hero . mo…" at bounding box center [563, 110] width 144 height 195
click at [493, 22] on div "# Navigate the maze in less than 5 statements. hero . moveRight ( 2 ) hero . mo…" at bounding box center [563, 110] width 144 height 195
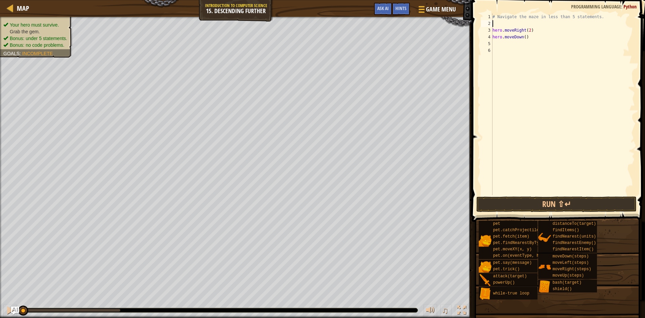
click at [493, 22] on div "# Navigate the maze in less than 5 statements. hero . moveRight ( 2 ) hero . mo…" at bounding box center [563, 110] width 144 height 195
type textarea "loop"
click at [517, 32] on div "while-true loop press enter" at bounding box center [554, 43] width 127 height 30
click at [517, 32] on div "# Navigate the maze in less than 5 statements. while True : hero . moveRight ( …" at bounding box center [563, 110] width 144 height 195
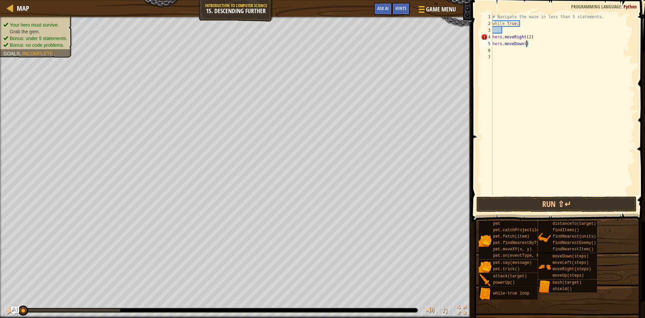
click at [526, 42] on div "# Navigate the maze in less than 5 statements. while True : hero . moveRight ( …" at bounding box center [563, 110] width 144 height 195
type textarea "hero.moveDown()"
click at [526, 199] on button "Run ⇧↵" at bounding box center [556, 203] width 160 height 15
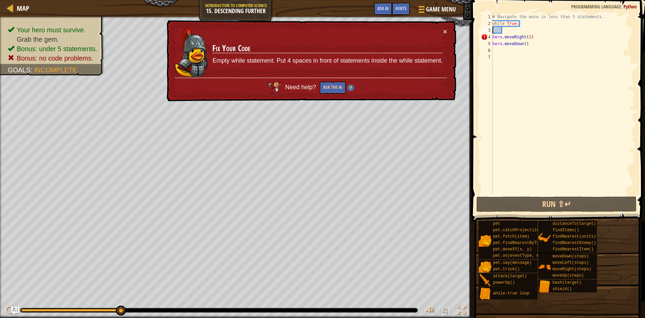
click at [493, 30] on div "# Navigate the maze in less than 5 statements. while True : hero . moveRight ( …" at bounding box center [563, 110] width 144 height 195
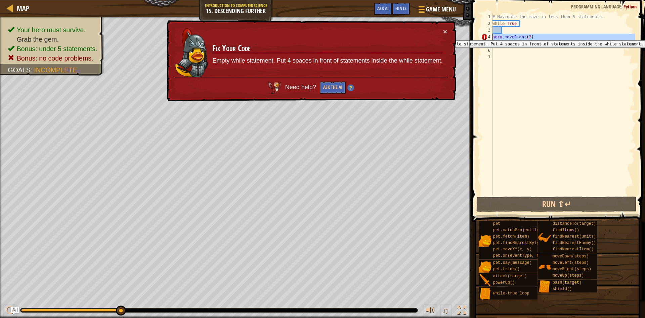
click at [491, 36] on div "4" at bounding box center [486, 37] width 11 height 7
click at [492, 38] on div "4" at bounding box center [486, 37] width 11 height 7
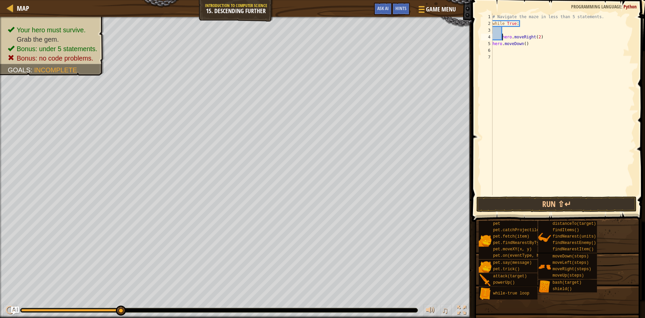
click at [493, 41] on div "# Navigate the maze in less than 5 statements. while True : hero . moveRight ( …" at bounding box center [563, 110] width 144 height 195
click at [510, 201] on button "Run ⇧↵" at bounding box center [556, 203] width 160 height 15
type textarea "hero.moveDown()"
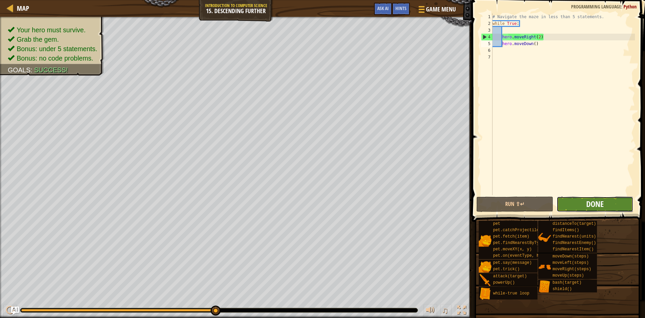
click at [593, 205] on span "Done" at bounding box center [594, 203] width 17 height 11
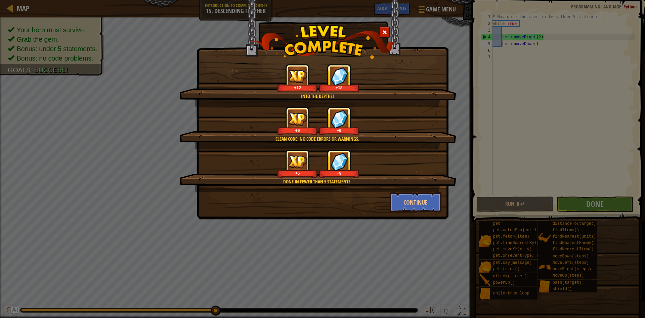
click at [425, 268] on div "Into the depths! +12 +18 Clean code: no code errors or warnings. +6 +9 Done in …" at bounding box center [322, 159] width 645 height 318
click at [410, 203] on button "Continue" at bounding box center [416, 202] width 52 height 20
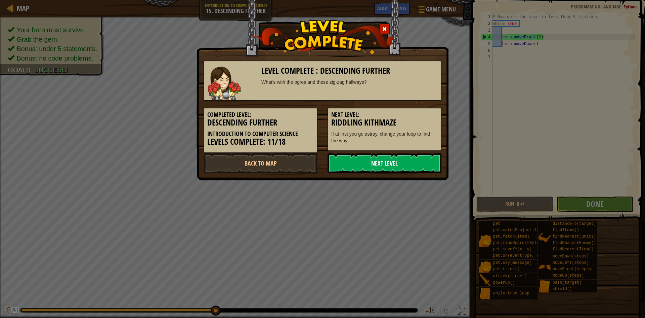
click at [400, 167] on link "Next Level" at bounding box center [385, 163] width 114 height 20
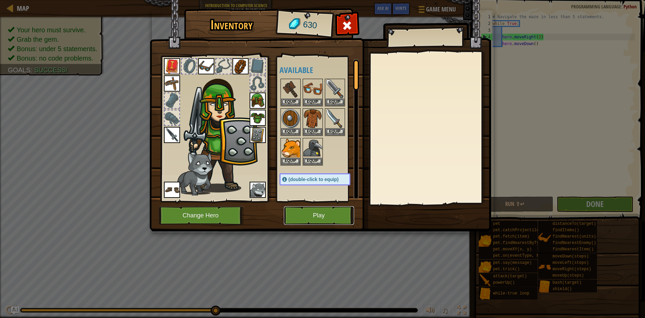
click at [313, 214] on button "Play" at bounding box center [319, 215] width 70 height 18
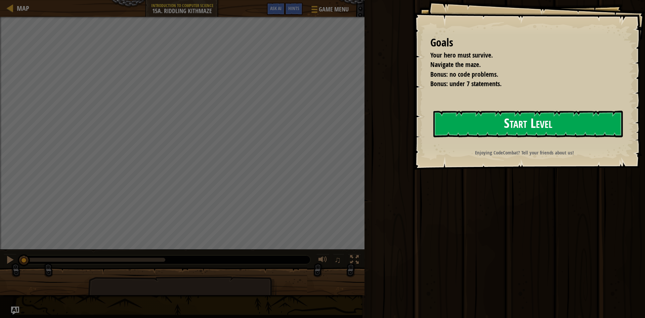
click at [467, 121] on button "Start Level" at bounding box center [527, 124] width 189 height 27
